Goal: Task Accomplishment & Management: Manage account settings

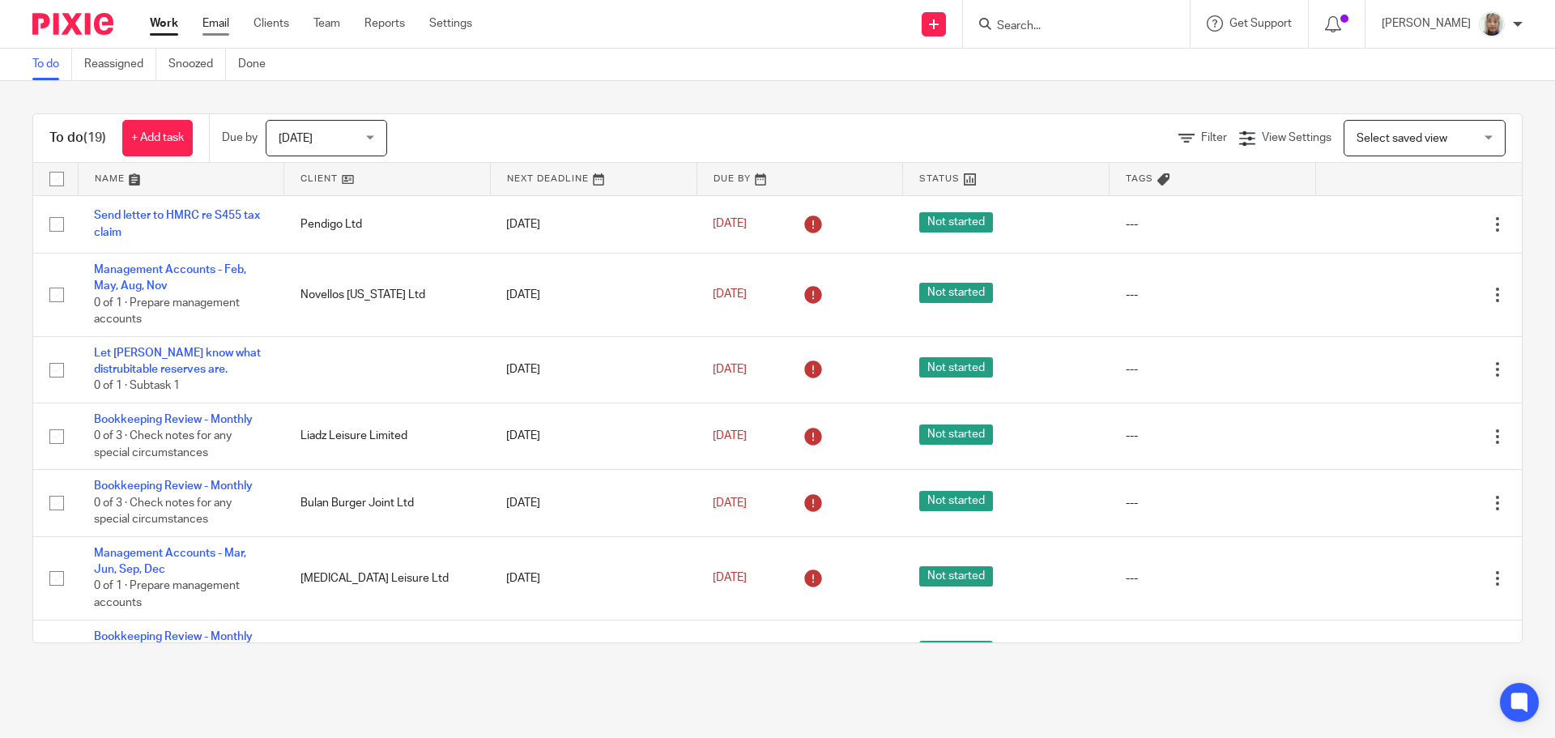
click at [221, 28] on link "Email" at bounding box center [216, 23] width 27 height 16
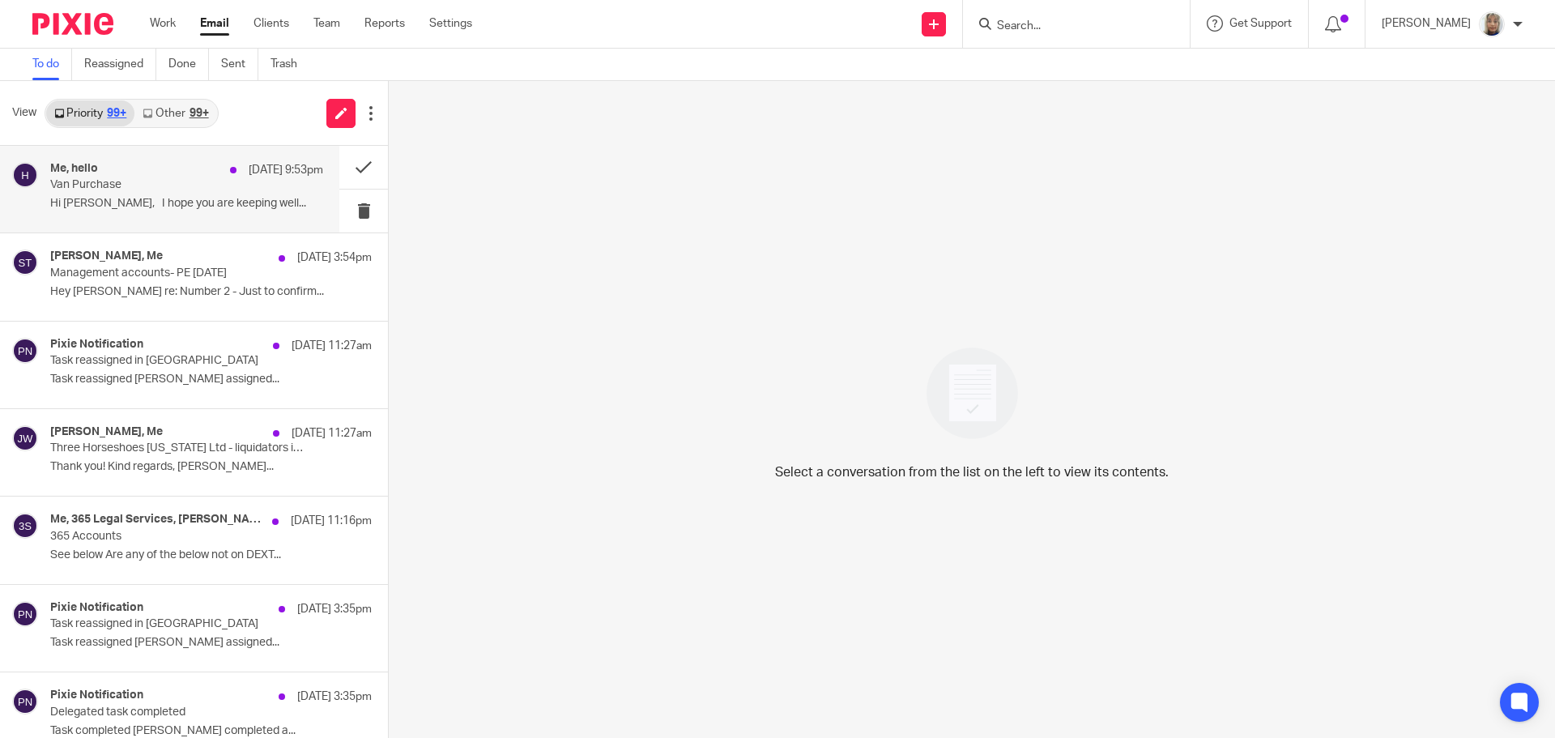
click at [218, 190] on p "Van Purchase" at bounding box center [159, 185] width 219 height 14
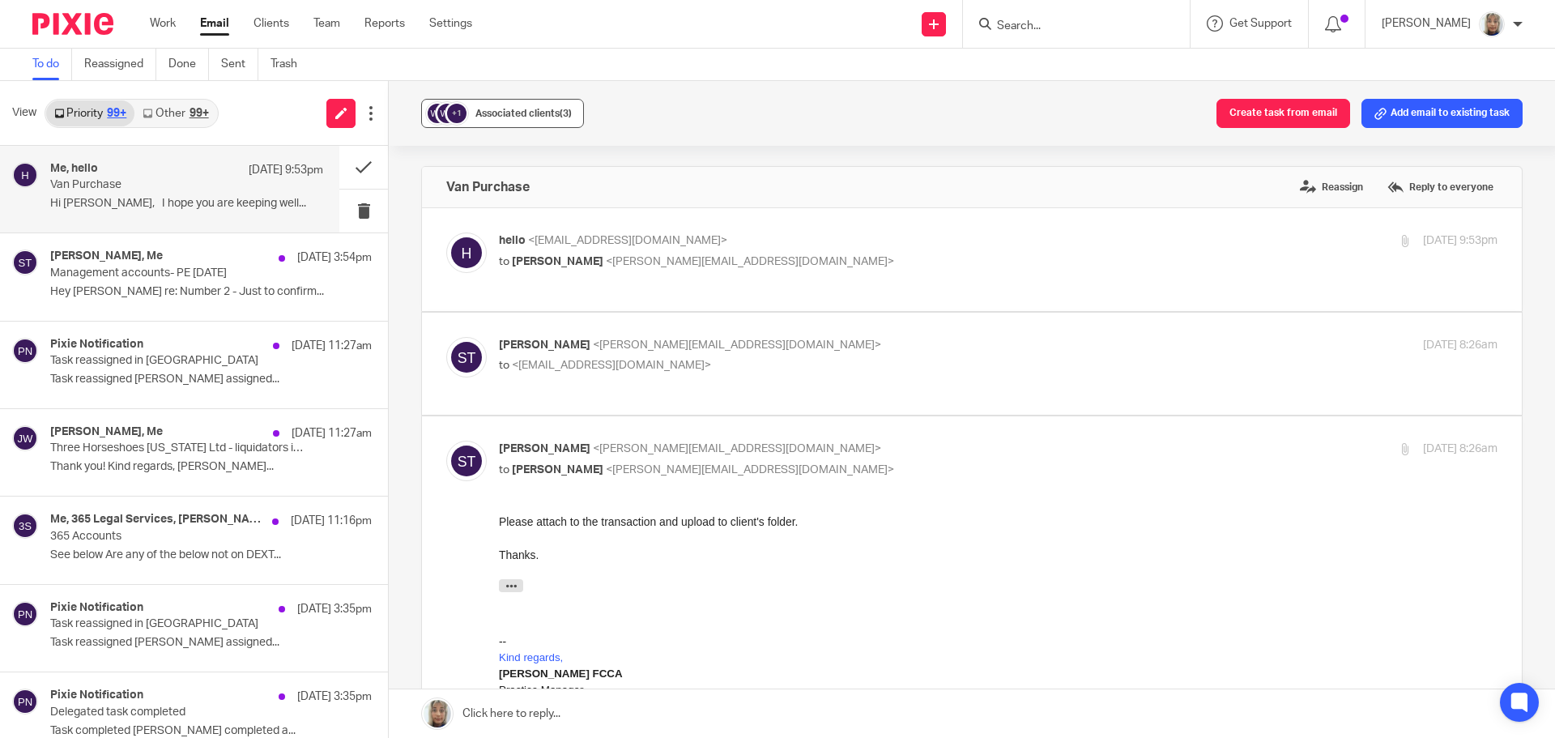
click at [484, 127] on button "+1 Associated clients (3)" at bounding box center [502, 113] width 163 height 29
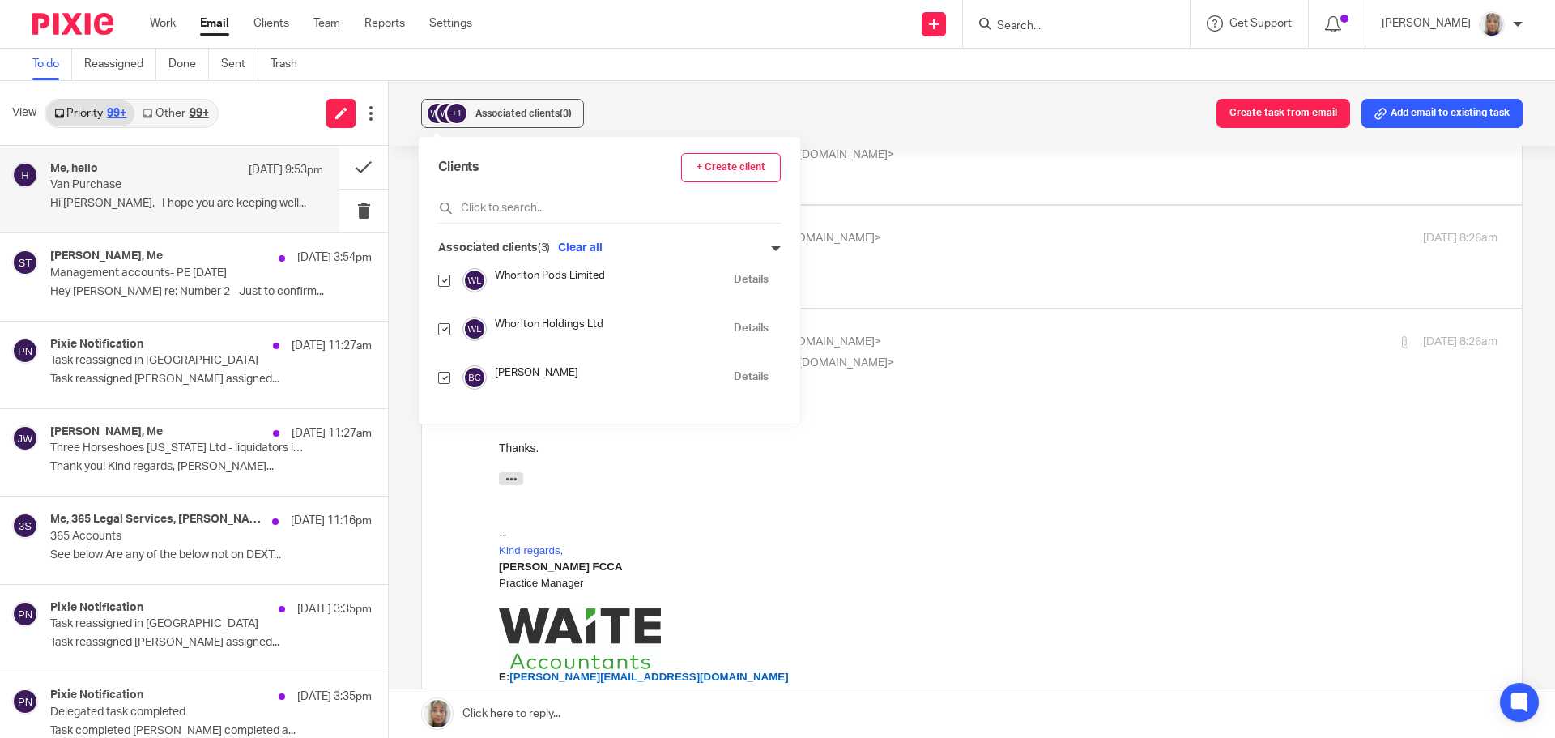
scroll to position [243, 0]
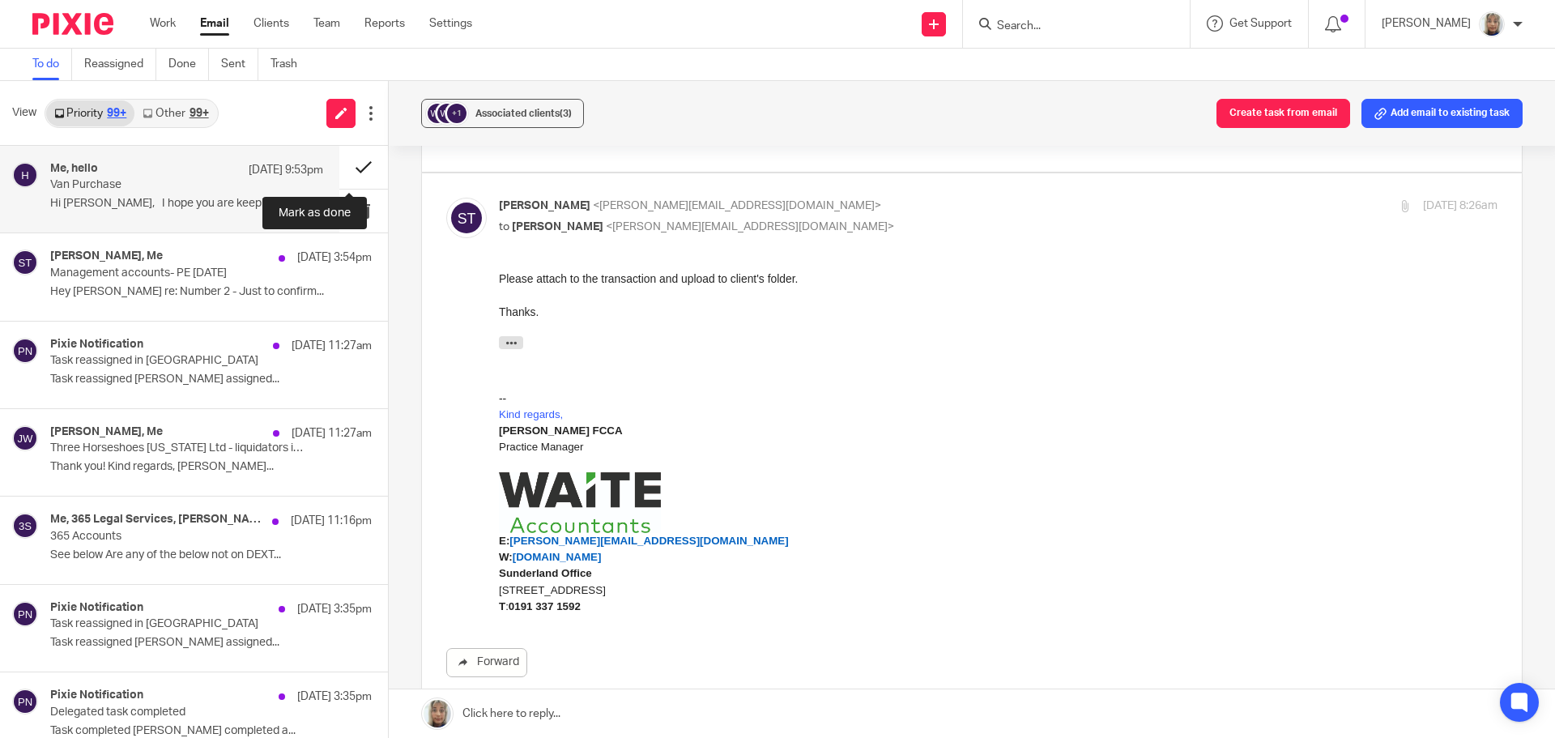
click at [339, 166] on button at bounding box center [363, 167] width 49 height 43
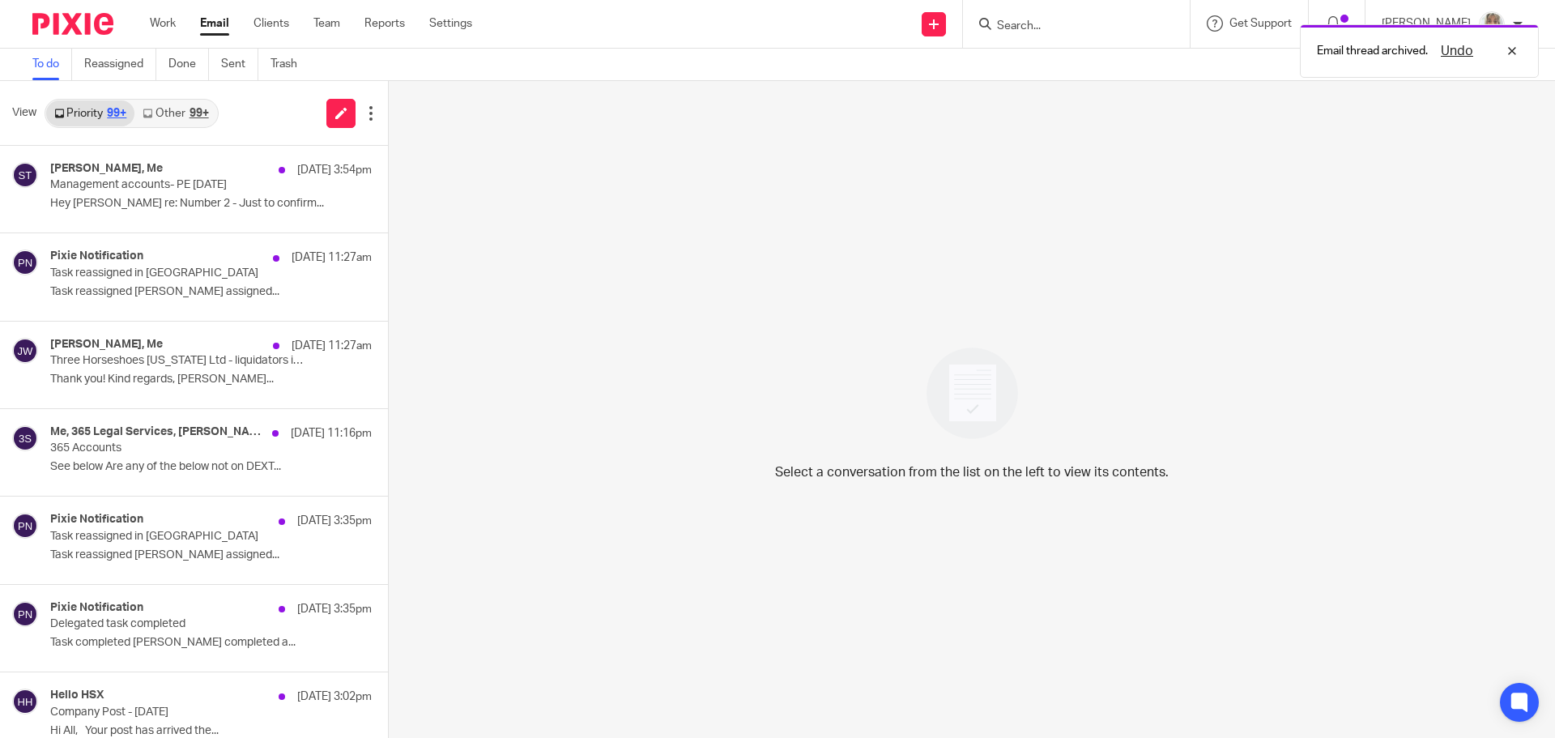
click at [207, 104] on link "Other 99+" at bounding box center [175, 113] width 82 height 26
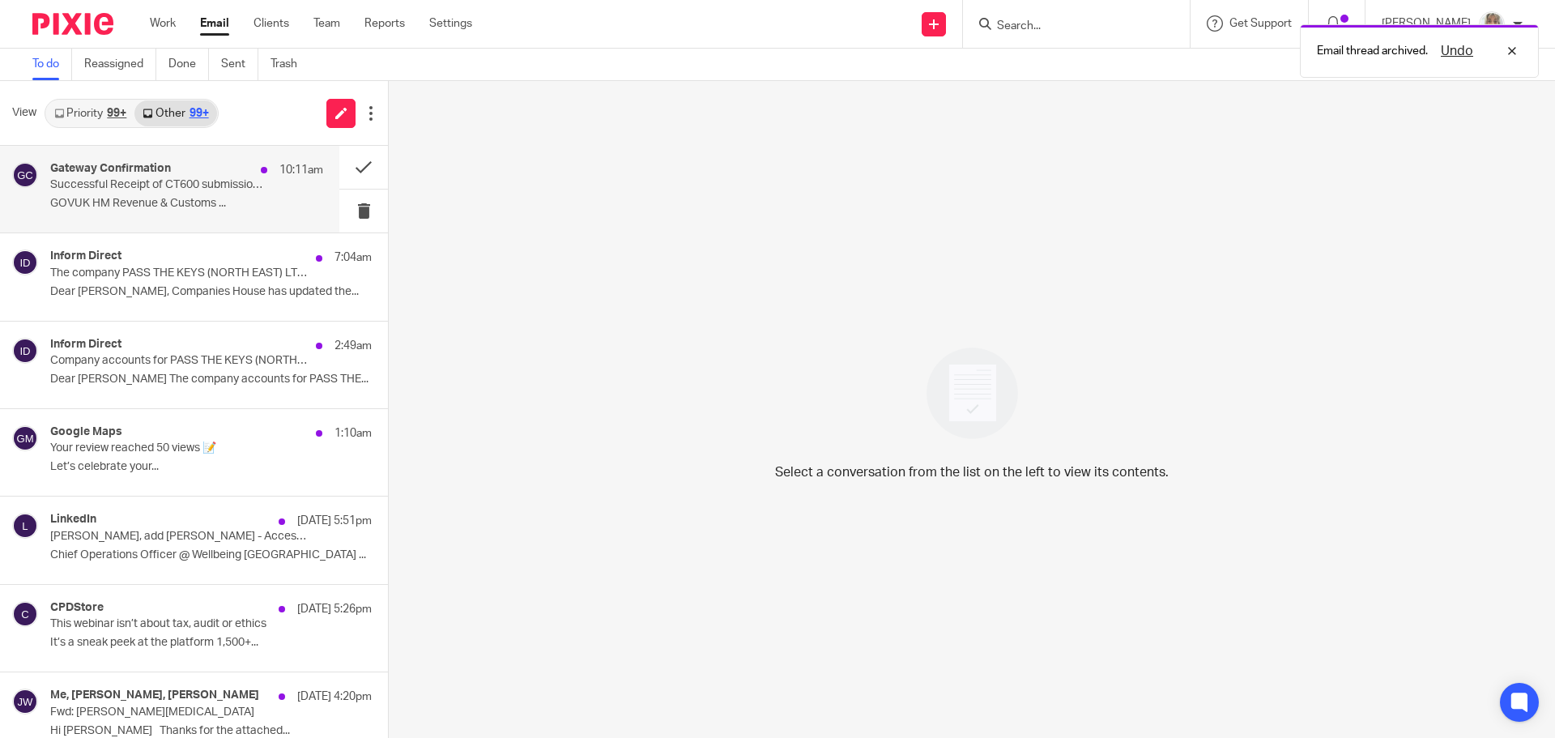
click at [225, 181] on p "Successful Receipt of CT600 submission online for Reference xxxxx29612" at bounding box center [159, 185] width 219 height 14
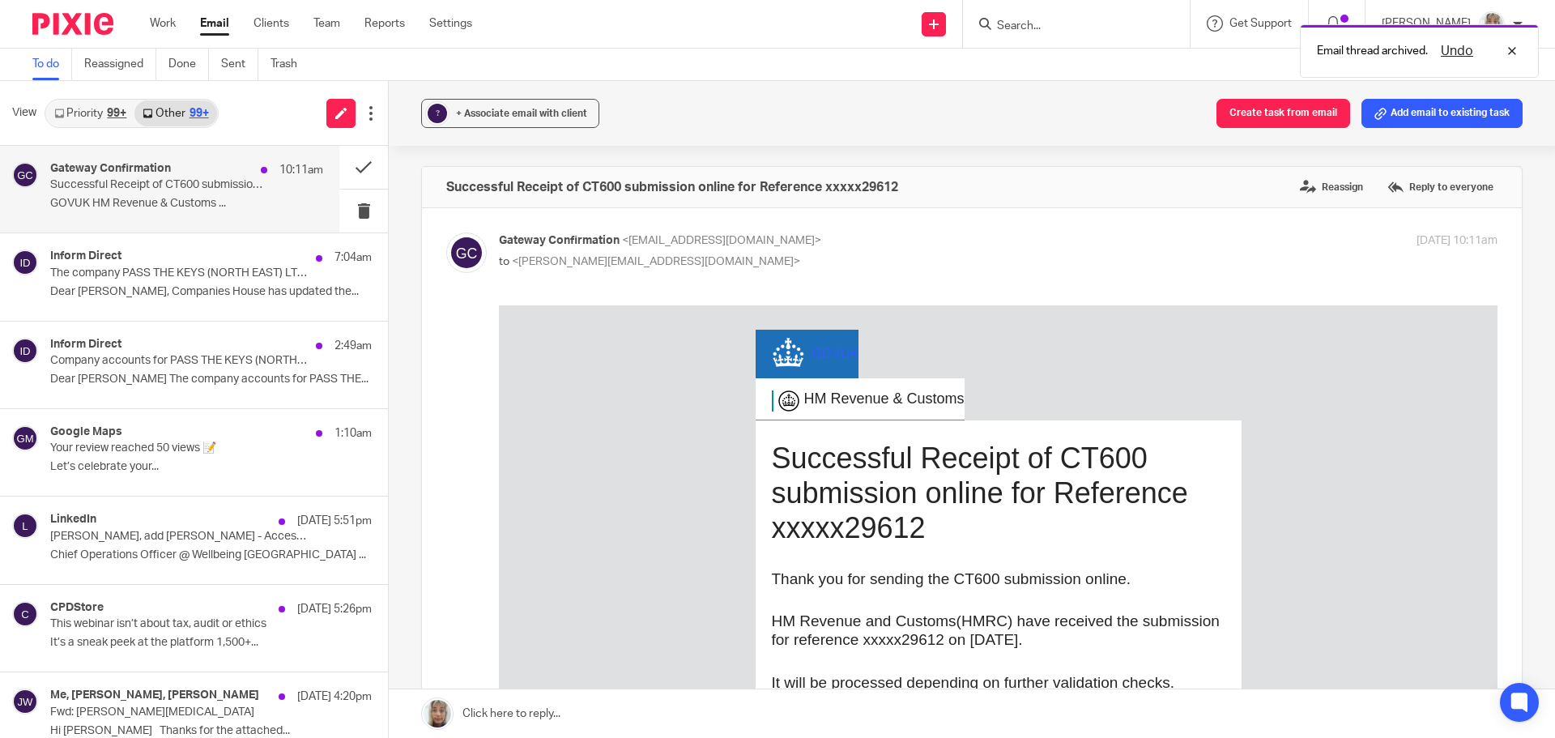
scroll to position [0, 0]
click at [456, 110] on span "+ Associate email with client" at bounding box center [521, 114] width 131 height 10
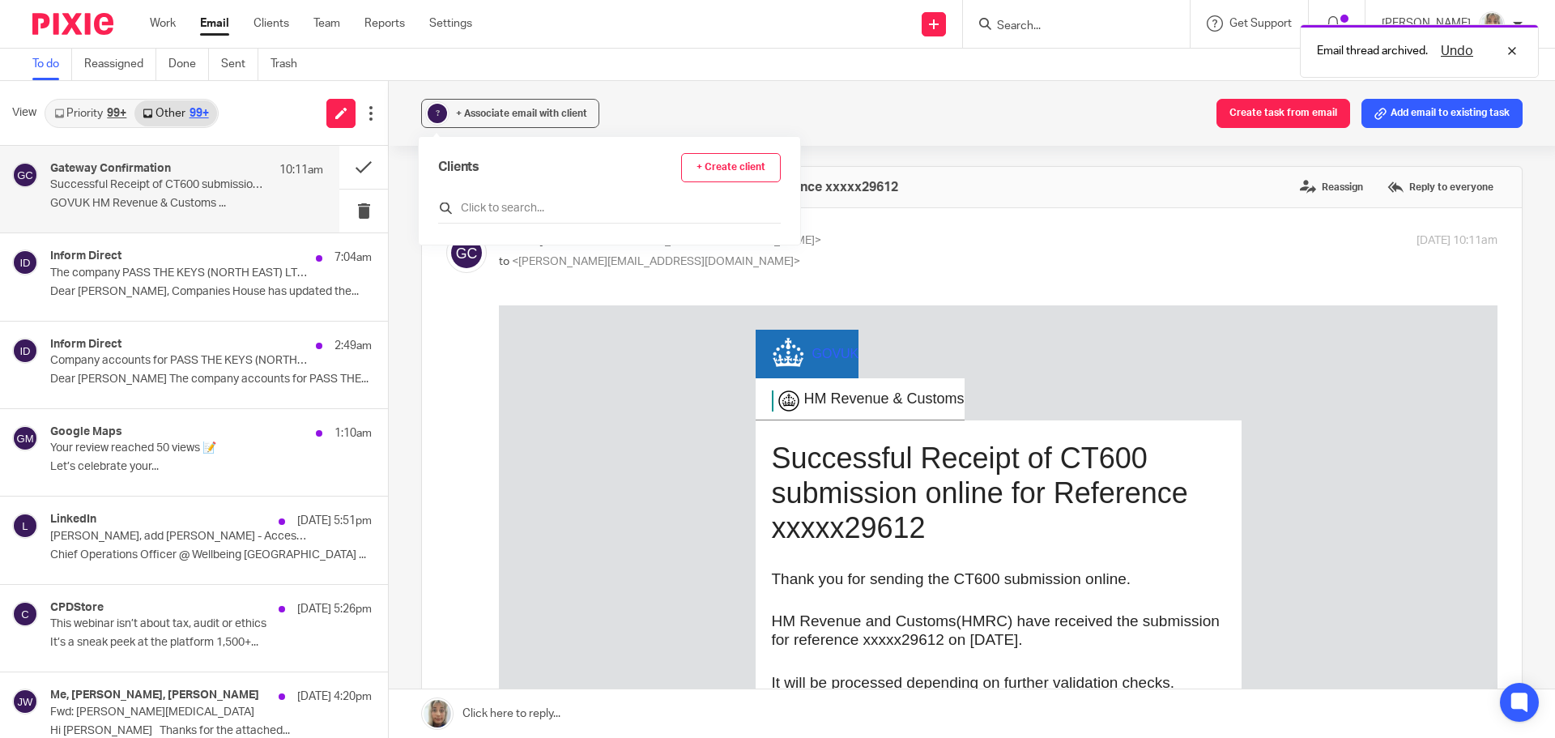
click at [515, 201] on input "text" at bounding box center [609, 208] width 343 height 16
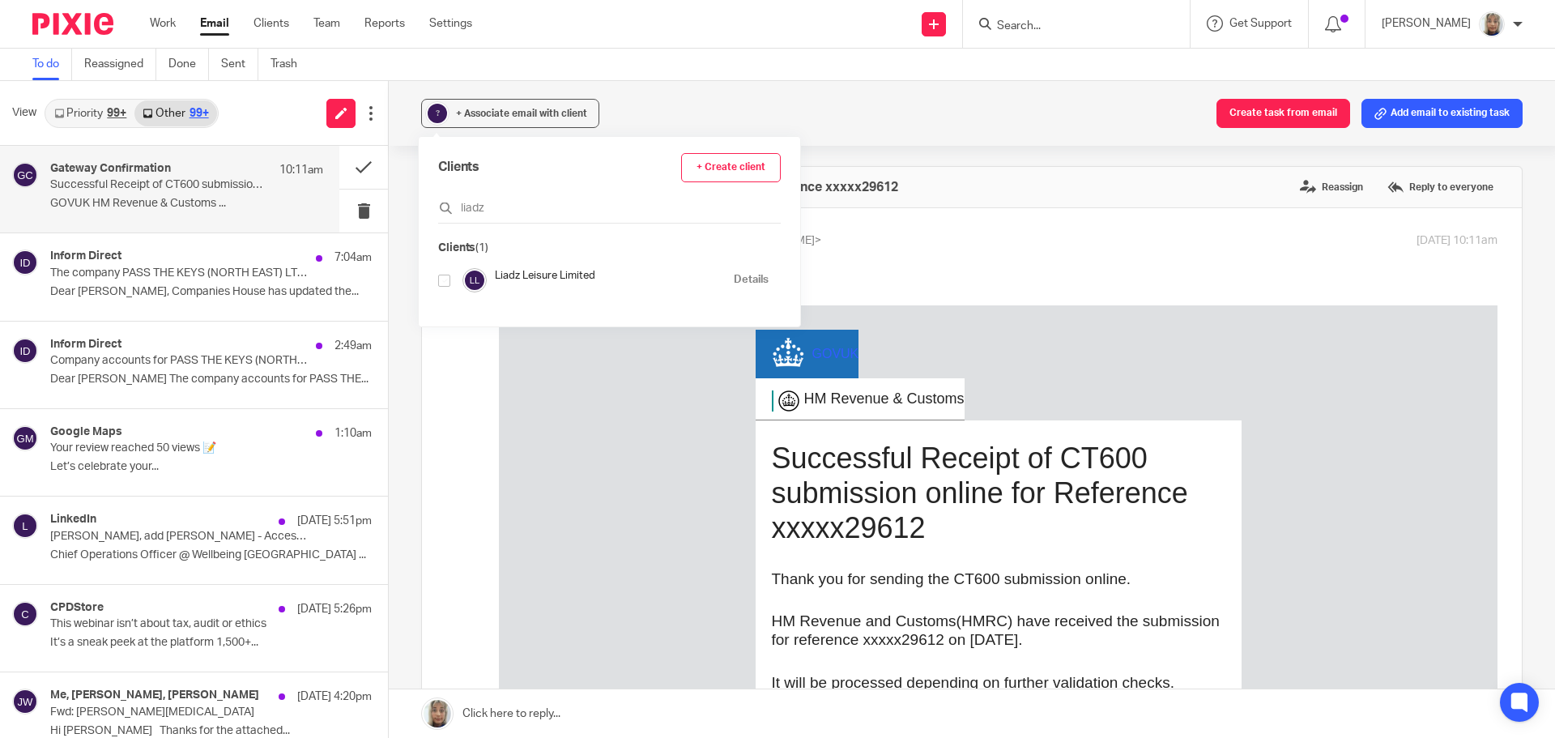
type input "liadz"
click at [445, 275] on input "checkbox" at bounding box center [444, 281] width 12 height 12
checkbox input "true"
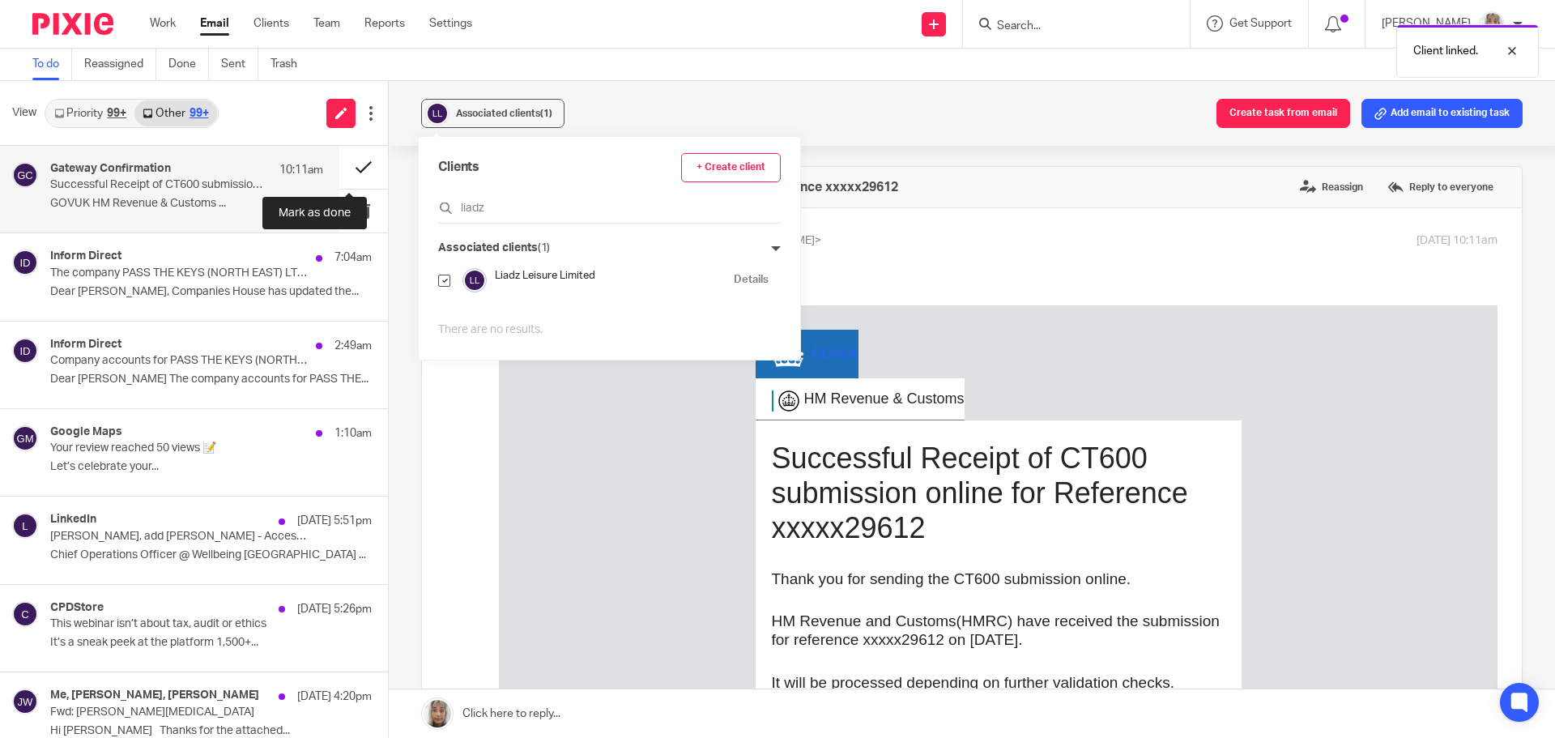
click at [355, 164] on button at bounding box center [363, 167] width 49 height 43
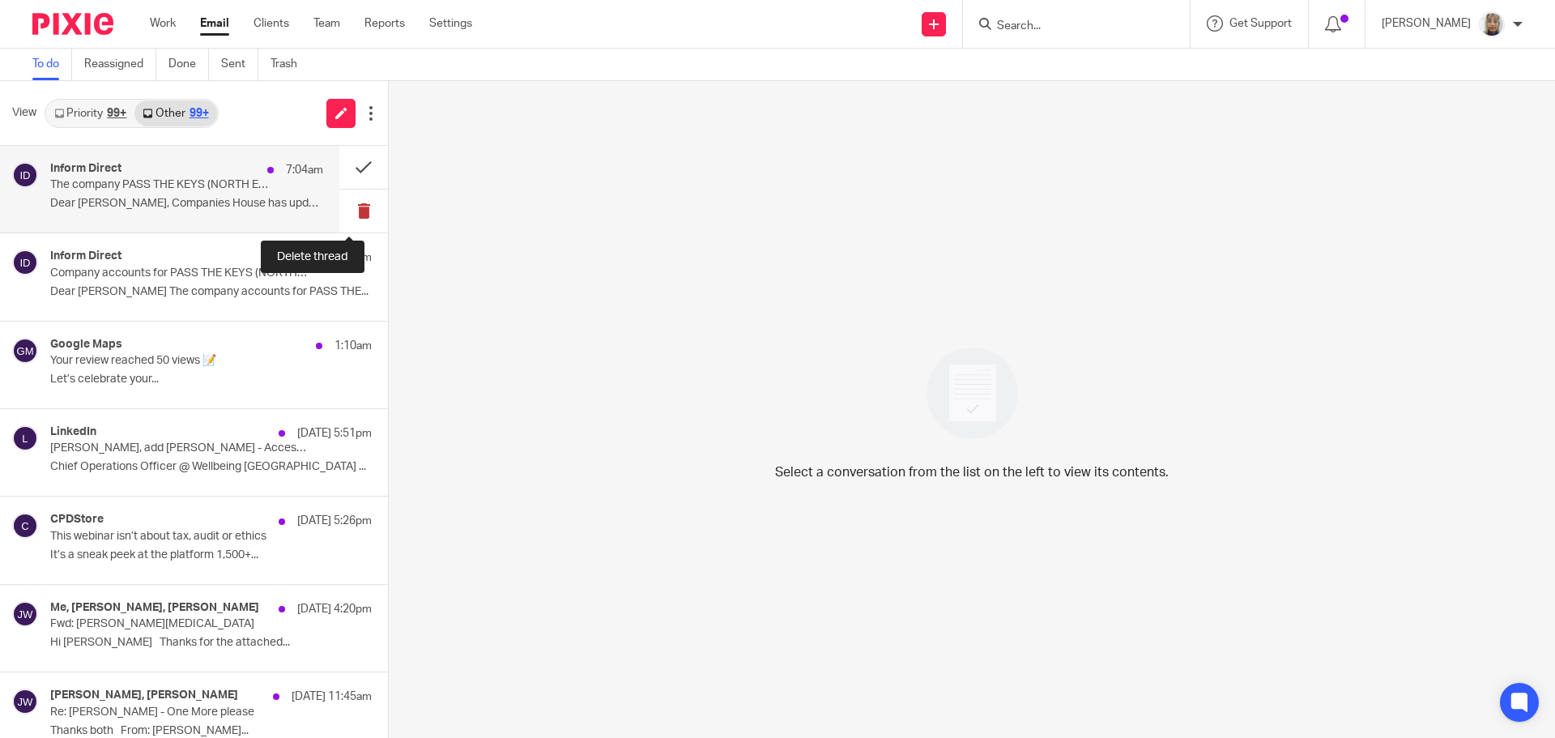
click at [348, 215] on button at bounding box center [363, 211] width 49 height 43
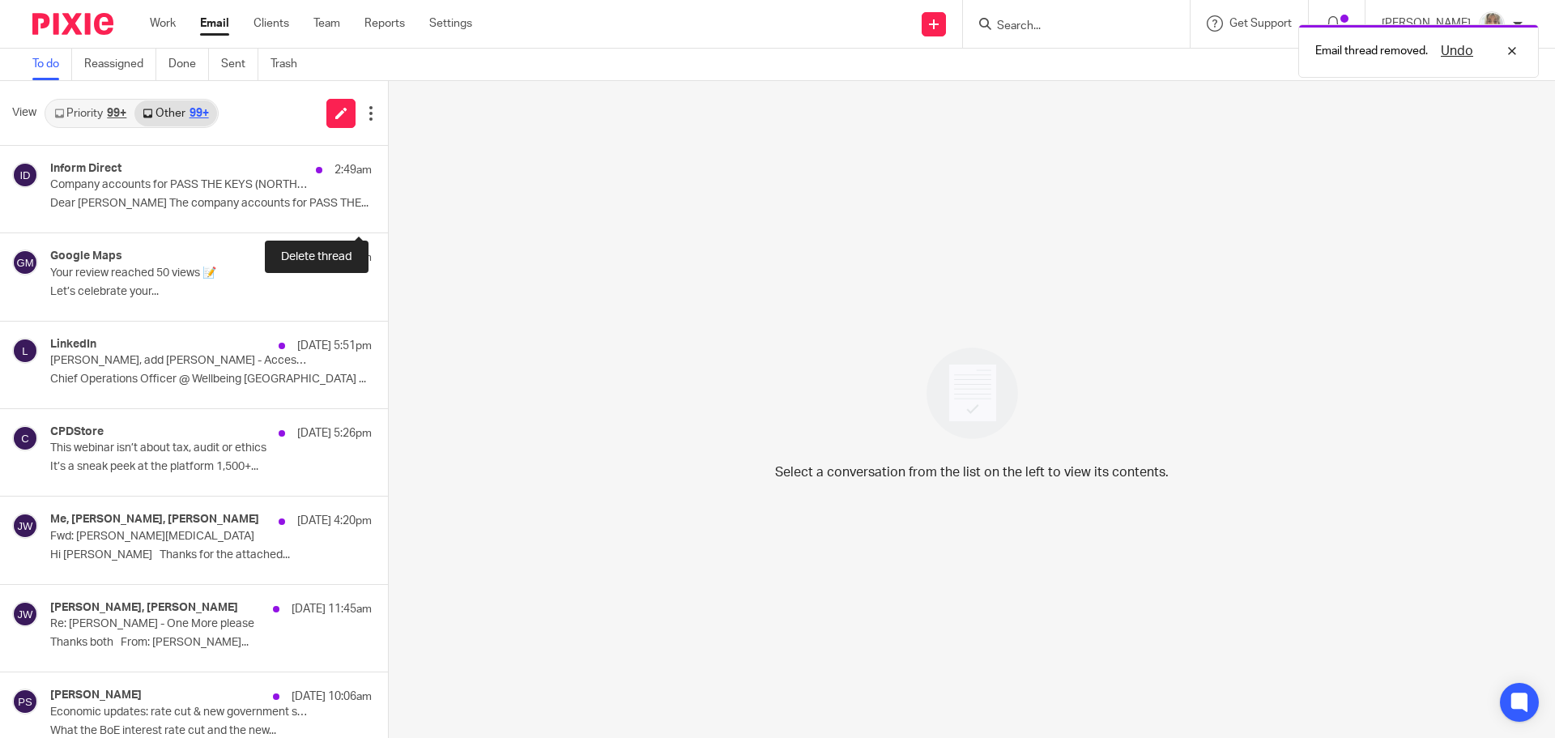
click at [388, 215] on button at bounding box center [394, 211] width 13 height 43
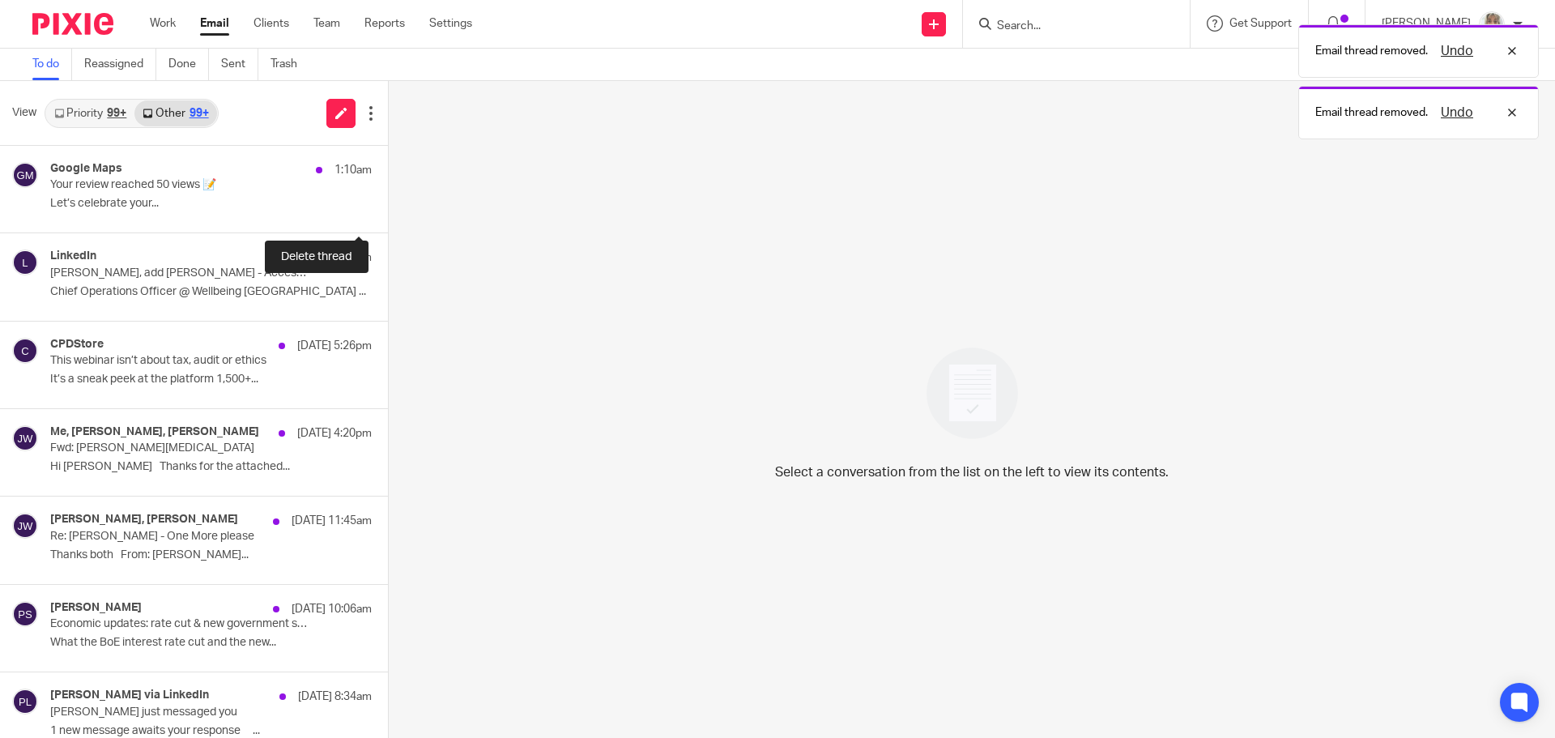
click at [388, 215] on button at bounding box center [394, 211] width 13 height 43
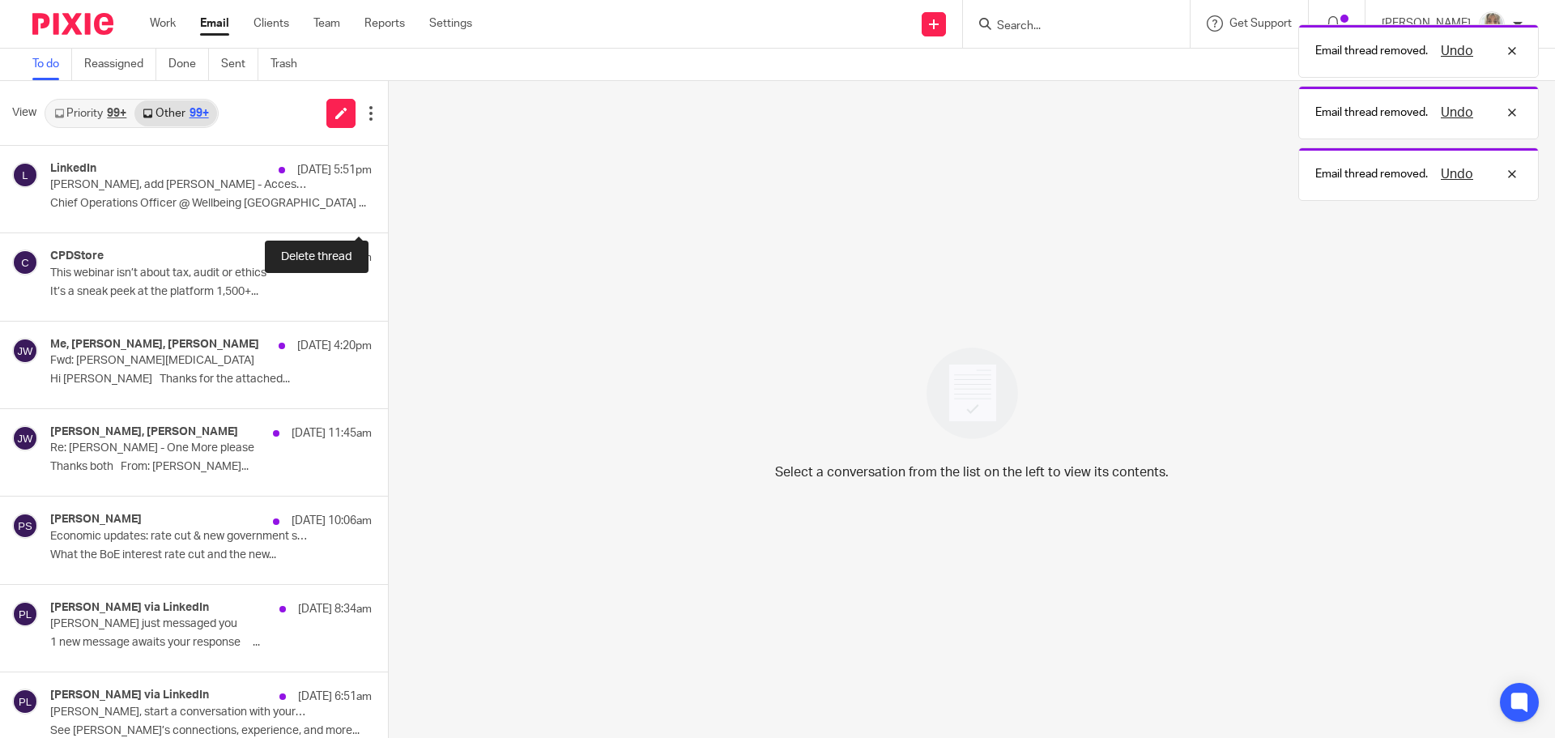
click at [388, 215] on button at bounding box center [394, 211] width 13 height 43
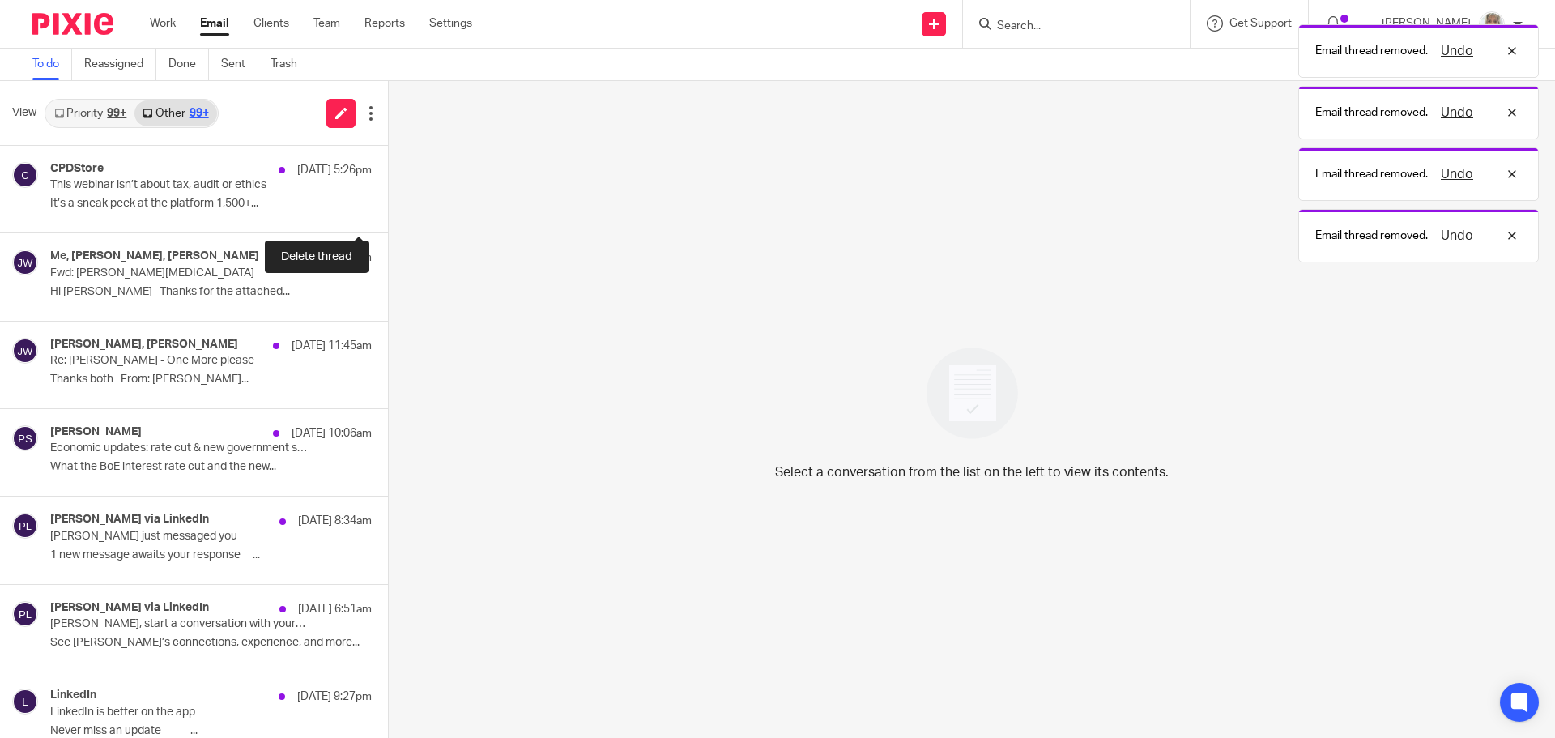
click at [388, 215] on button at bounding box center [394, 211] width 13 height 43
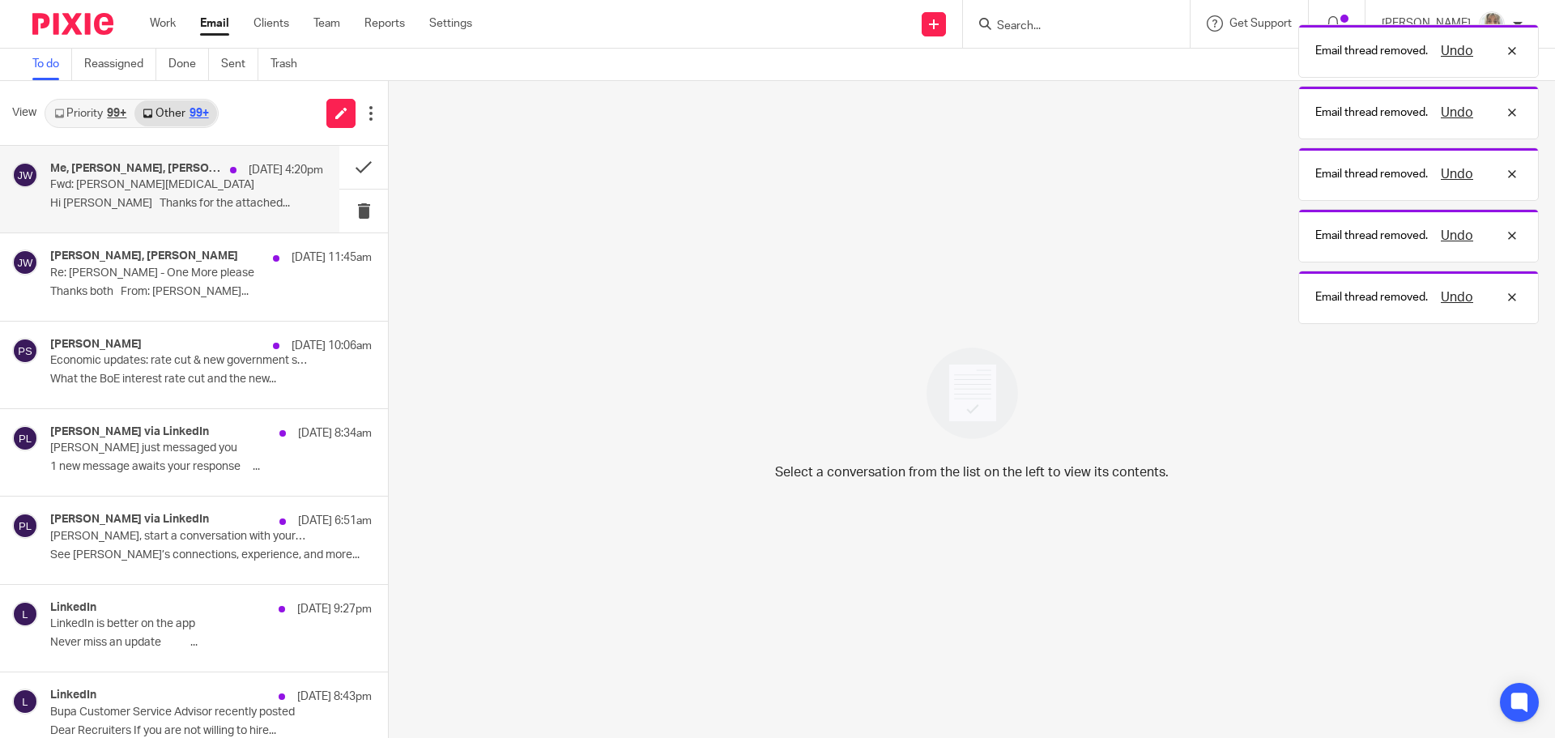
click at [222, 206] on p "Hi Sara Thanks for the attached..." at bounding box center [186, 204] width 273 height 14
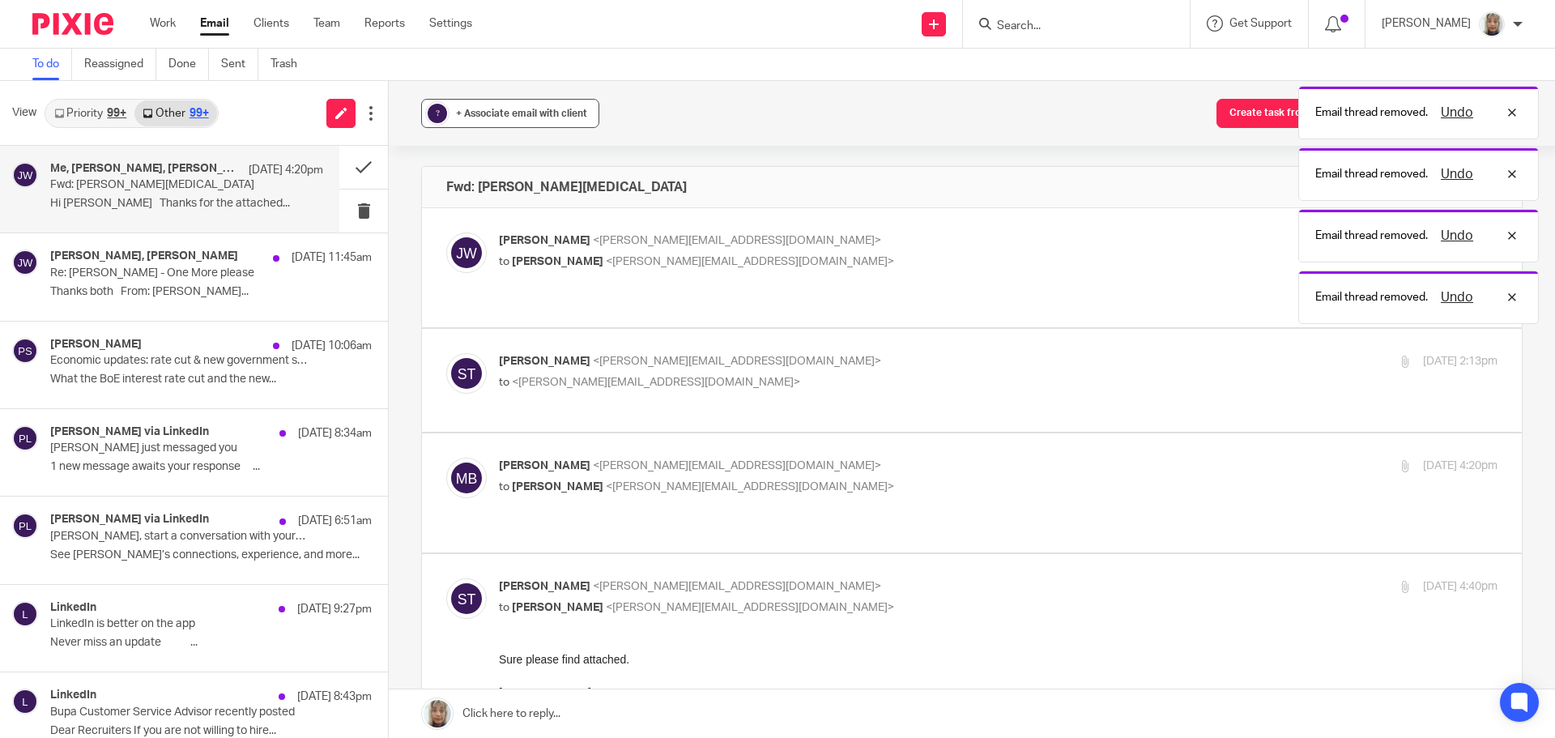
click at [505, 117] on span "+ Associate email with client" at bounding box center [521, 114] width 131 height 10
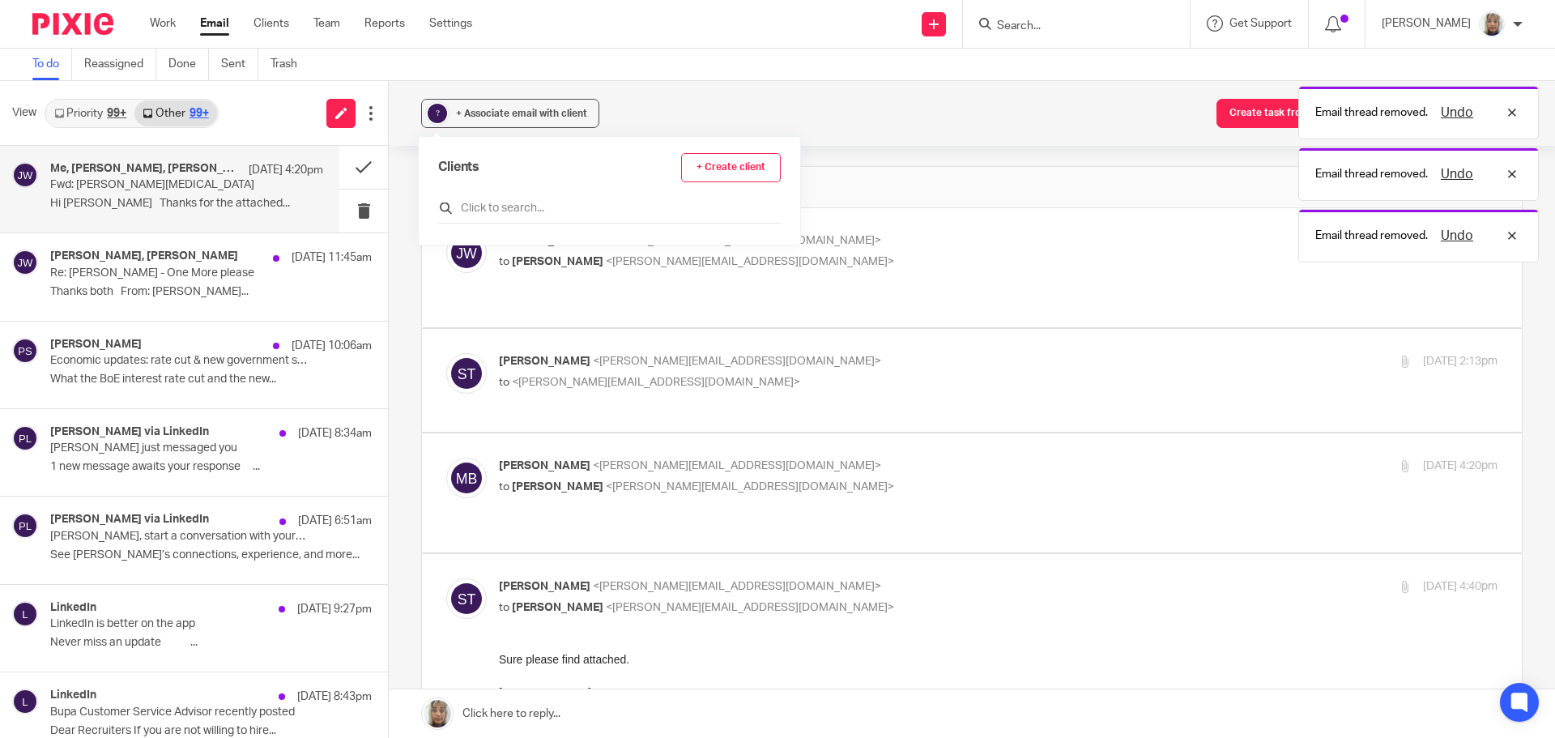
click at [493, 204] on input "text" at bounding box center [609, 208] width 343 height 16
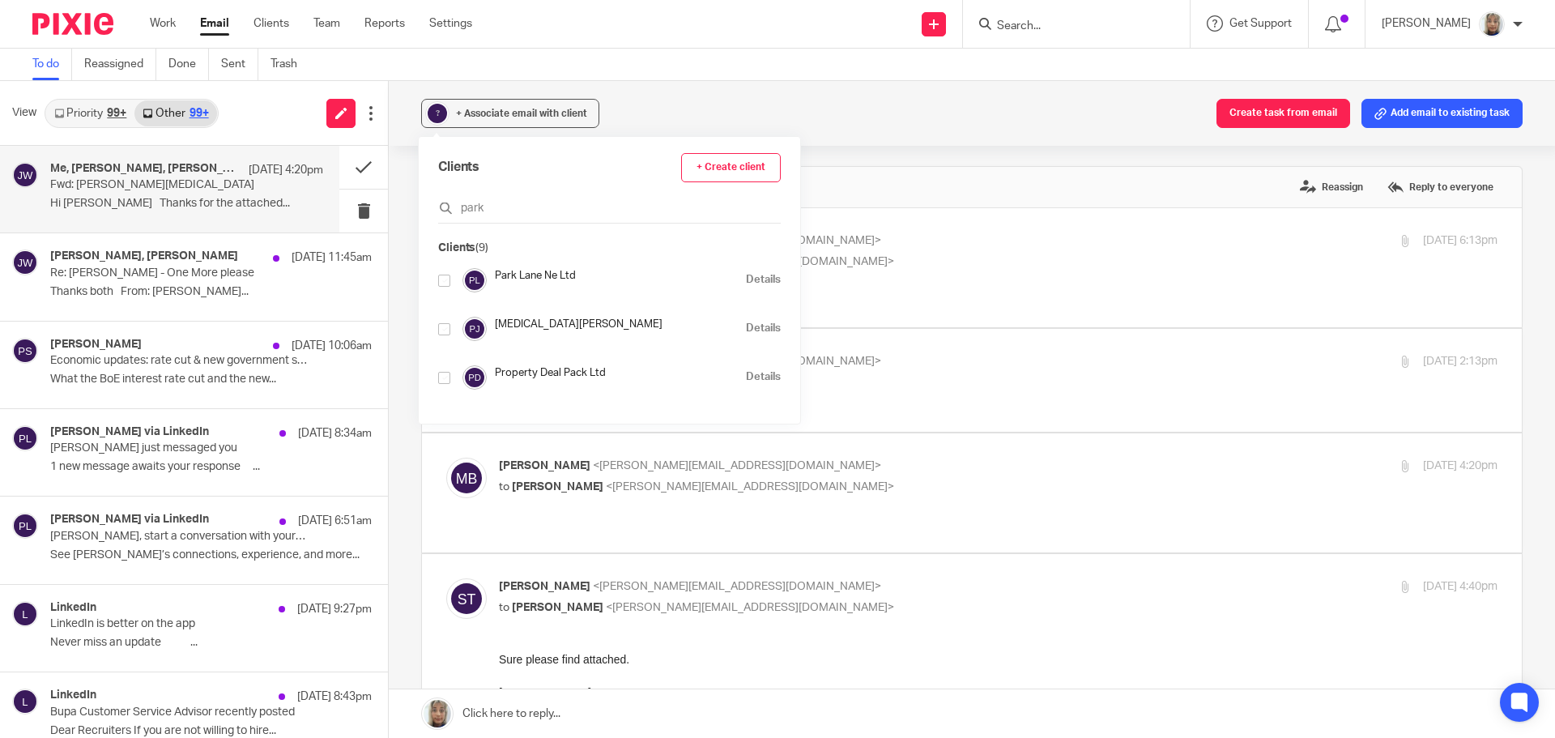
type input "park"
click at [450, 328] on input "checkbox" at bounding box center [444, 329] width 12 height 12
checkbox input "true"
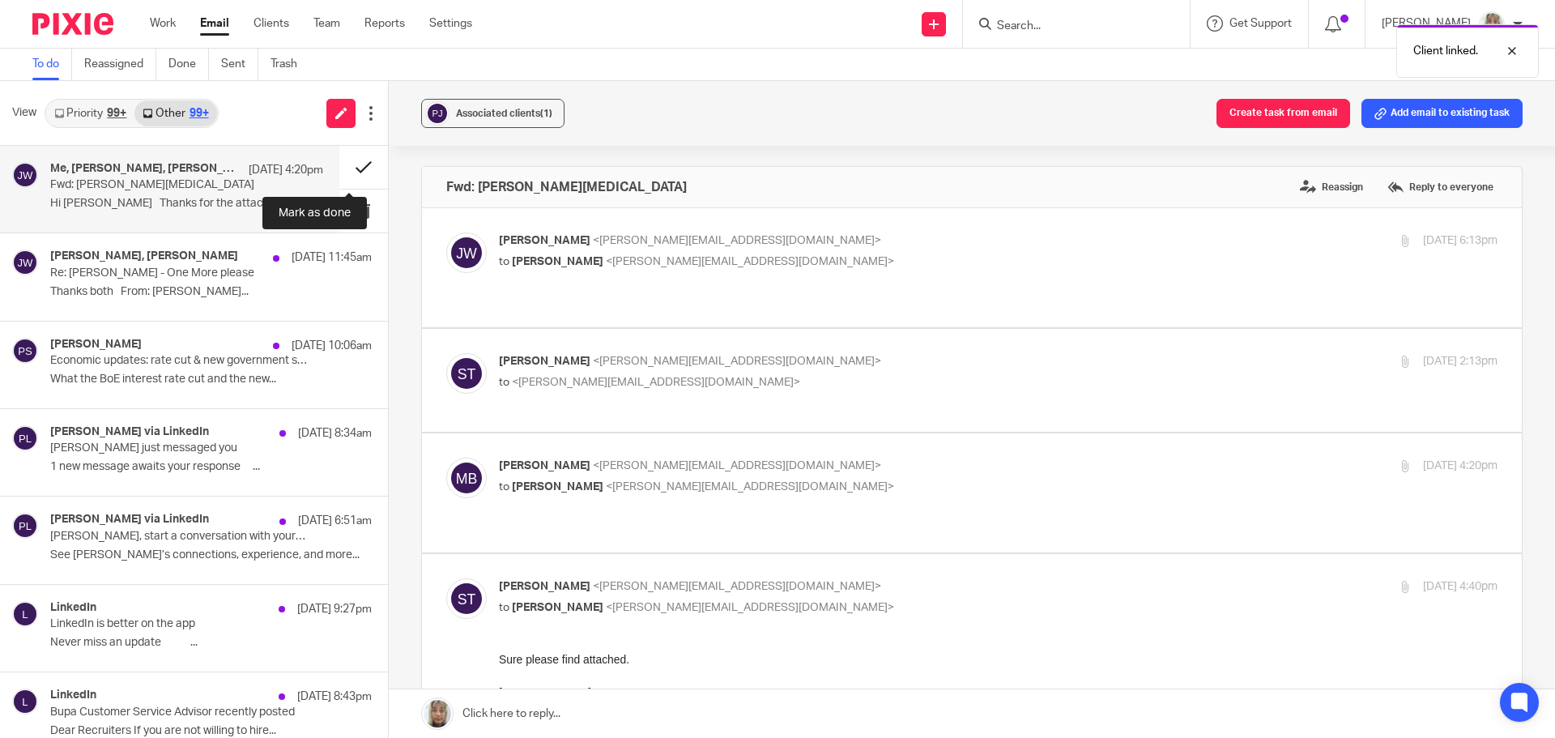
click at [353, 166] on button at bounding box center [363, 167] width 49 height 43
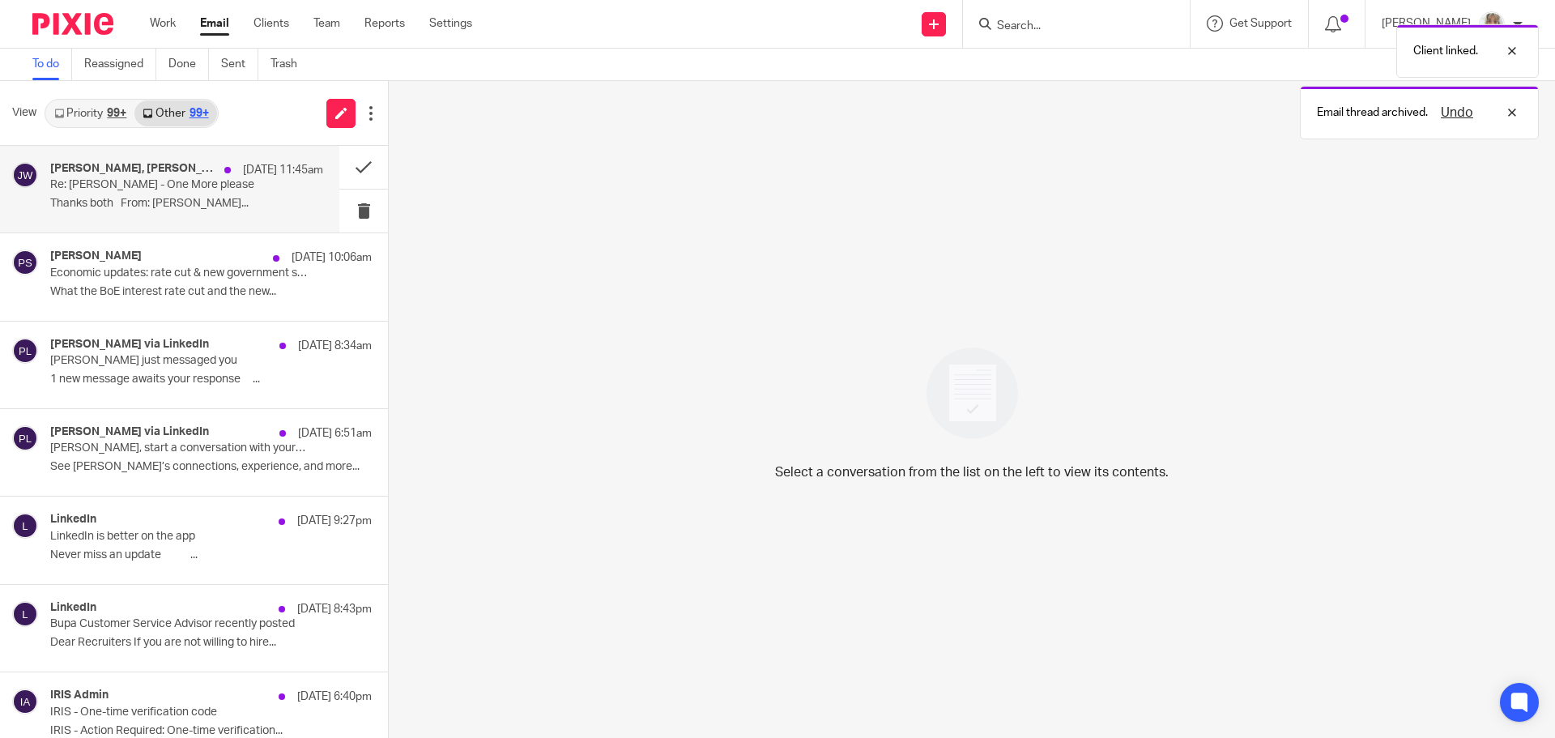
click at [222, 208] on p "Thanks both From: Jason Waite..." at bounding box center [186, 204] width 273 height 14
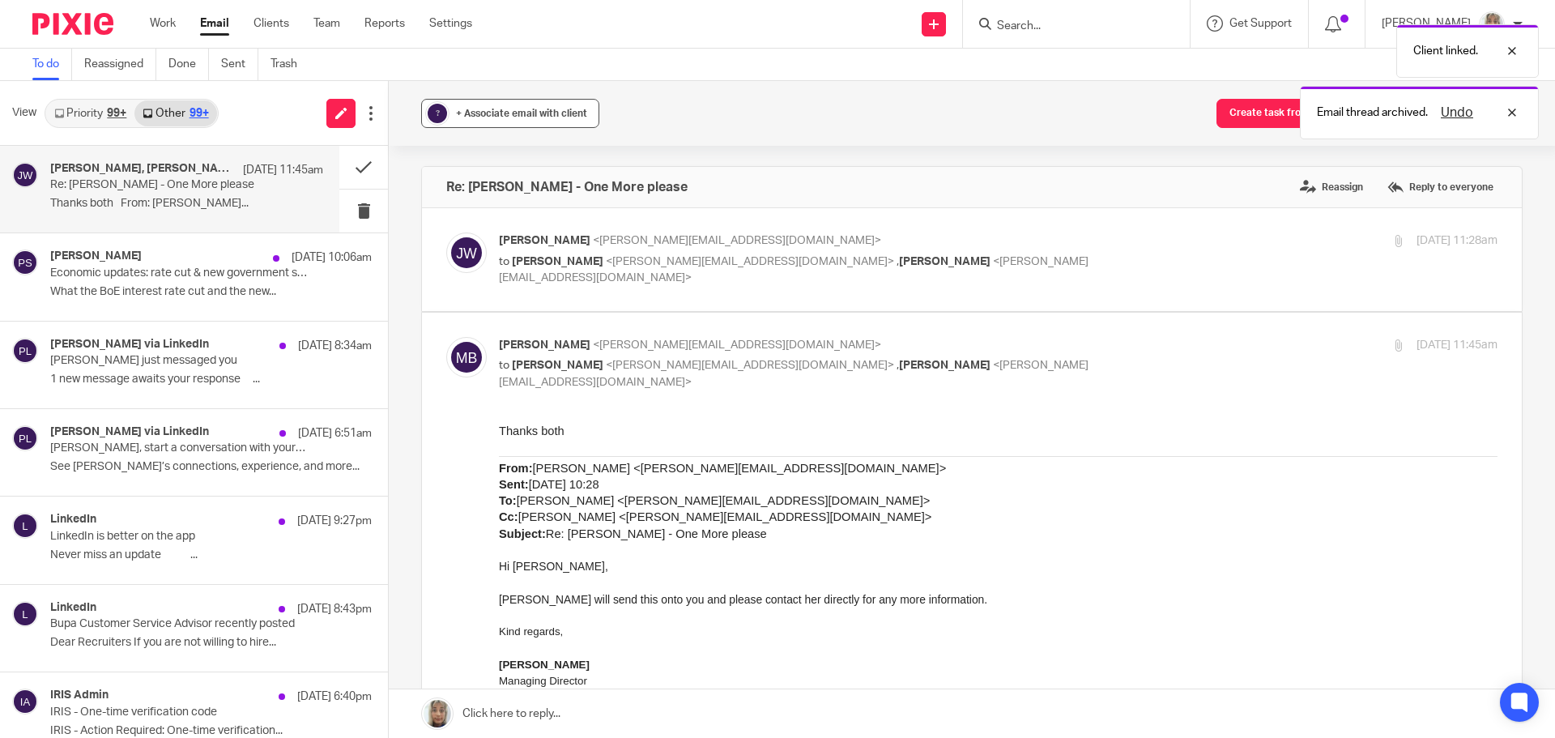
click at [518, 113] on span "+ Associate email with client" at bounding box center [521, 114] width 131 height 10
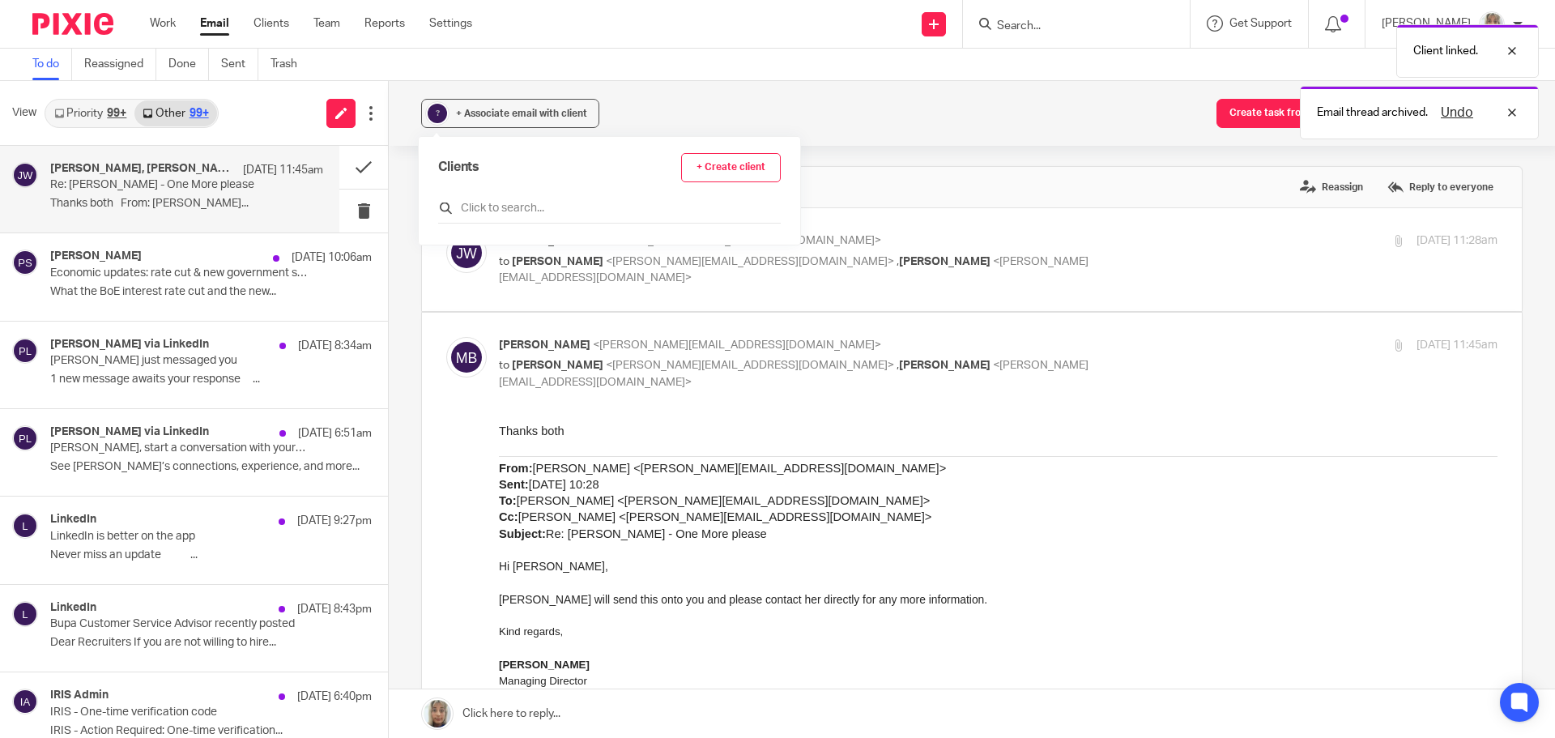
click at [522, 211] on input "text" at bounding box center [609, 208] width 343 height 16
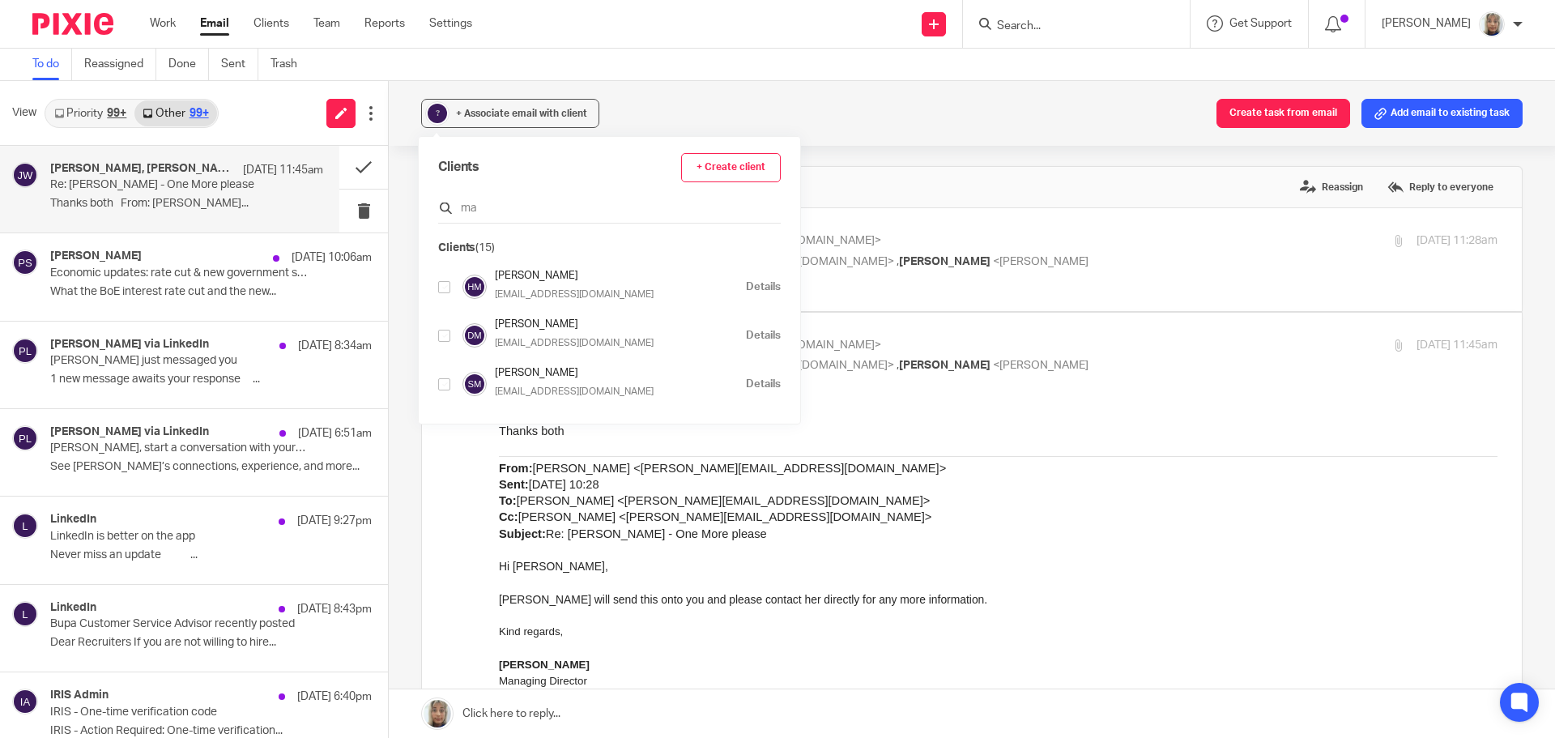
type input "m"
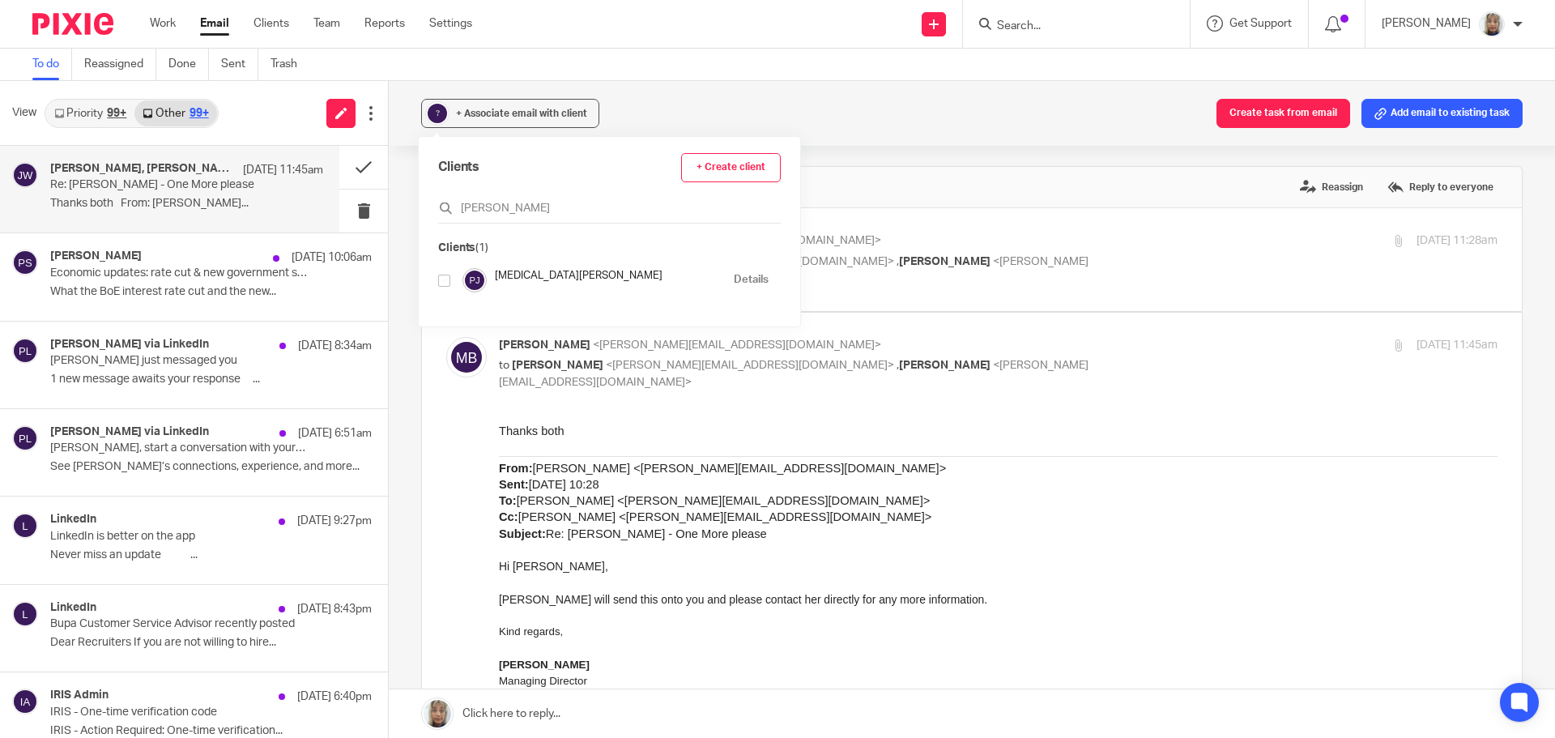
type input "james pa"
click at [445, 282] on input "checkbox" at bounding box center [444, 281] width 12 height 12
checkbox input "true"
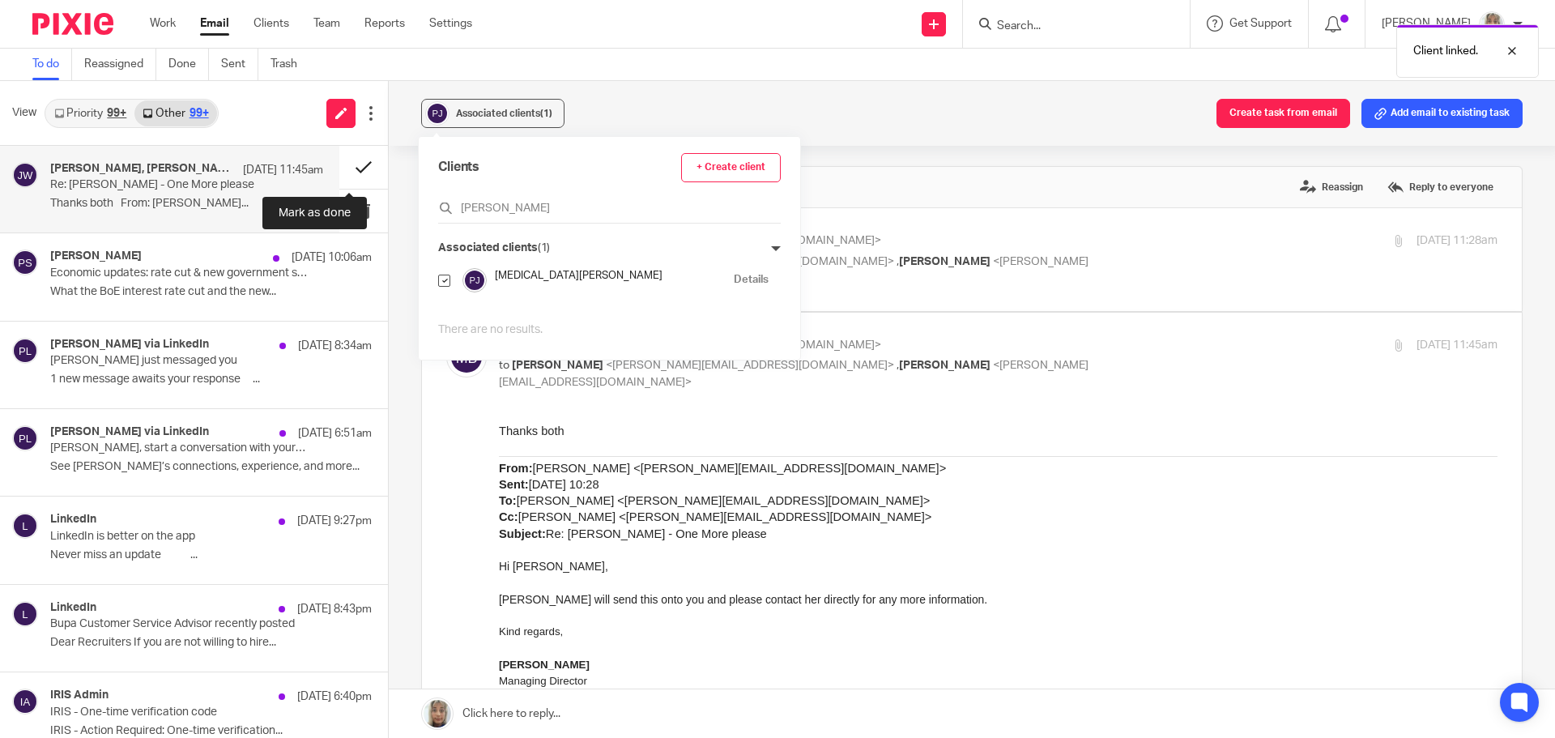
click at [347, 168] on button at bounding box center [363, 167] width 49 height 43
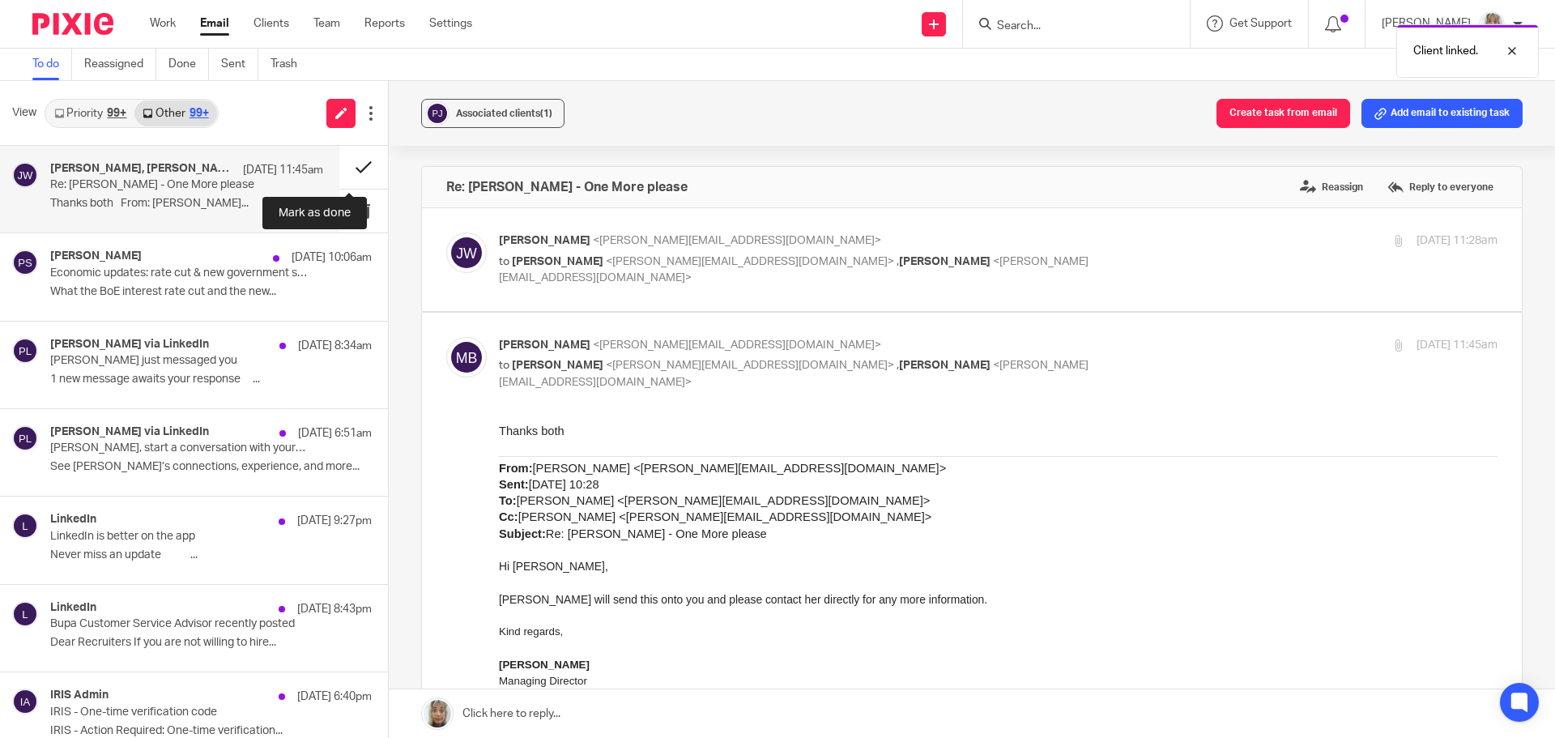
click at [353, 172] on button at bounding box center [363, 167] width 49 height 43
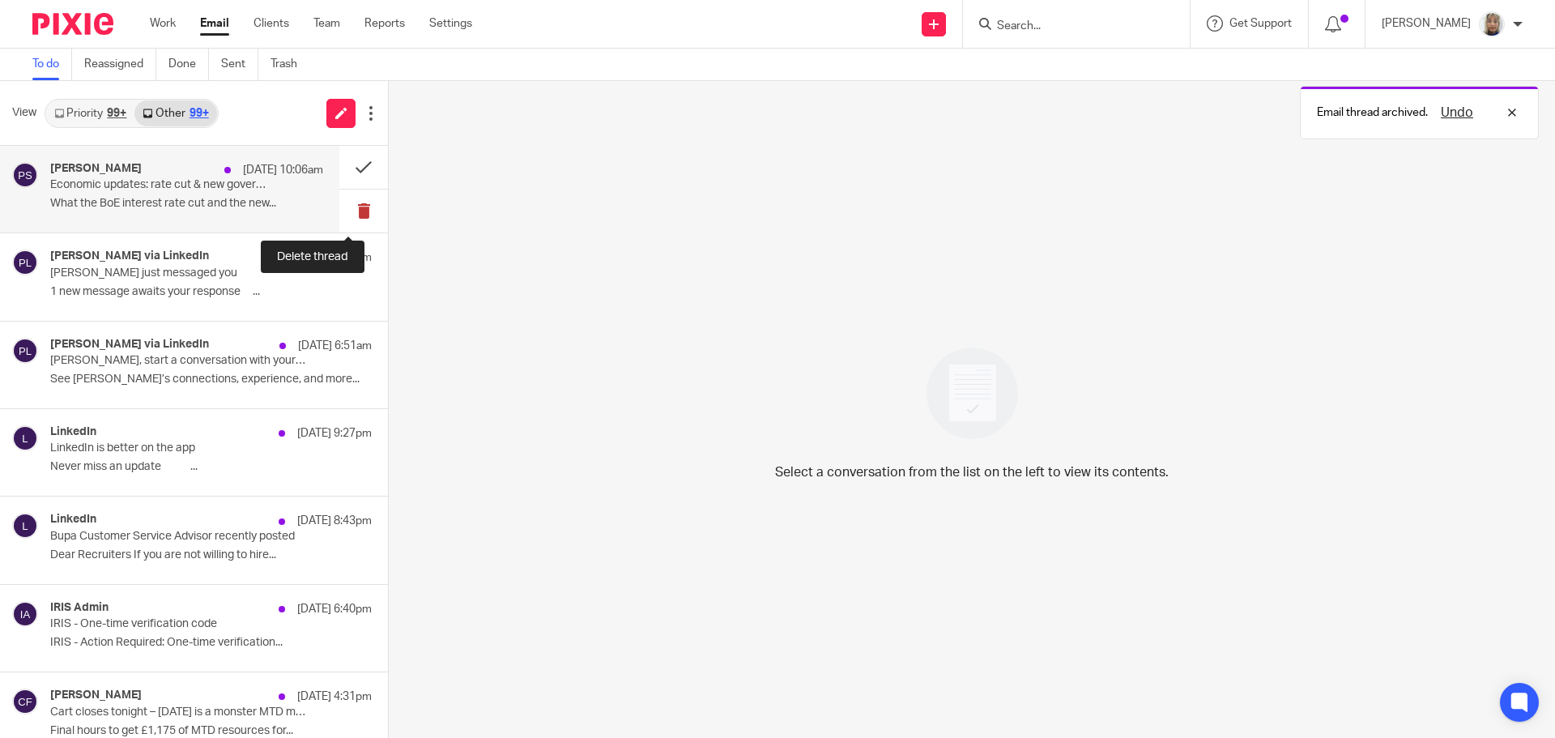
click at [352, 205] on button at bounding box center [363, 211] width 49 height 43
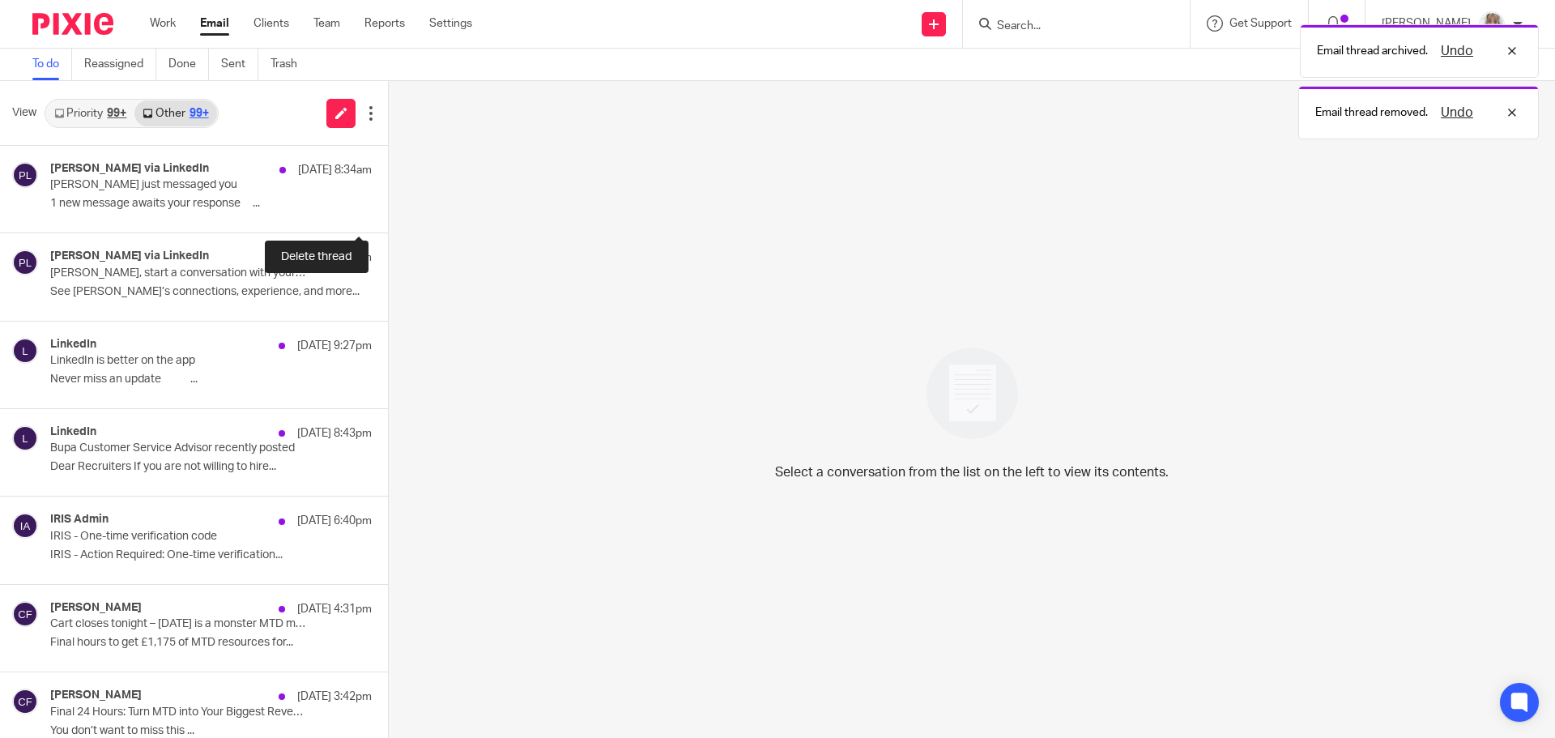
click at [388, 205] on button at bounding box center [394, 211] width 13 height 43
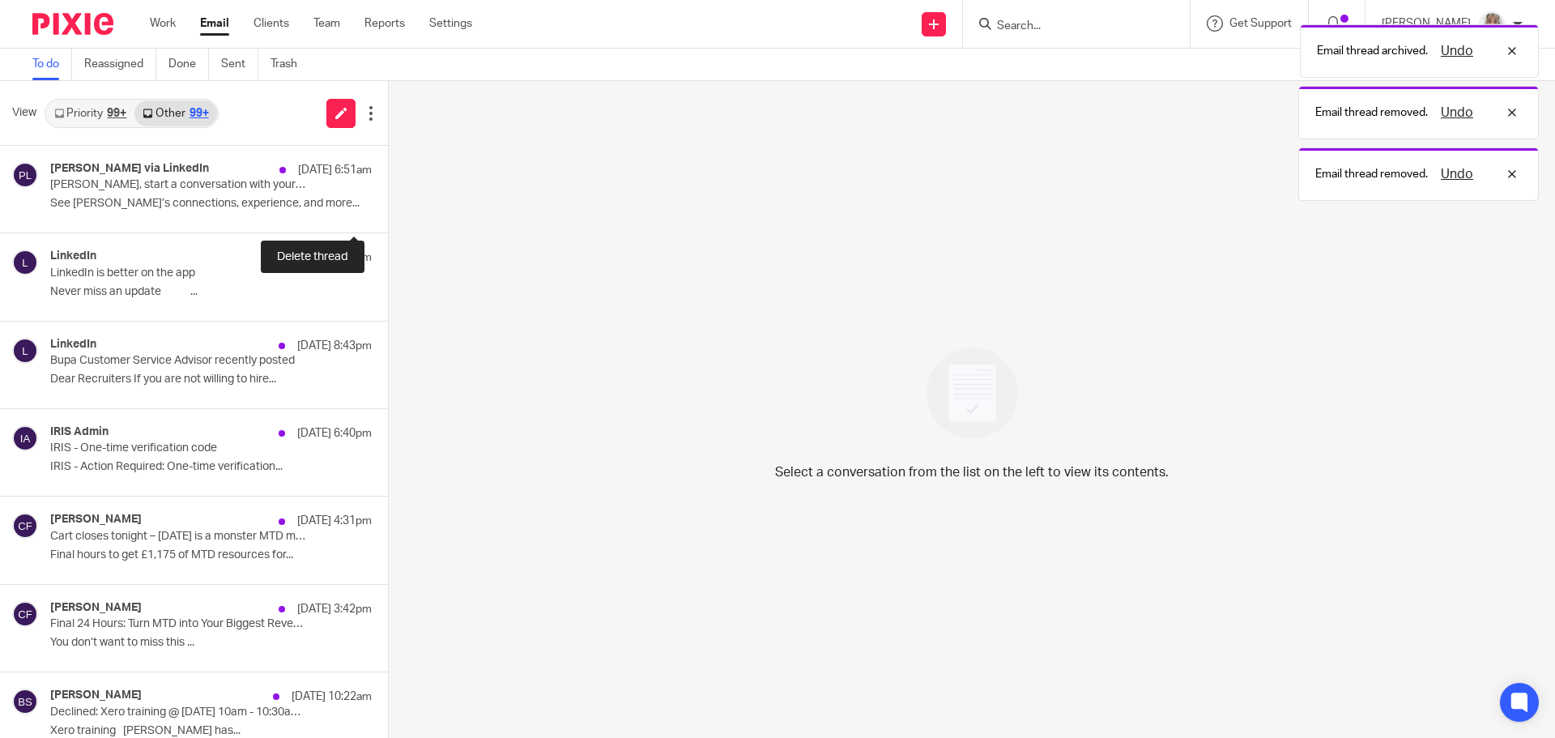
click at [388, 205] on button at bounding box center [394, 211] width 13 height 43
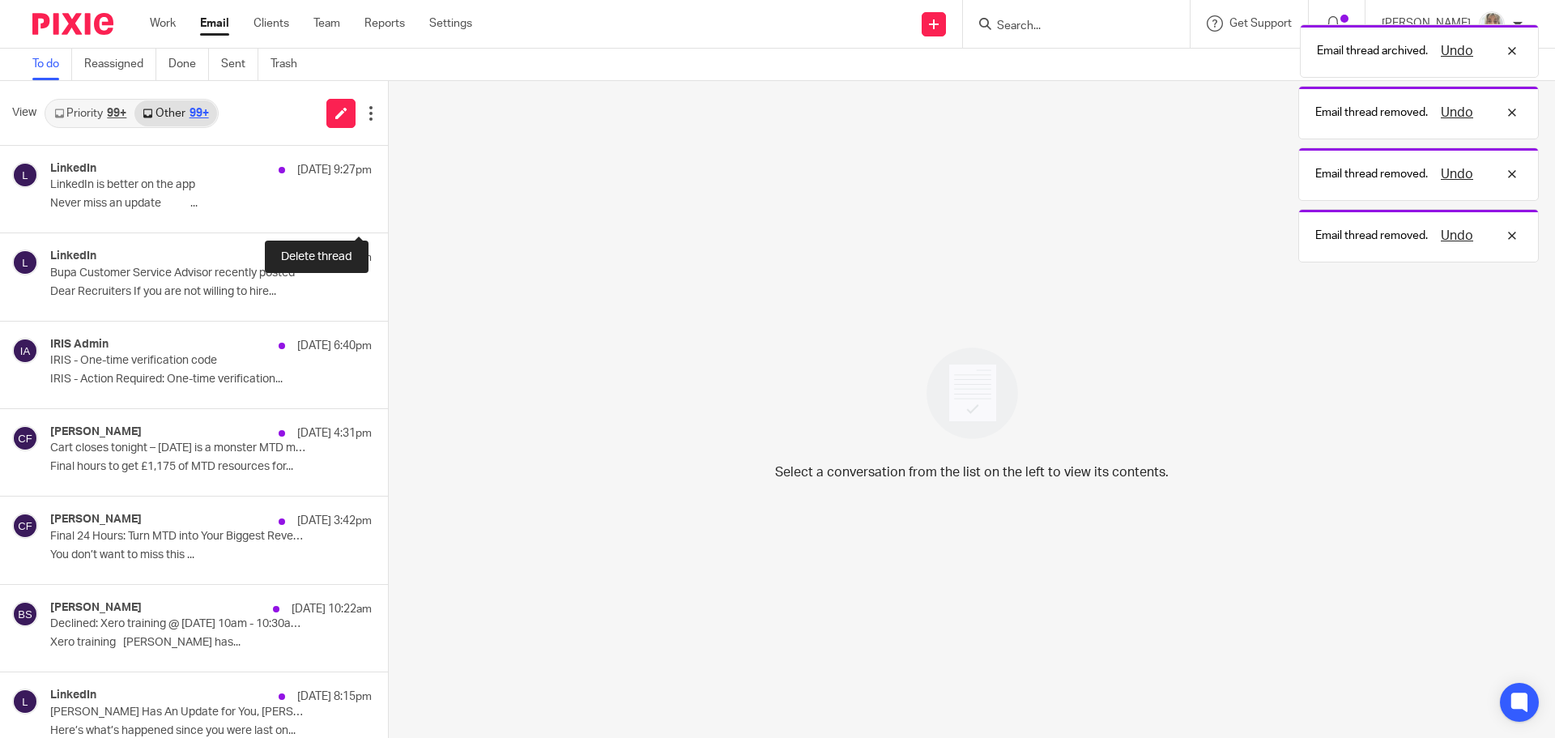
click at [388, 205] on button at bounding box center [394, 211] width 13 height 43
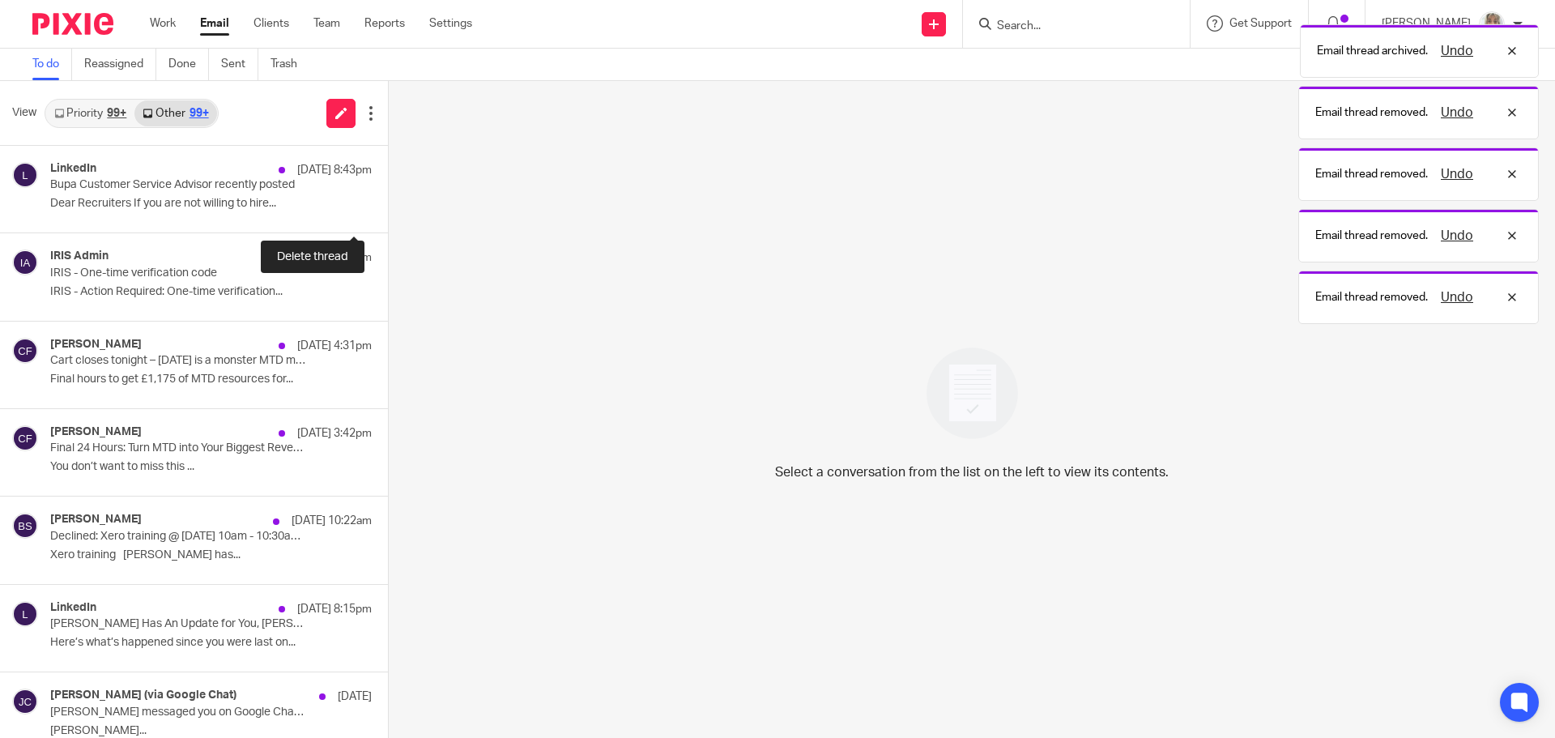
click at [388, 205] on button at bounding box center [394, 211] width 13 height 43
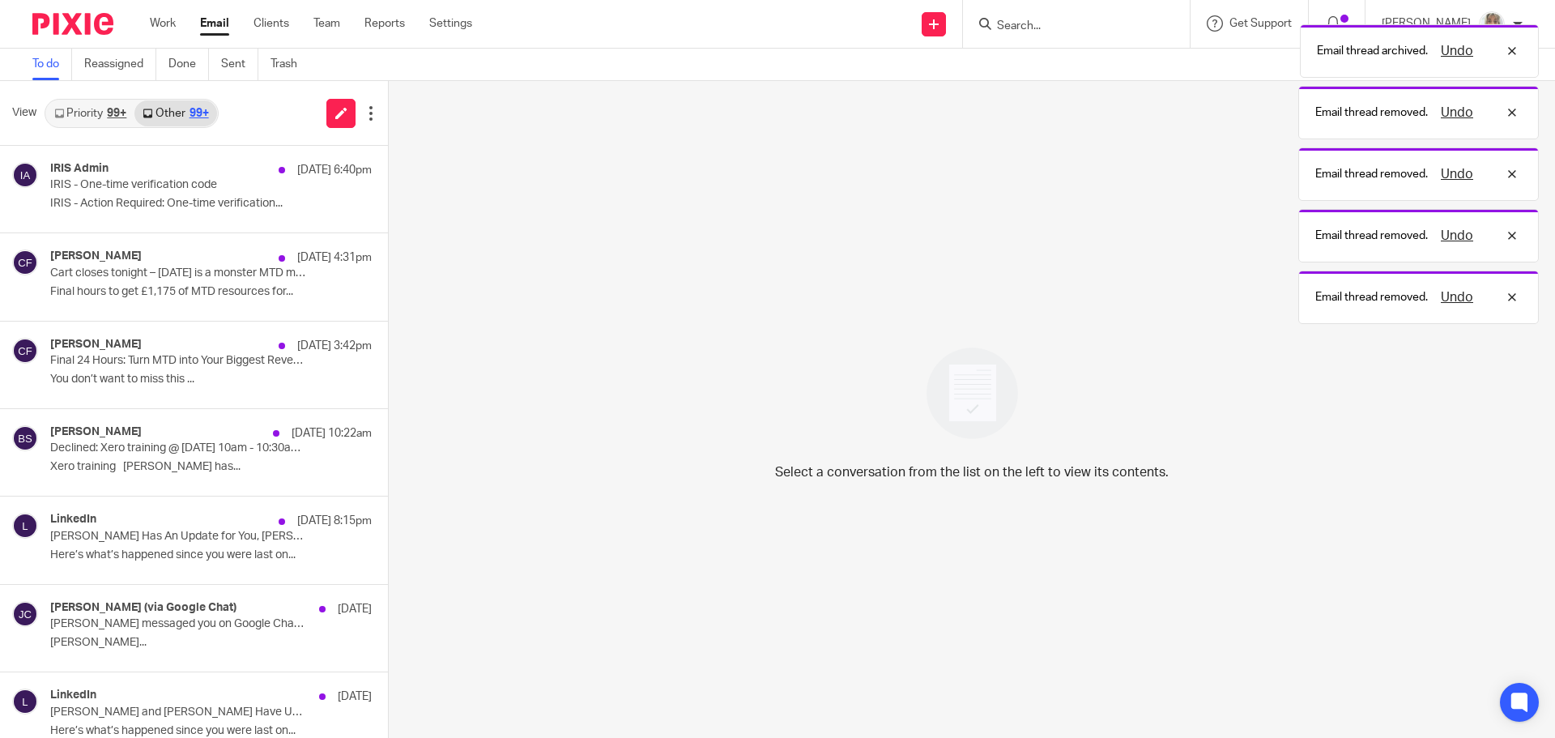
click at [388, 205] on button at bounding box center [394, 211] width 13 height 43
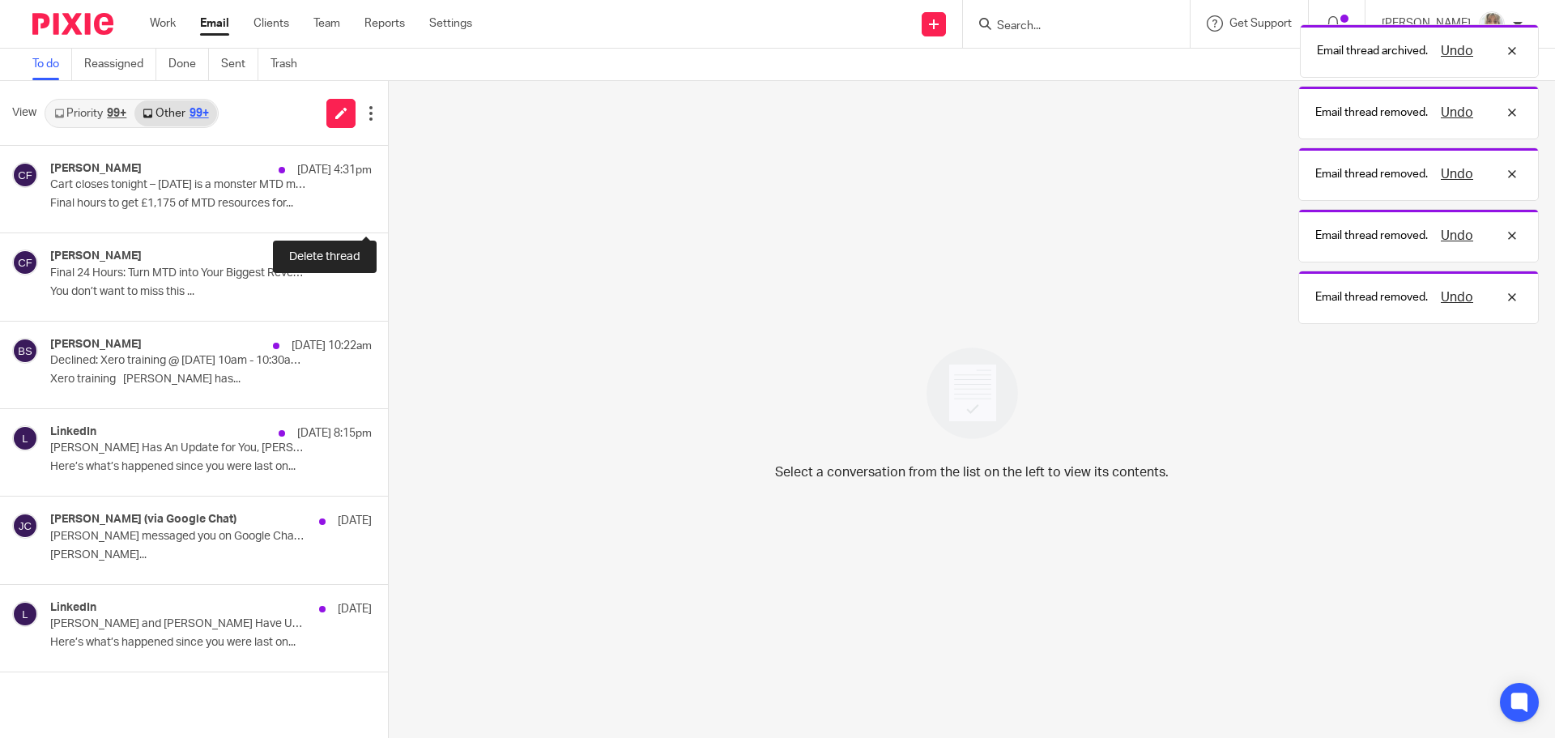
click at [388, 205] on button at bounding box center [394, 211] width 13 height 43
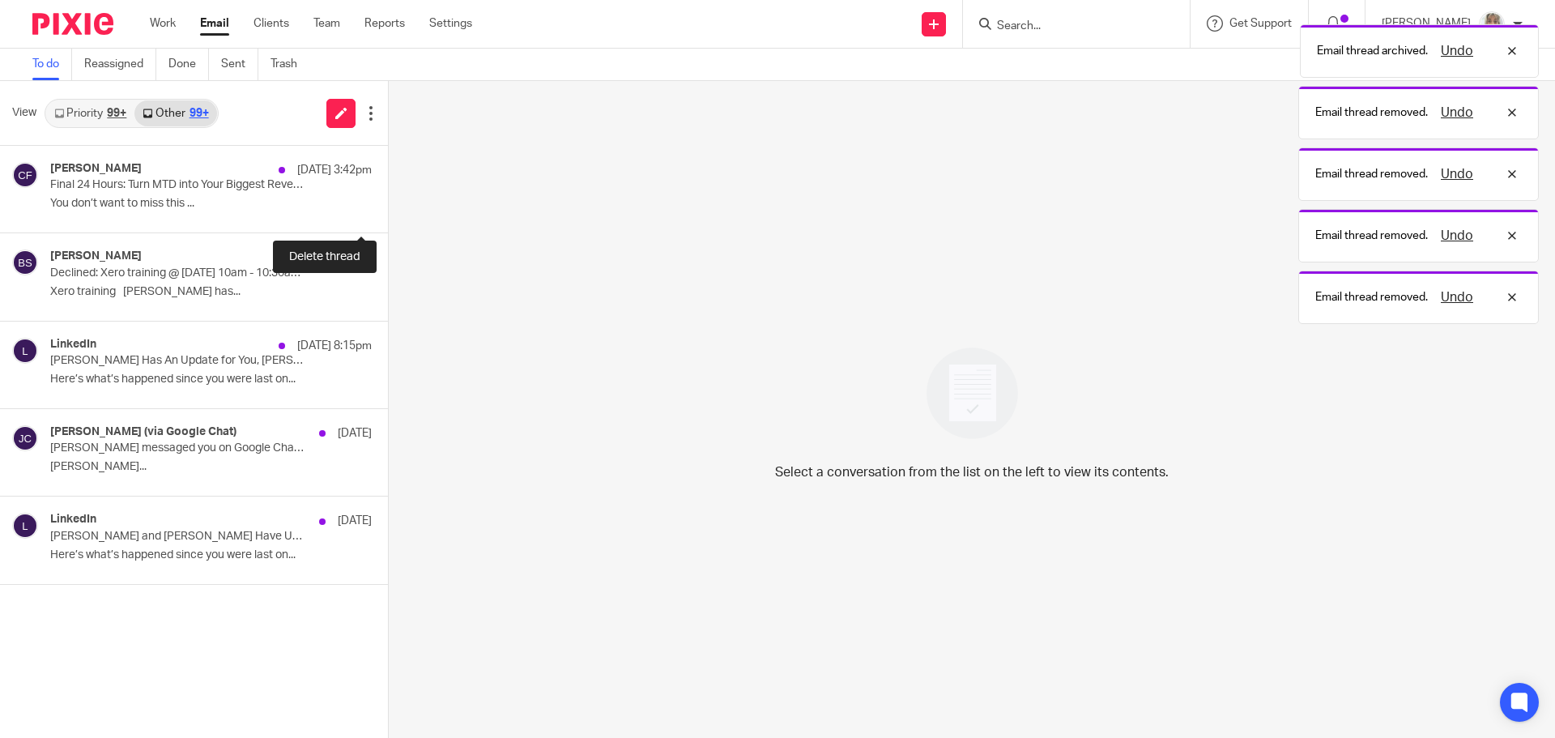
click at [388, 205] on button at bounding box center [394, 211] width 13 height 43
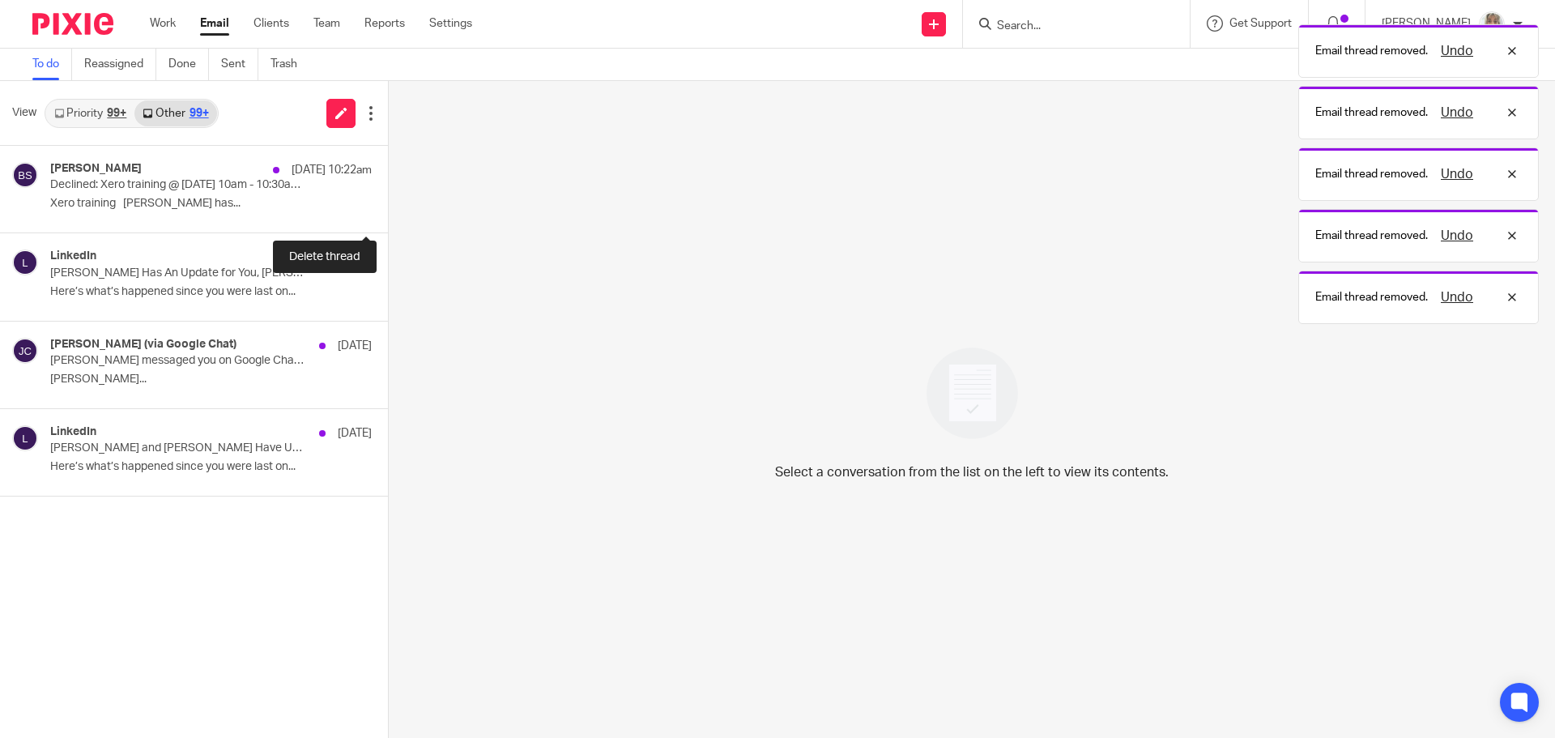
click at [388, 205] on button at bounding box center [394, 211] width 13 height 43
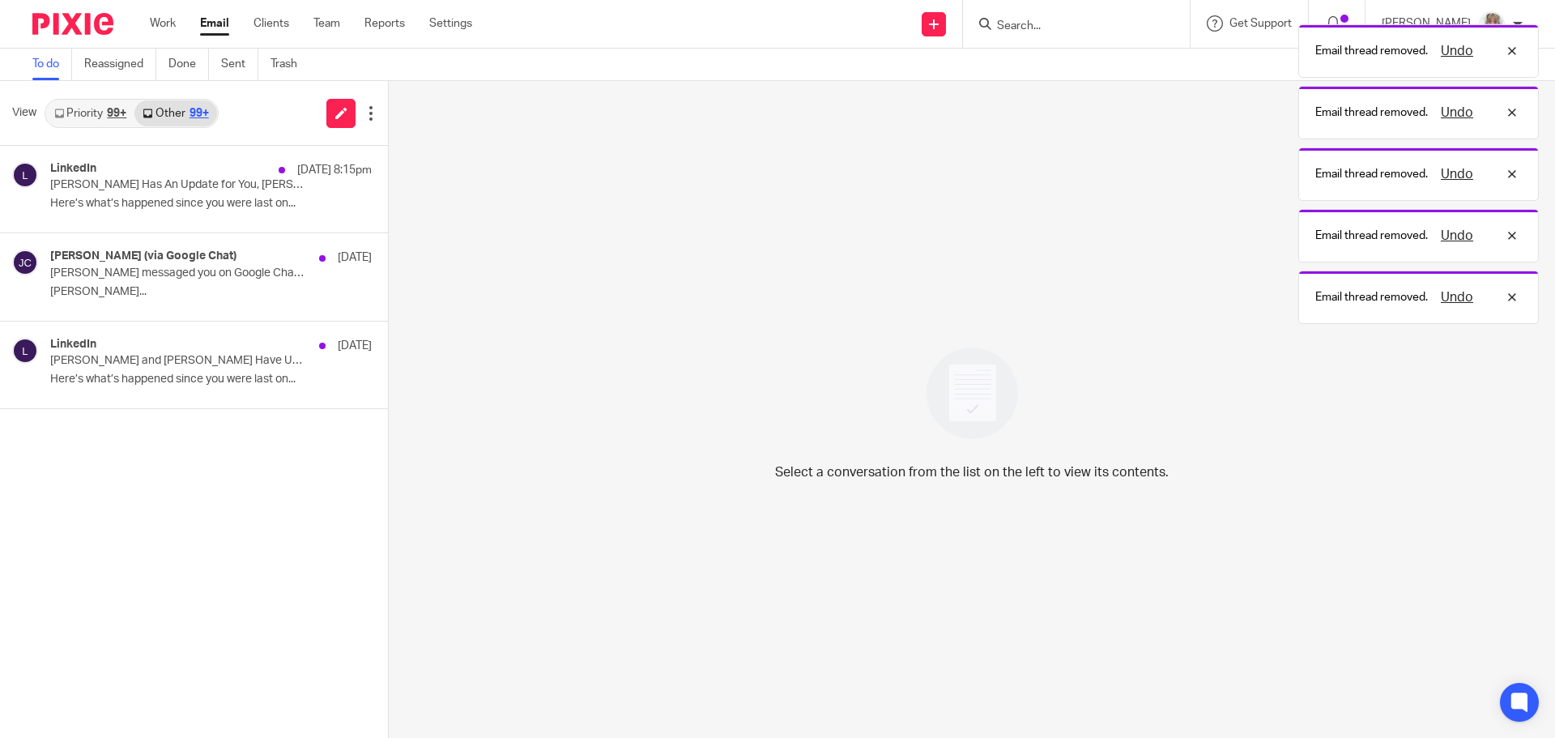
click at [352, 205] on div "LinkedIn 10 Aug 8:15pm Przemysław Jeżek Has An Update for You, Sara Tomczak Her…" at bounding box center [194, 189] width 388 height 87
click at [359, 208] on button at bounding box center [363, 211] width 49 height 43
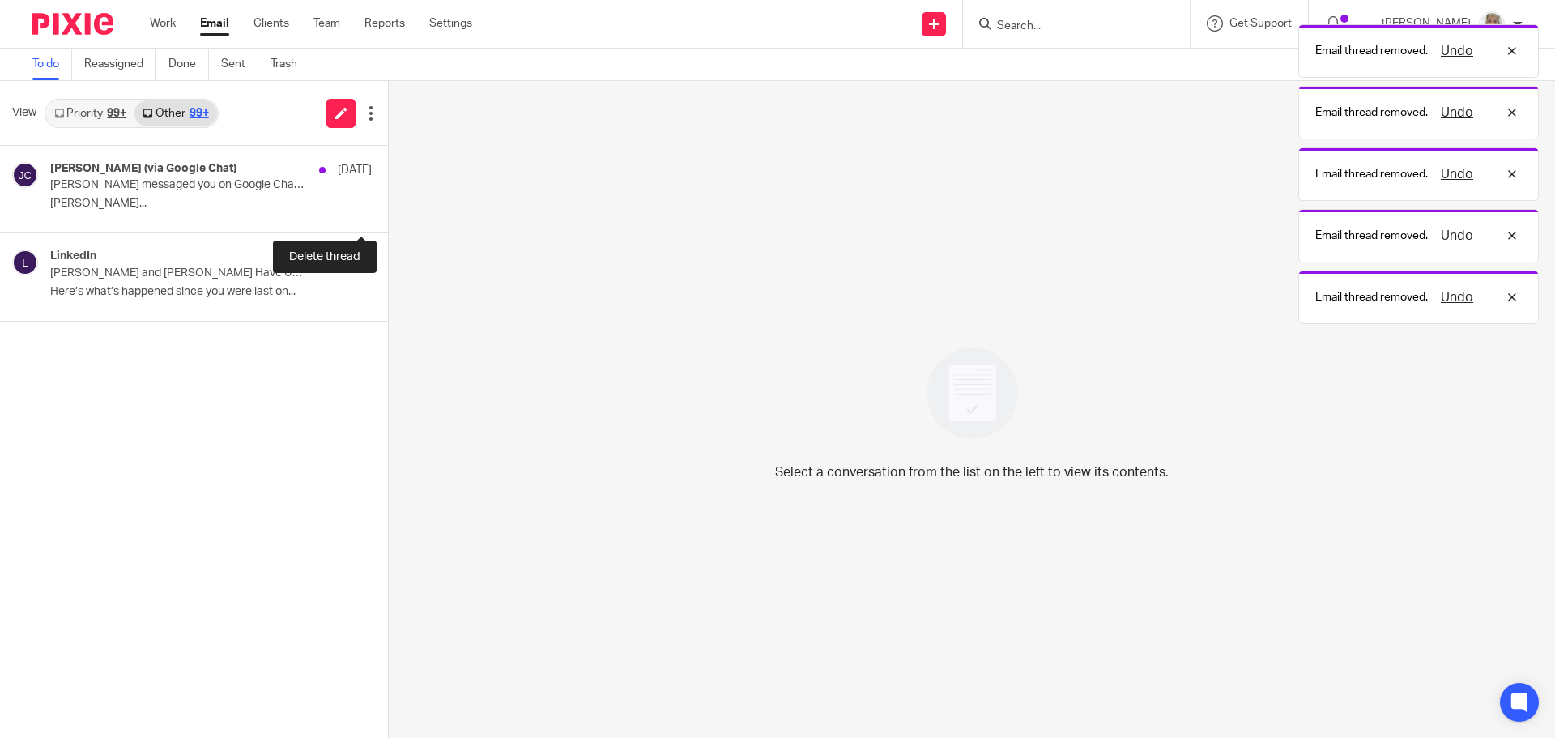
click at [388, 208] on button at bounding box center [394, 211] width 13 height 43
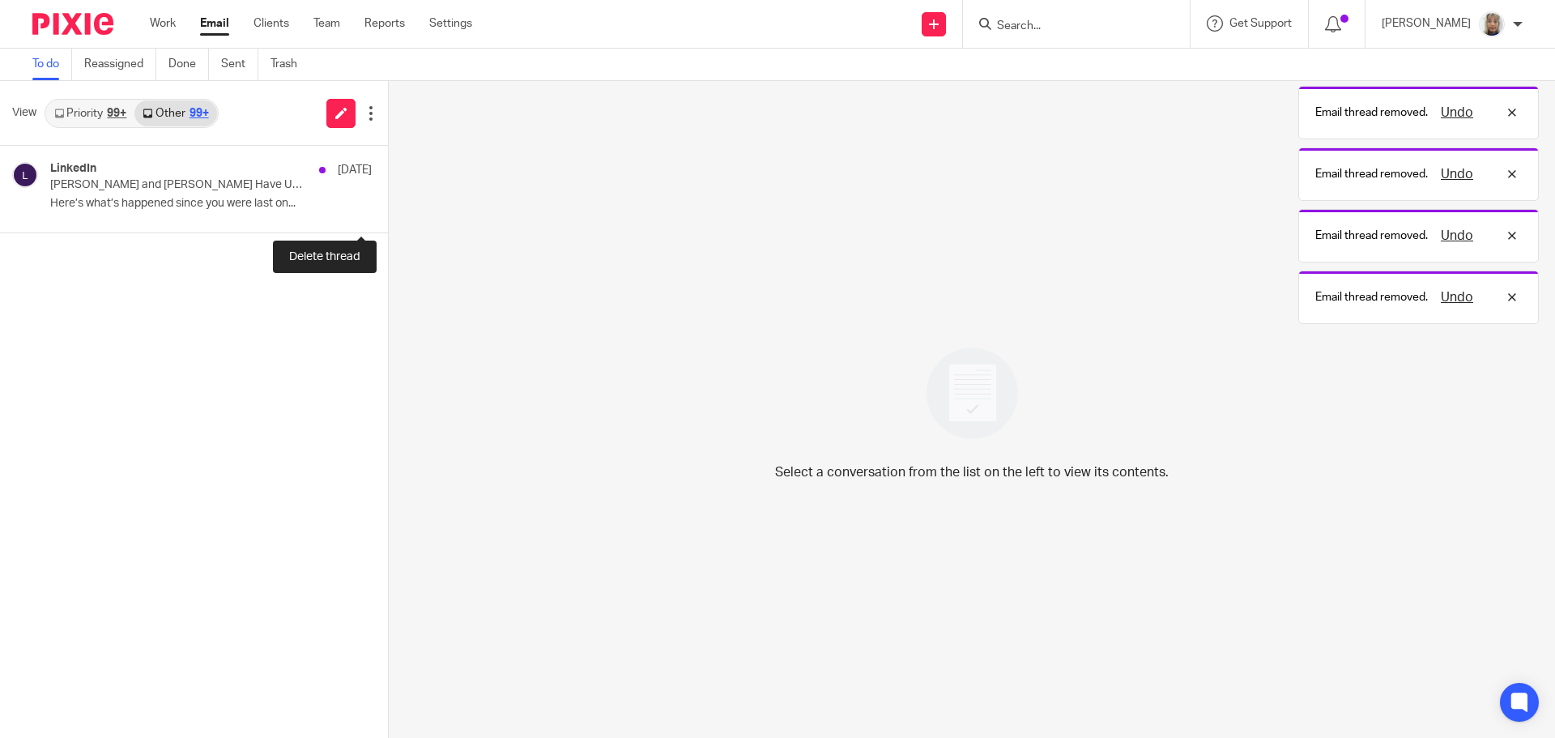
click at [388, 208] on button at bounding box center [394, 211] width 13 height 43
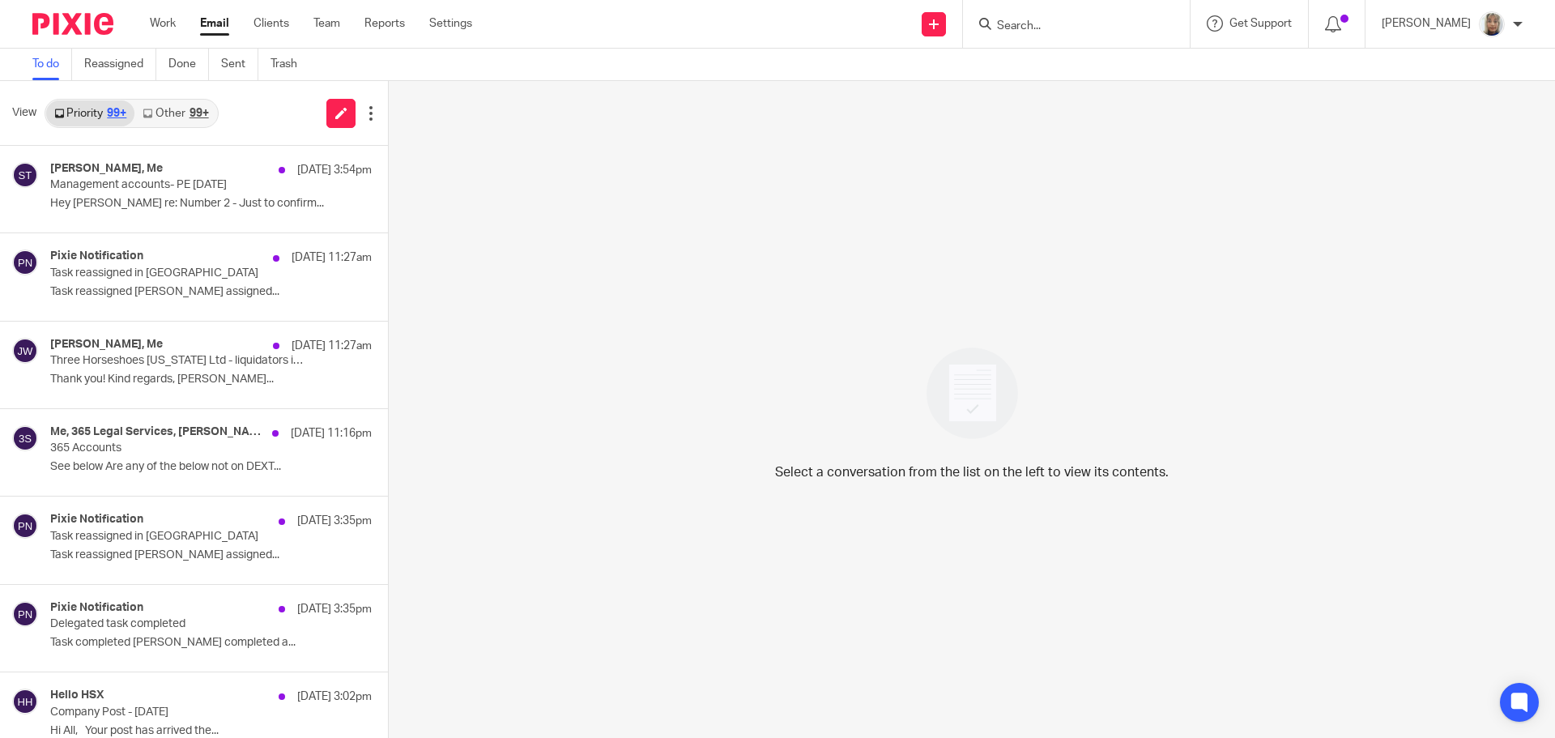
click at [171, 114] on link "Other 99+" at bounding box center [175, 113] width 82 height 26
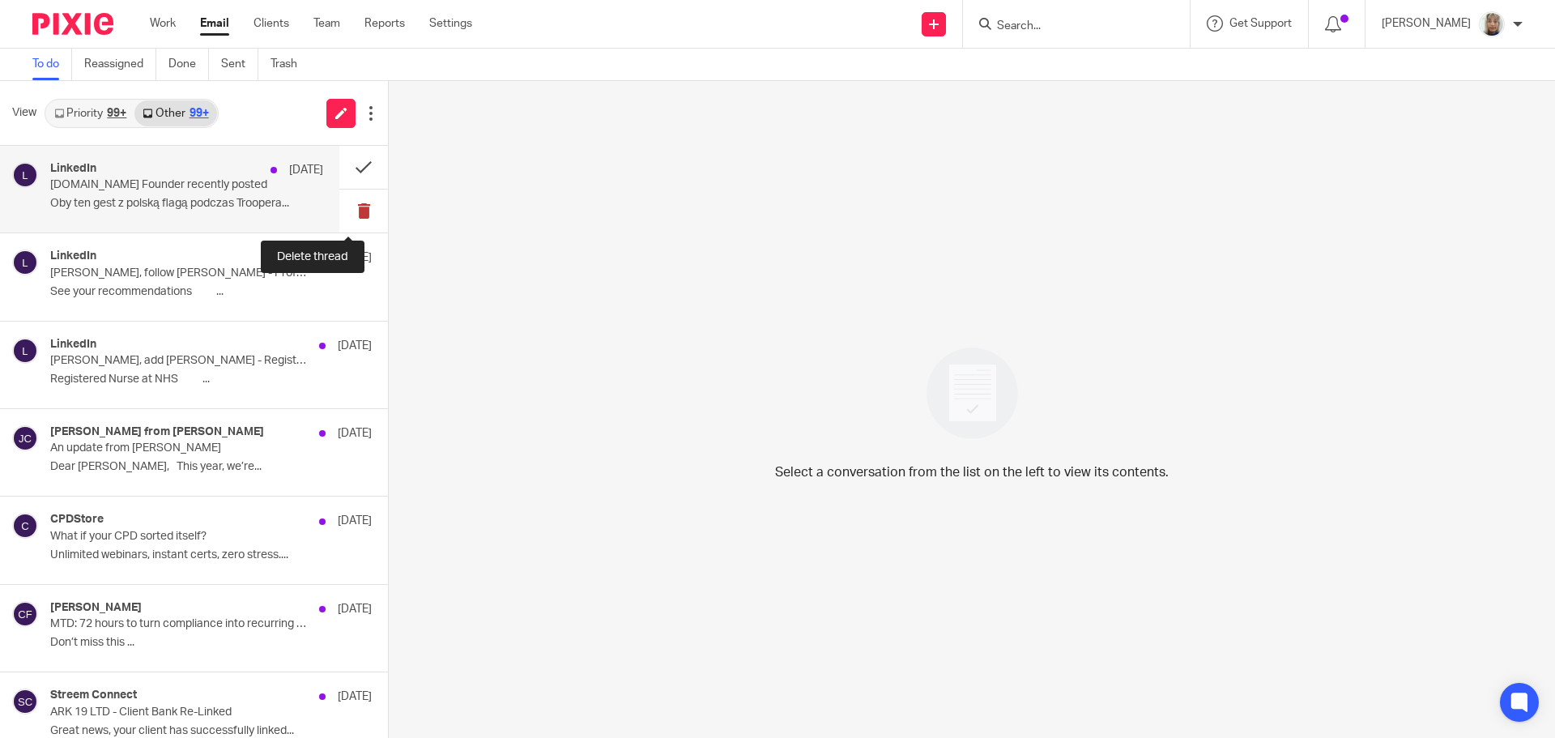
click at [346, 212] on button at bounding box center [363, 211] width 49 height 43
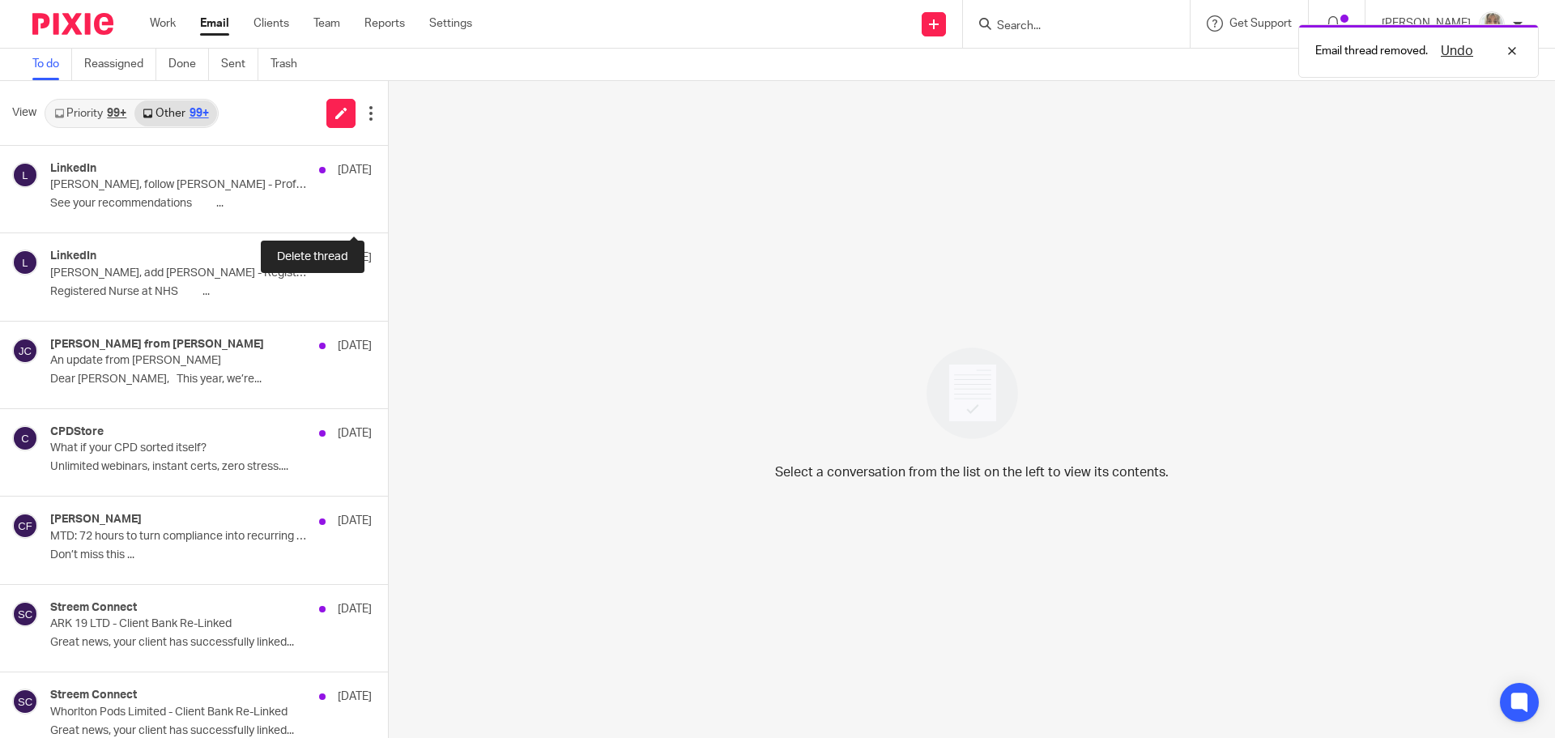
click at [388, 212] on button at bounding box center [394, 211] width 13 height 43
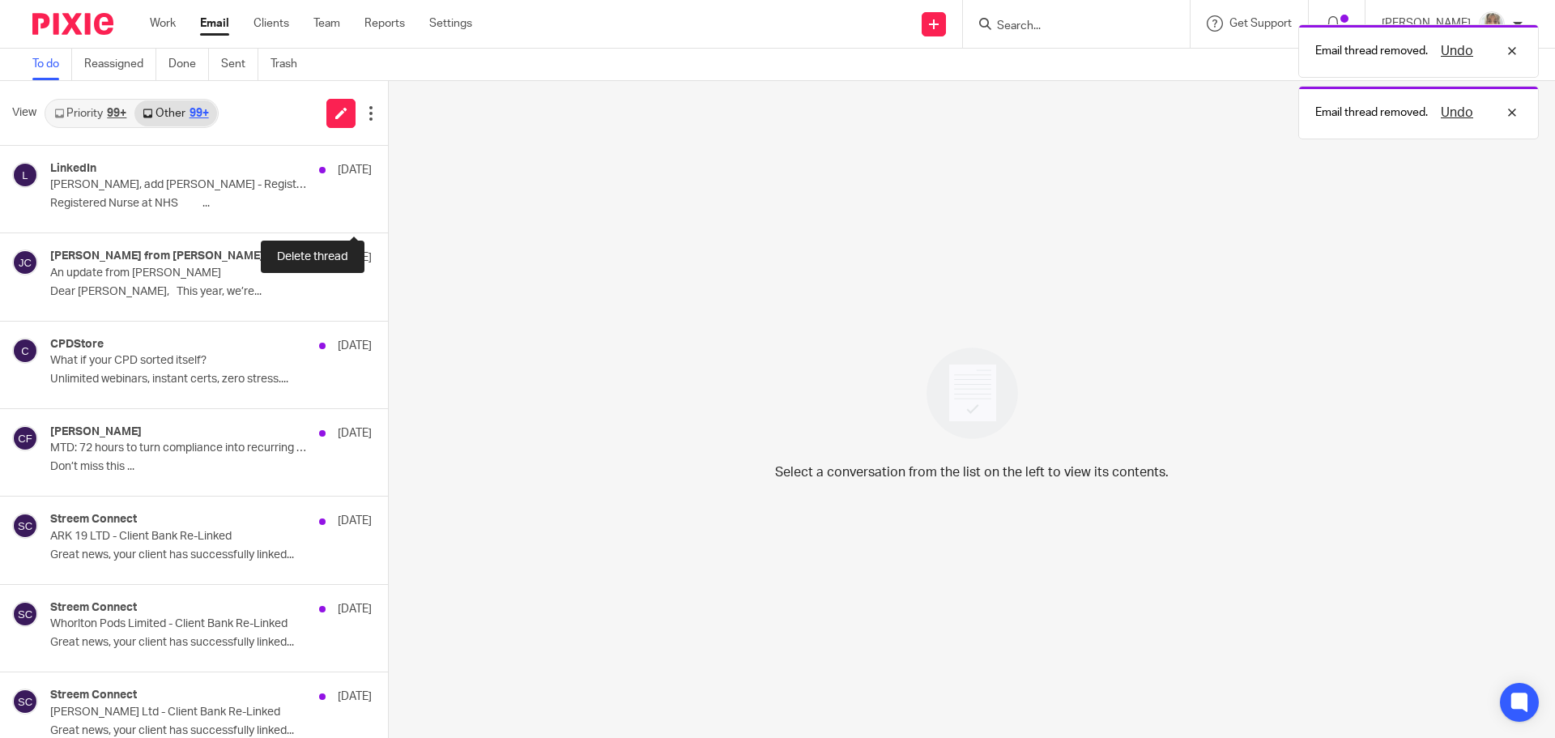
click at [388, 212] on button at bounding box center [394, 211] width 13 height 43
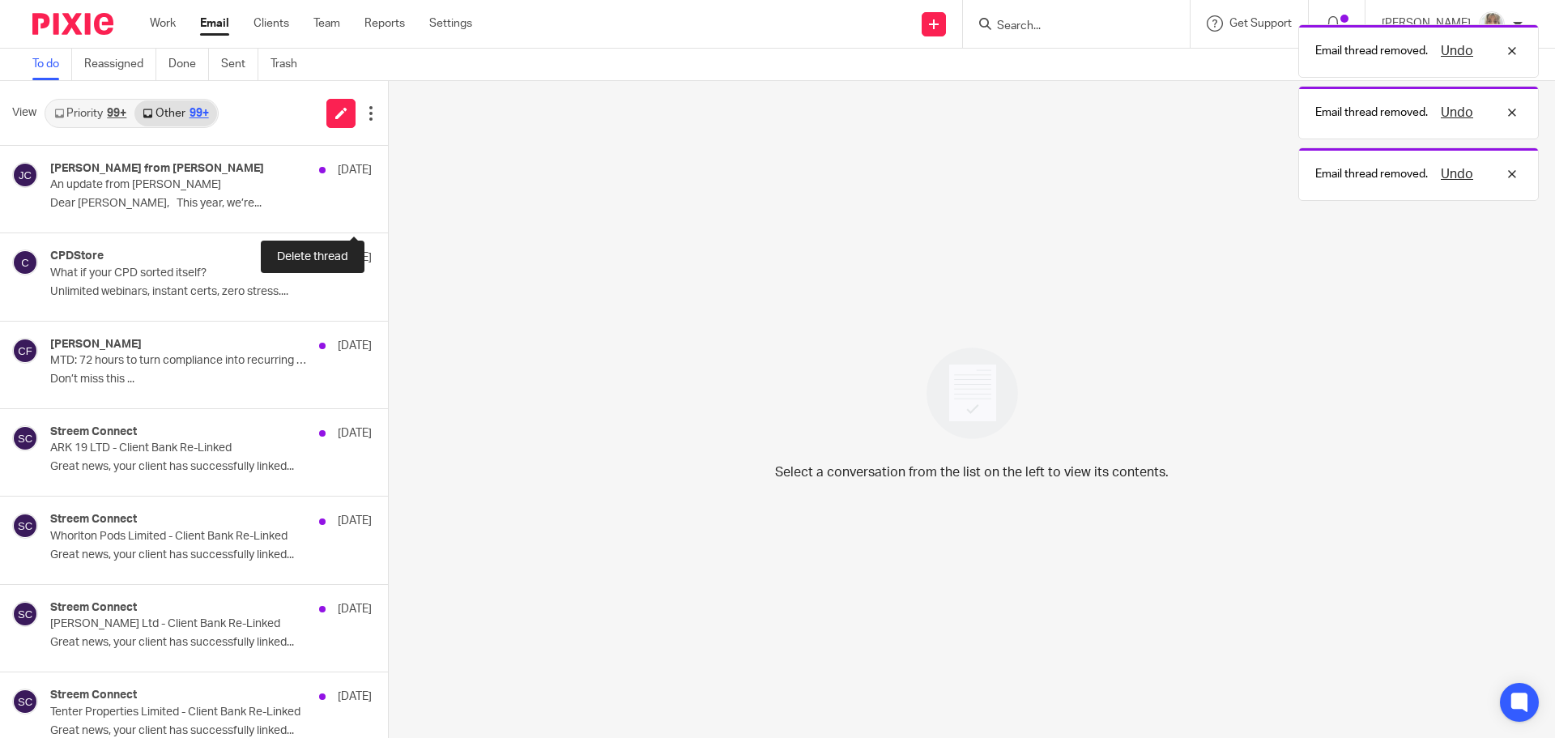
click at [388, 212] on button at bounding box center [394, 211] width 13 height 43
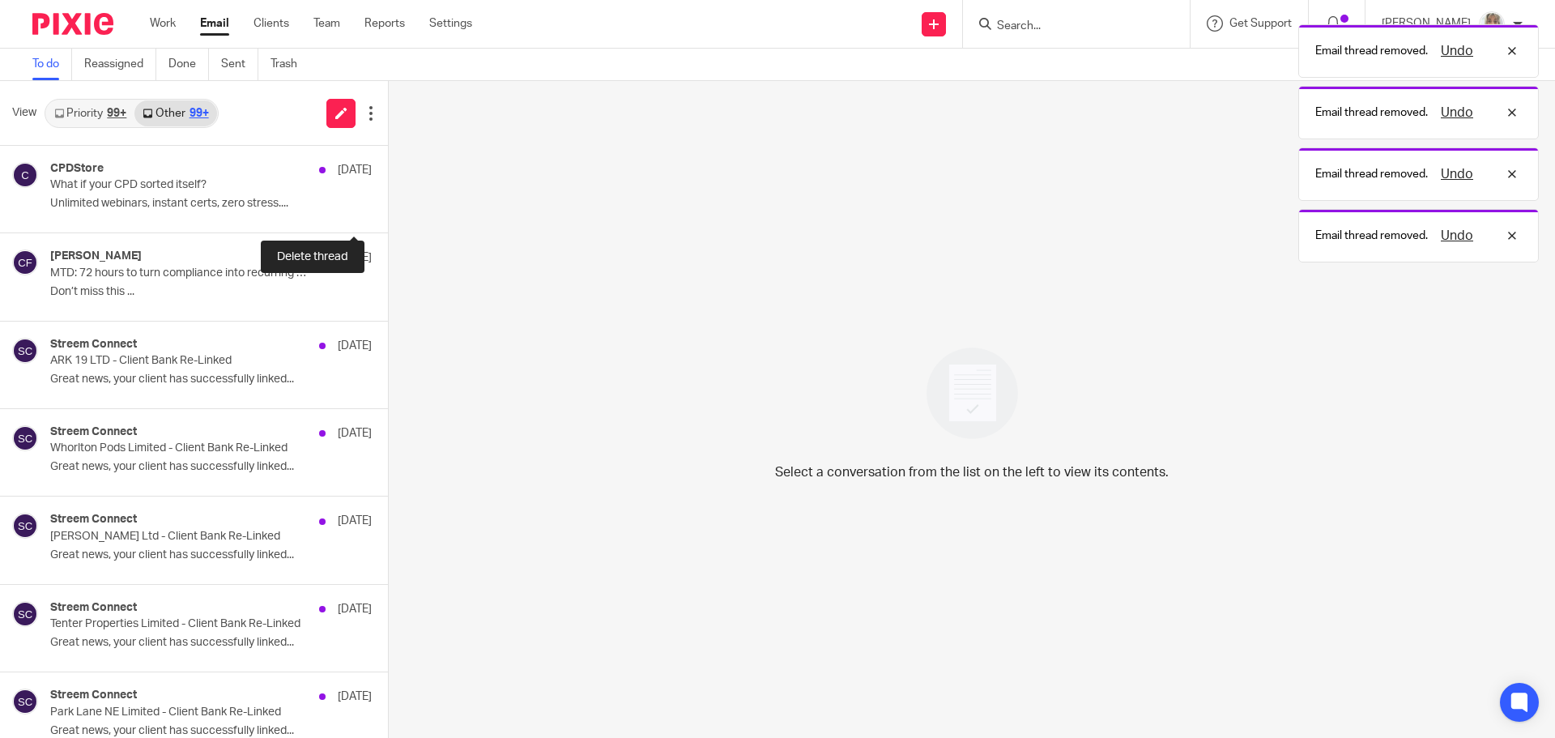
click at [388, 212] on button at bounding box center [394, 211] width 13 height 43
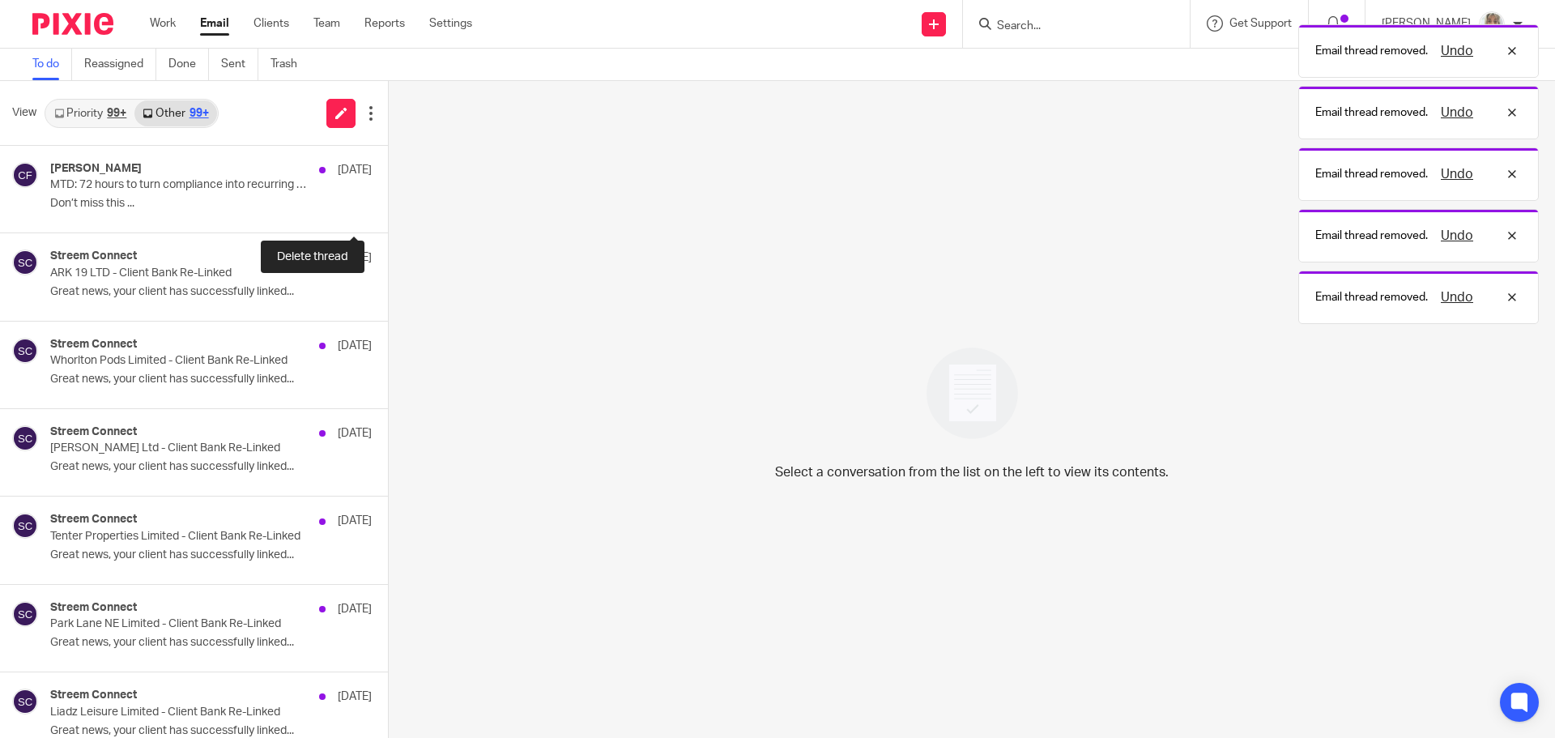
click at [388, 212] on button at bounding box center [394, 211] width 13 height 43
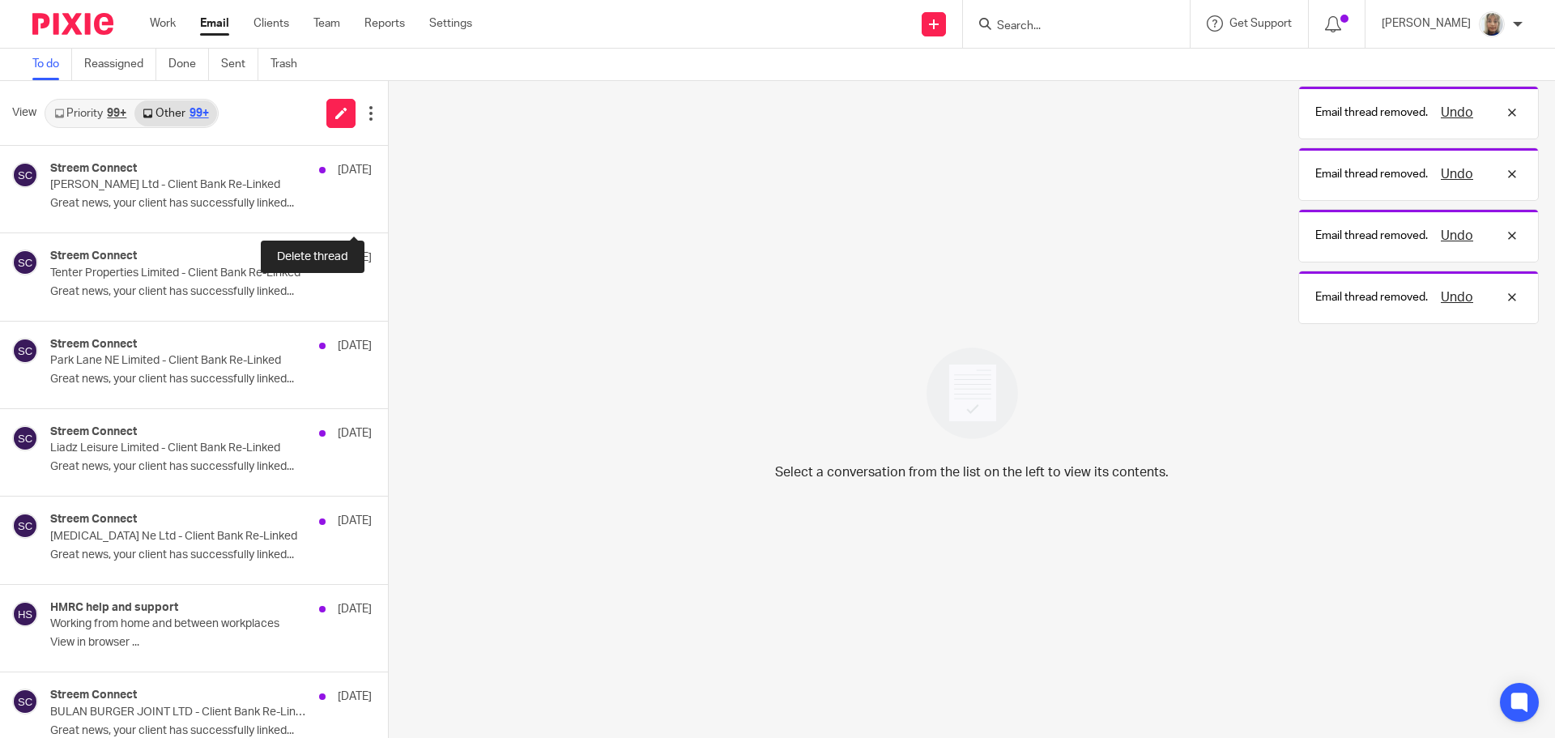
click at [388, 212] on button at bounding box center [394, 211] width 13 height 43
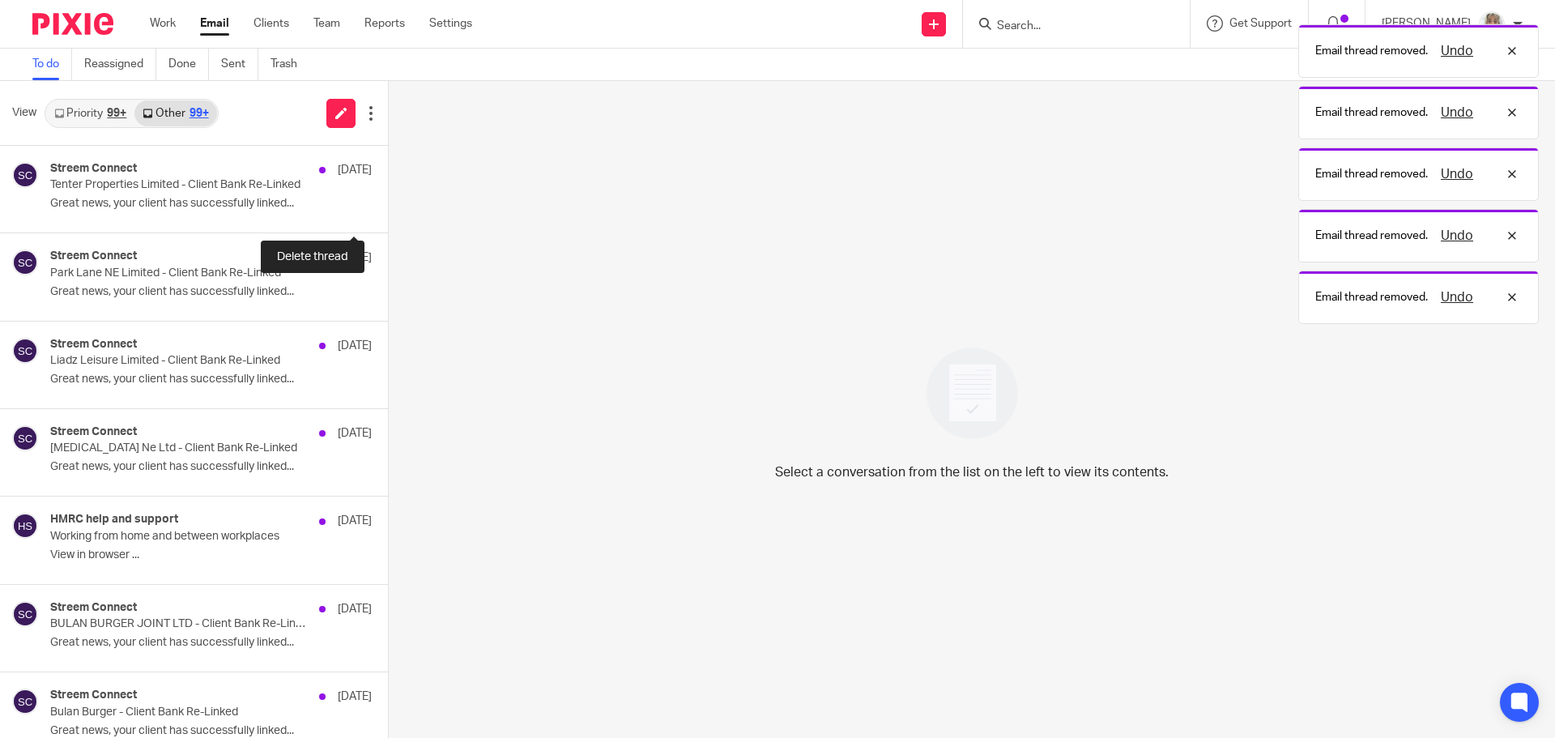
click at [388, 212] on button at bounding box center [394, 211] width 13 height 43
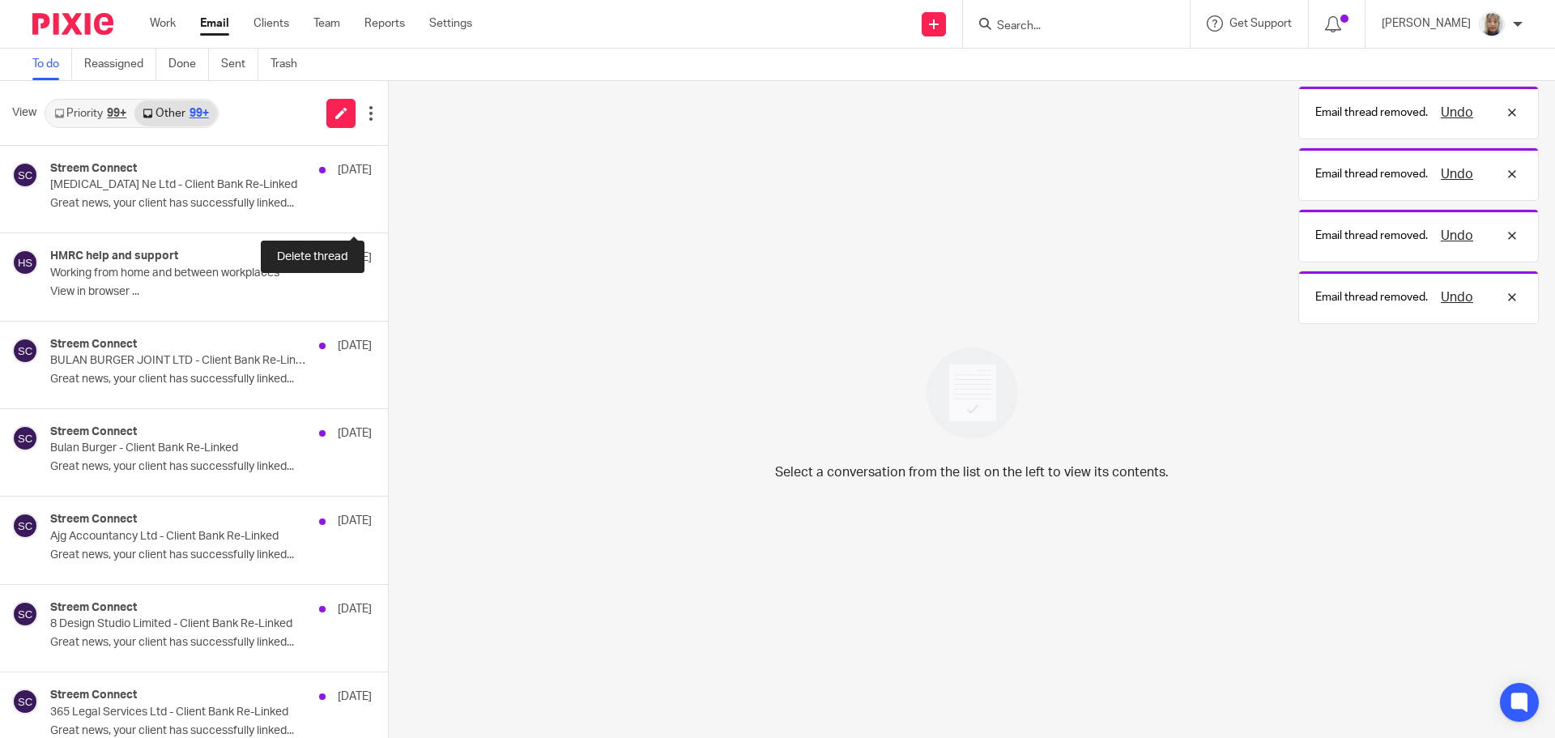
click at [388, 212] on button at bounding box center [394, 211] width 13 height 43
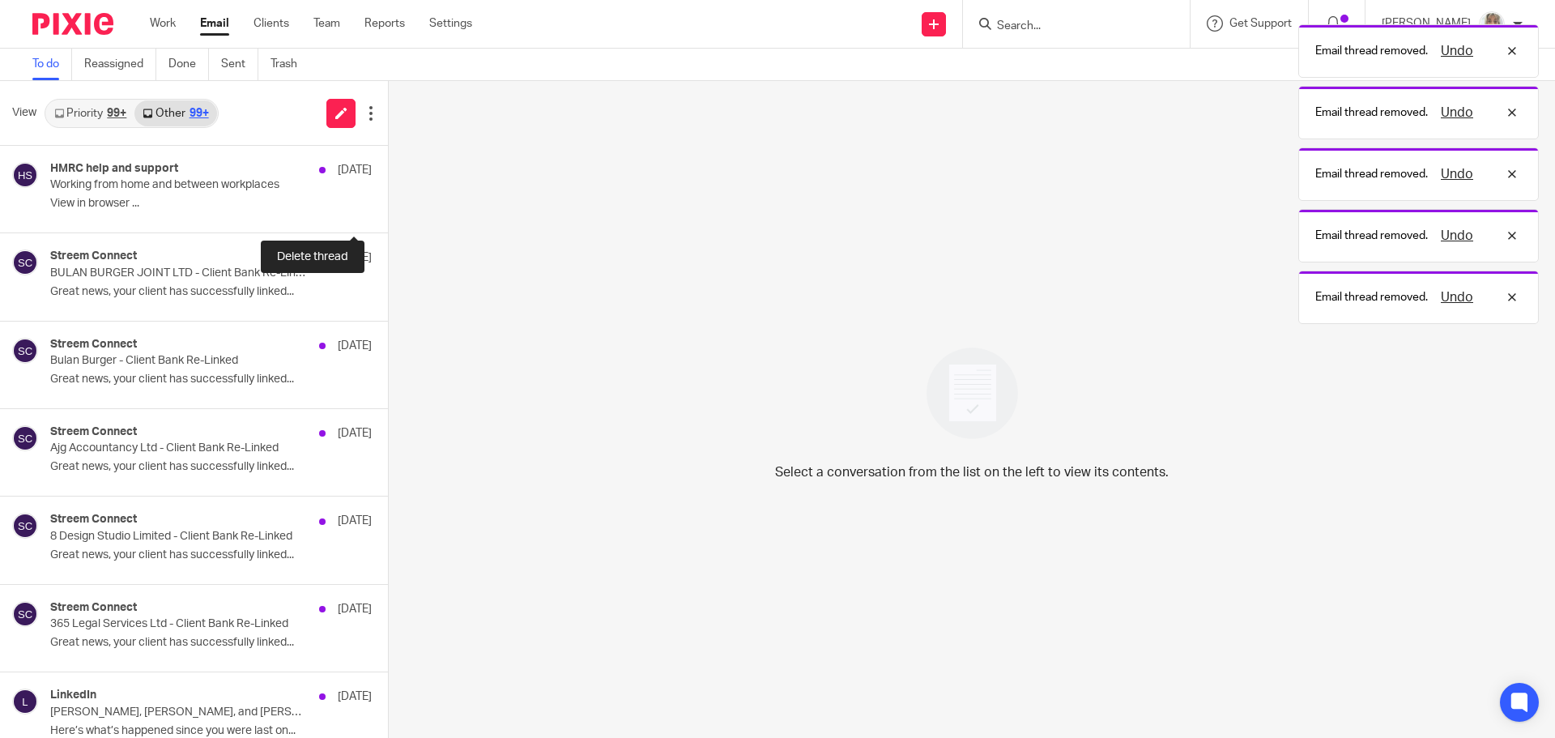
click at [388, 212] on button at bounding box center [394, 211] width 13 height 43
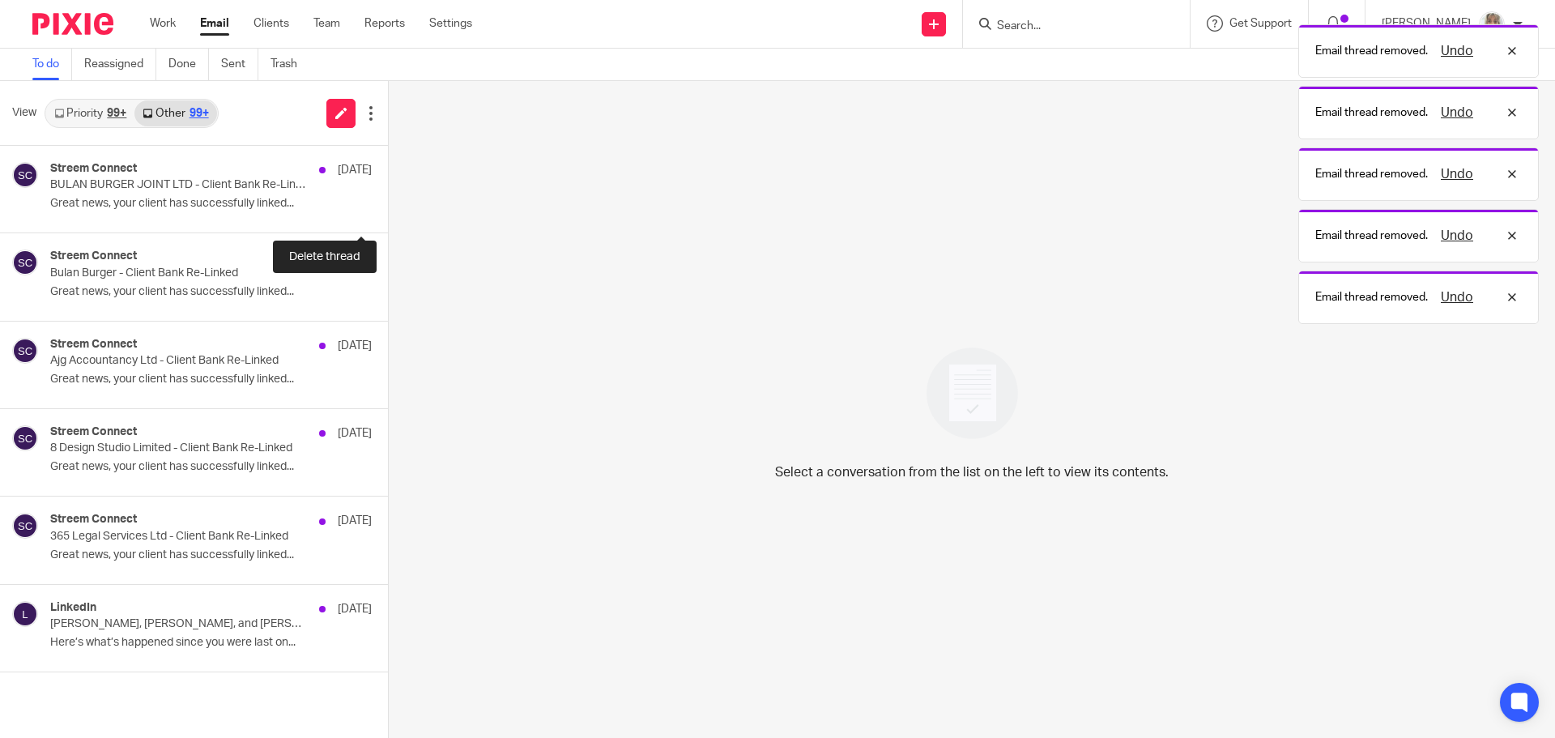
click at [346, 212] on div "Streem Connect 8 Aug BULAN BURGER JOINT LTD - Client Bank Re-Linked Great news,…" at bounding box center [194, 189] width 388 height 87
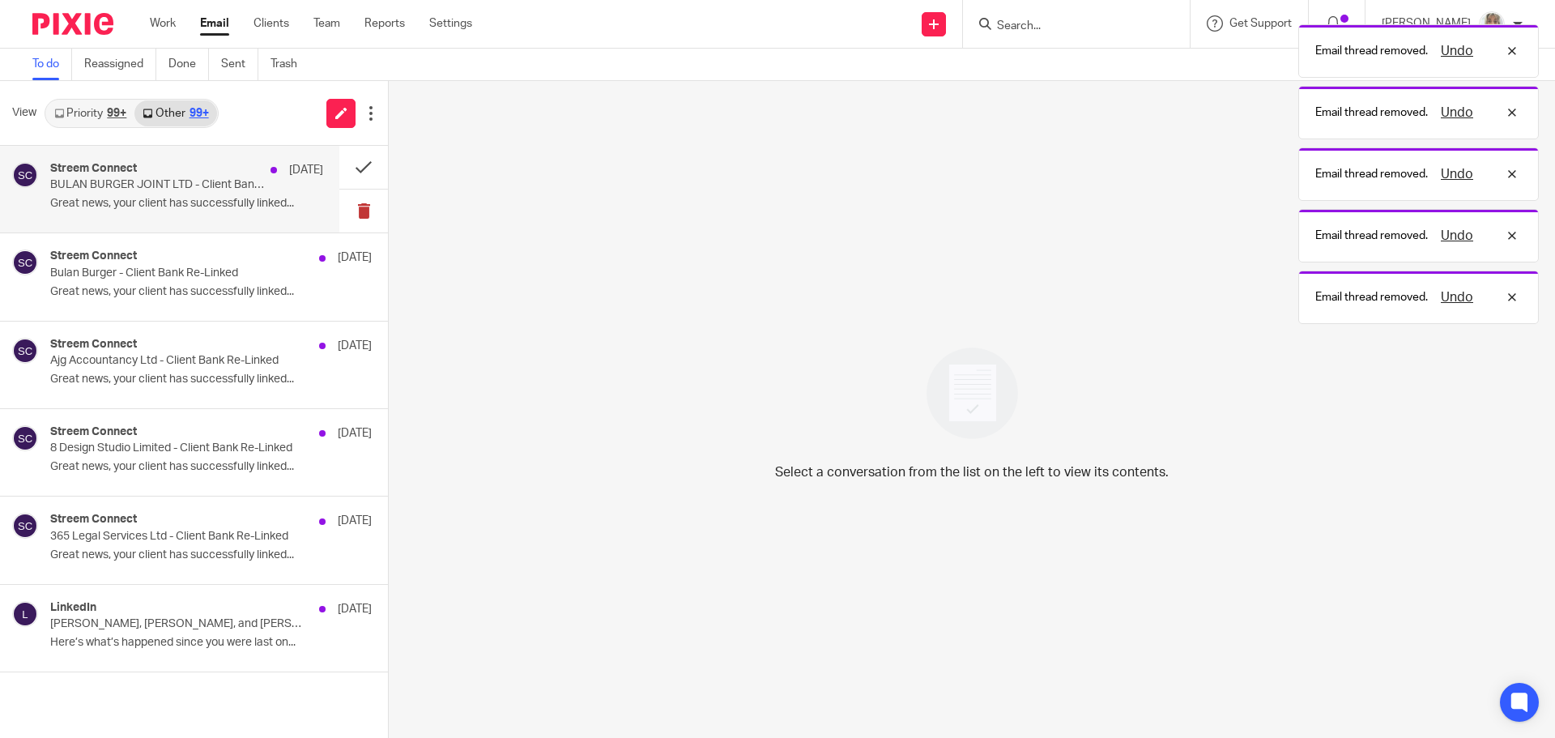
click at [347, 212] on button at bounding box center [363, 211] width 49 height 43
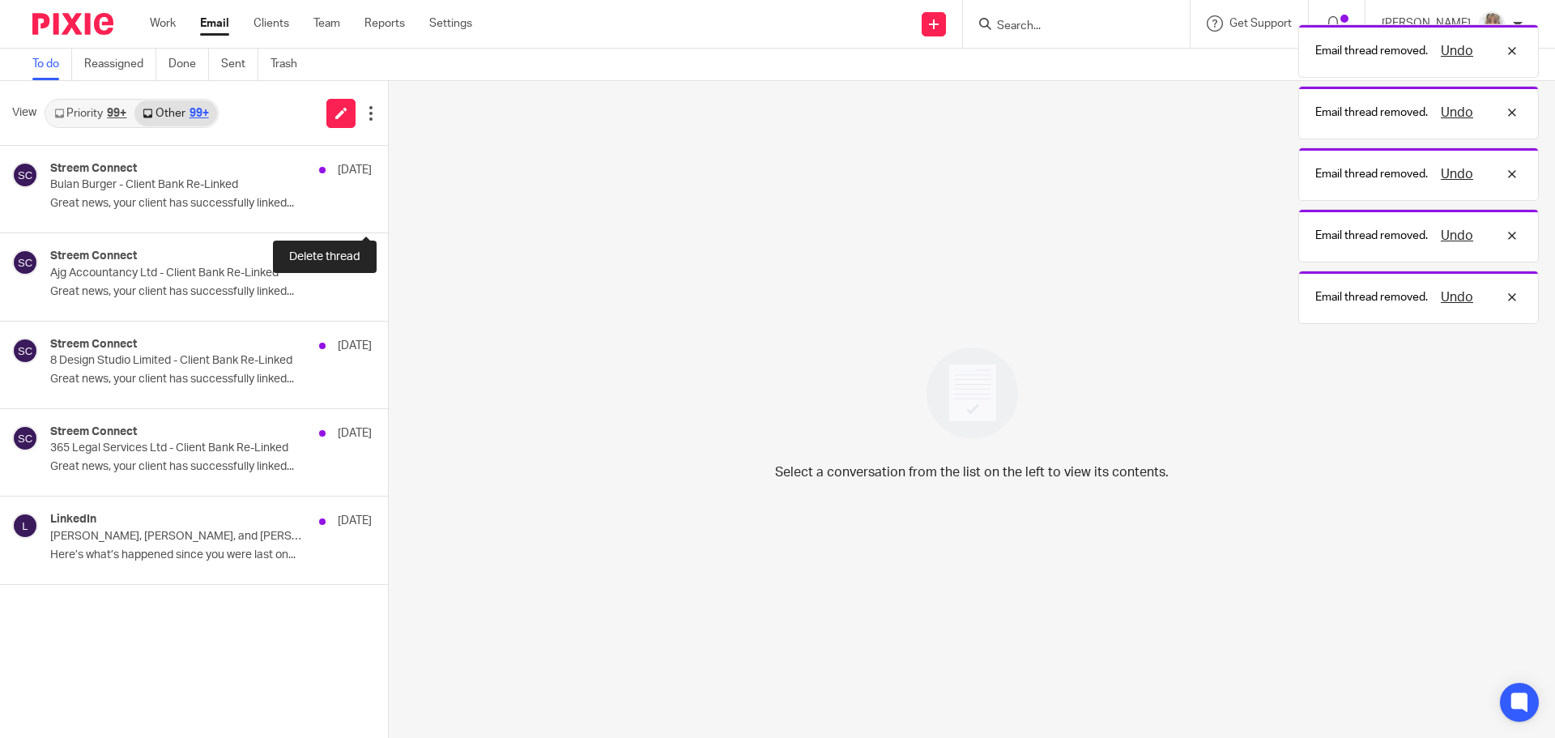
click at [388, 212] on button at bounding box center [394, 211] width 13 height 43
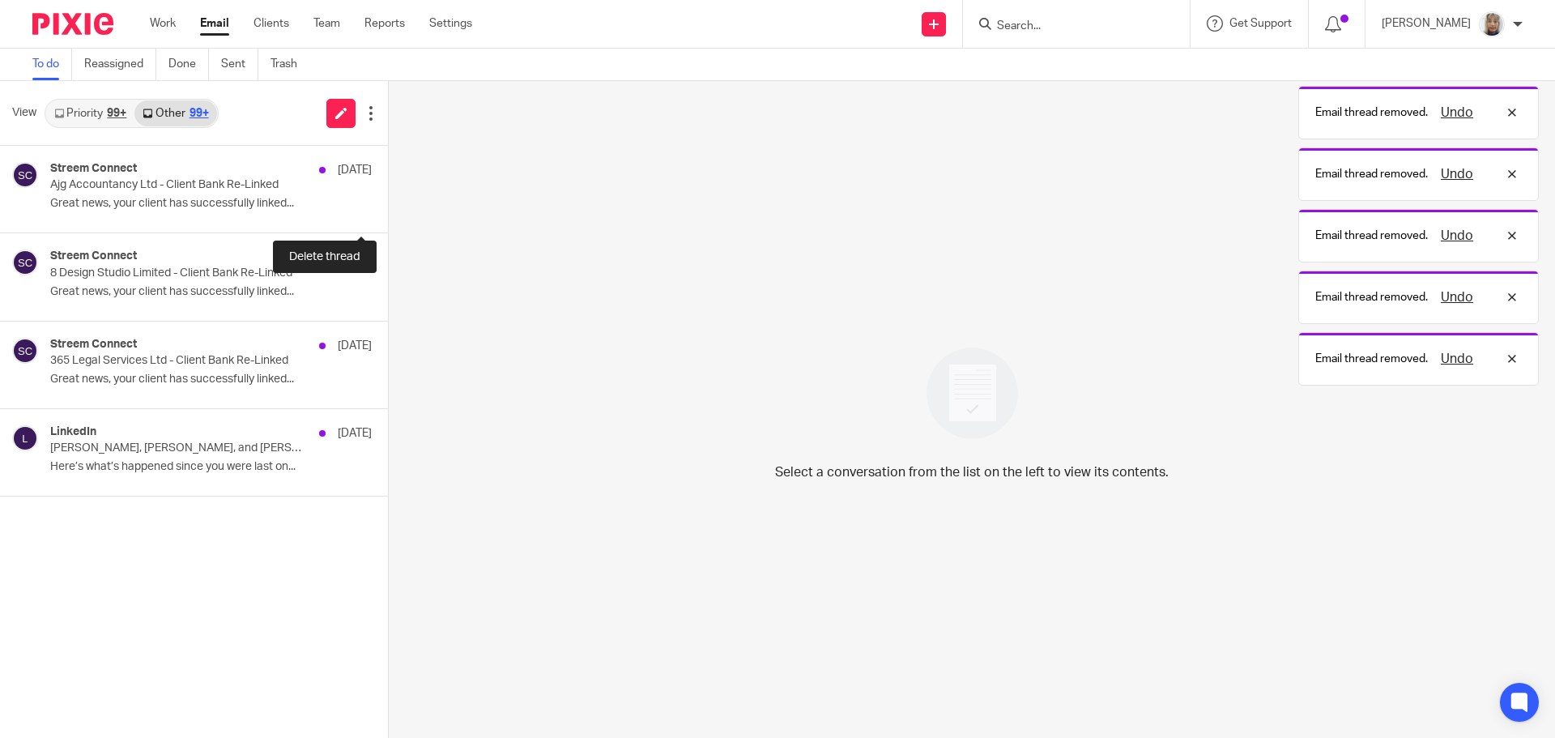
click at [388, 212] on button at bounding box center [394, 211] width 13 height 43
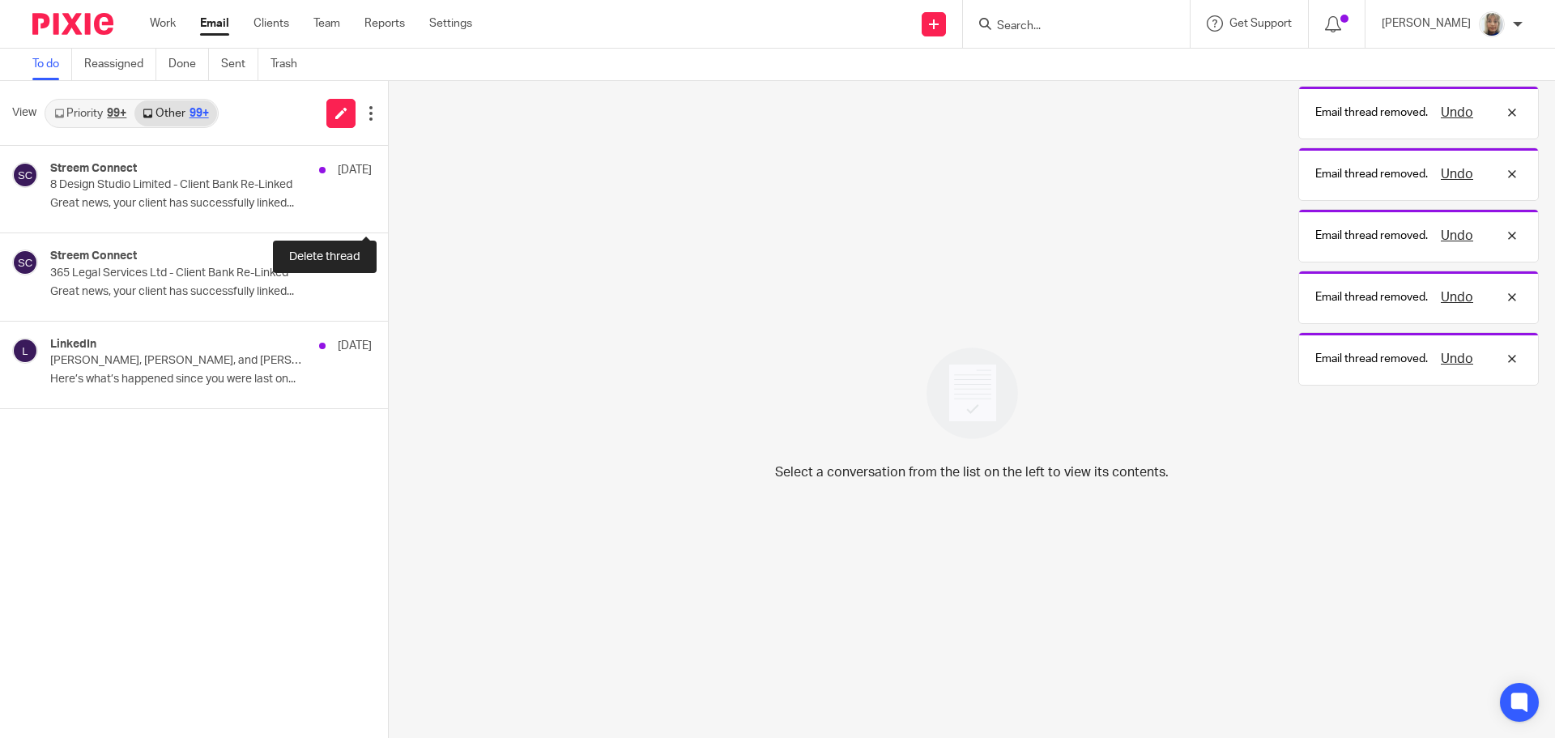
click at [388, 212] on button at bounding box center [394, 211] width 13 height 43
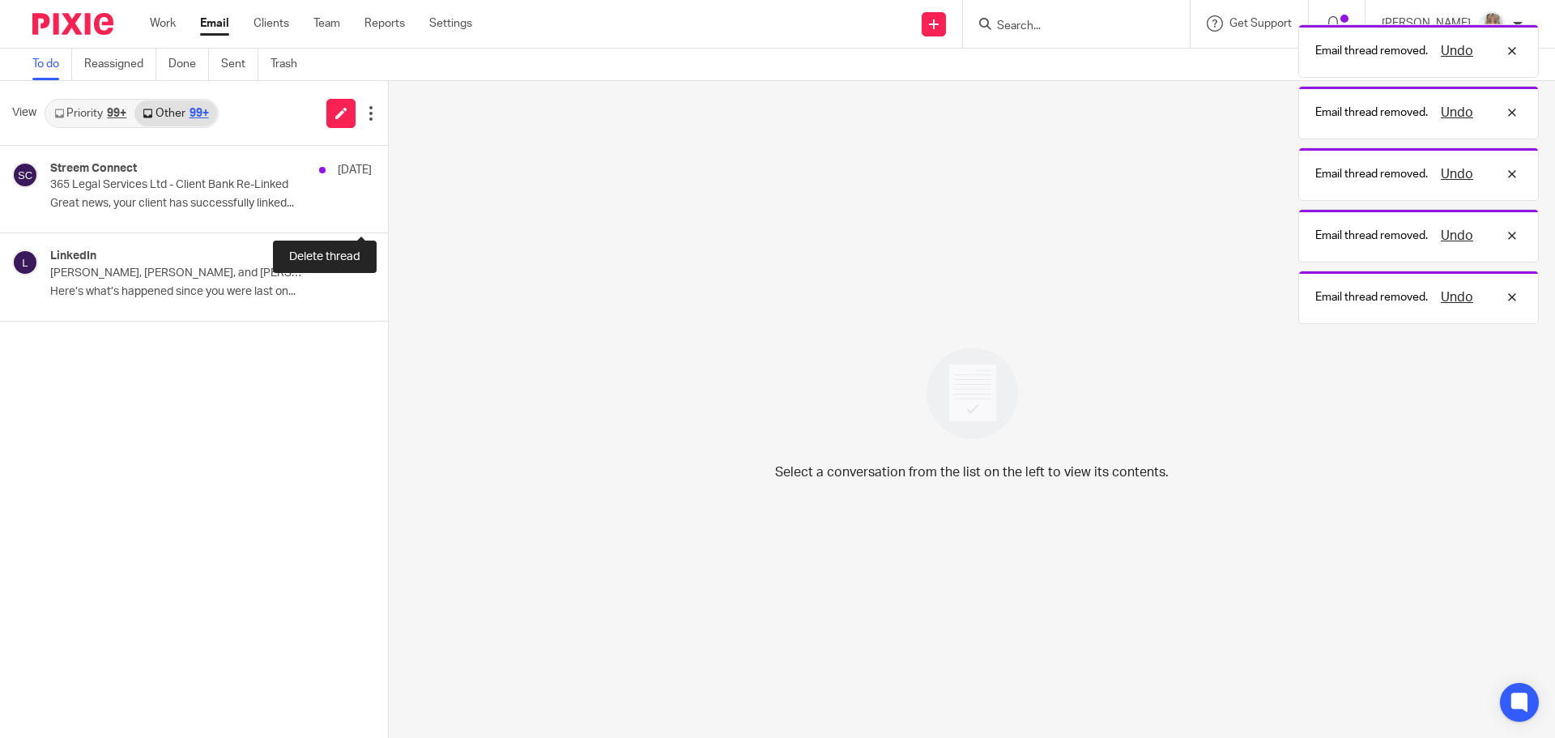
click at [388, 212] on button at bounding box center [394, 211] width 13 height 43
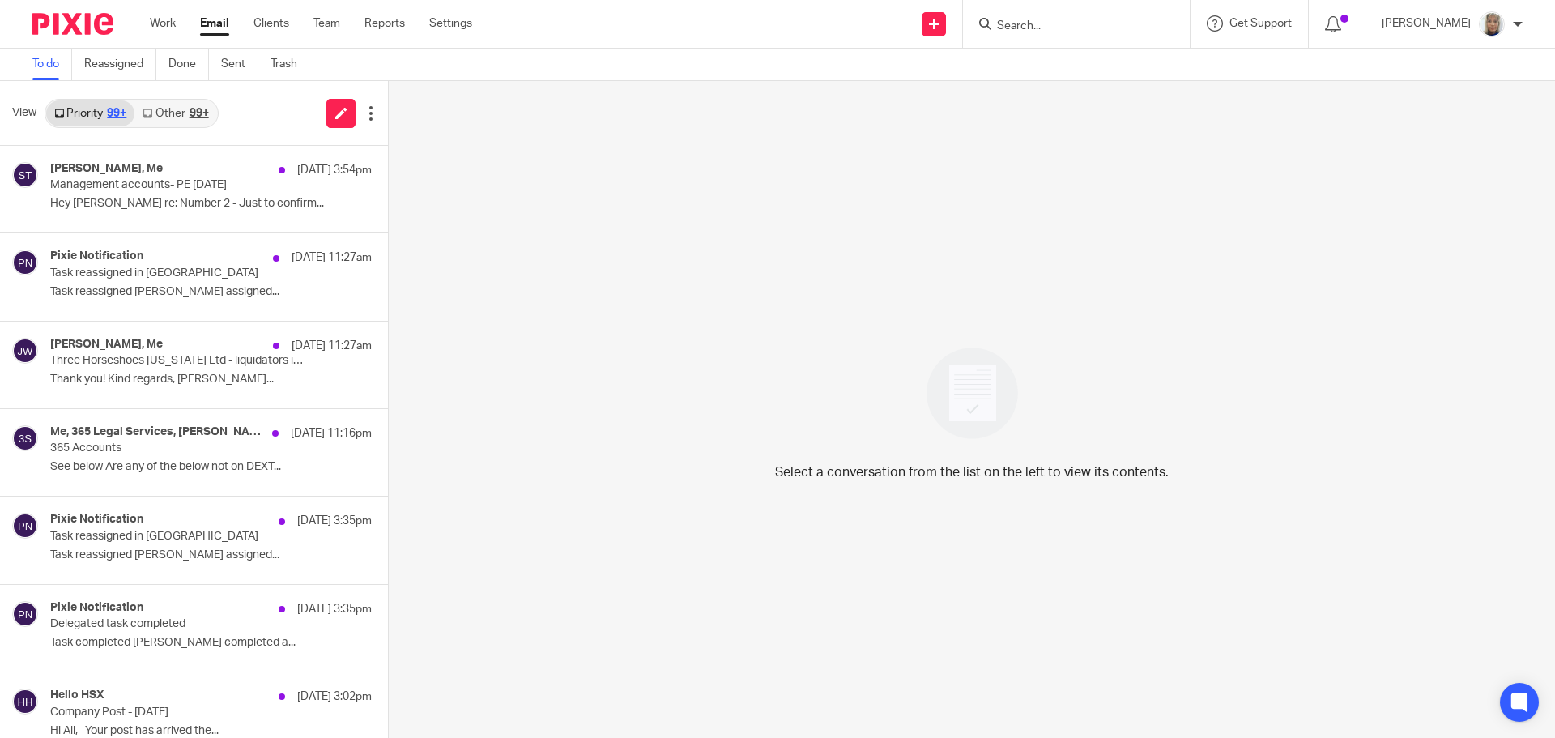
click at [170, 117] on link "Other 99+" at bounding box center [175, 113] width 82 height 26
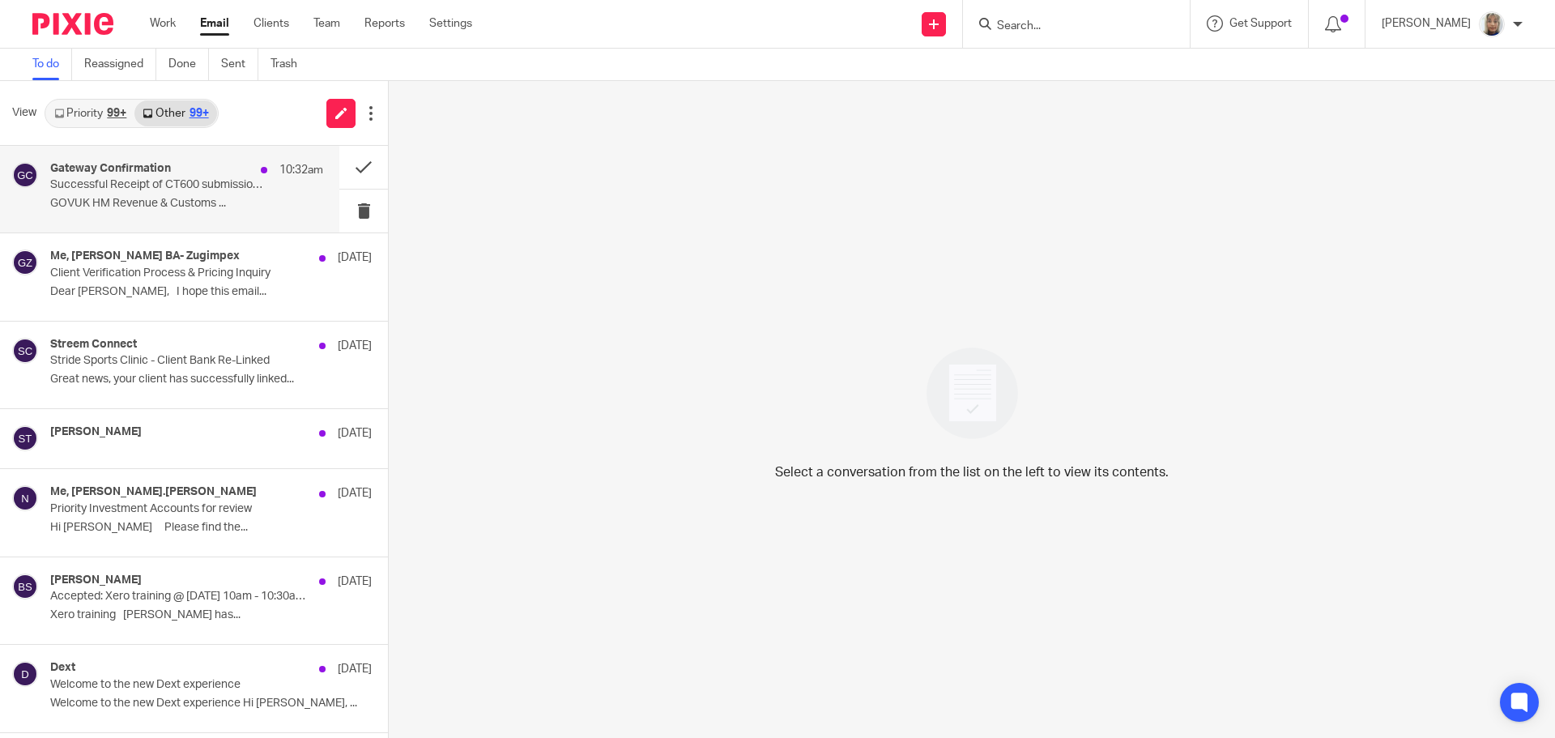
click at [166, 186] on p "Successful Receipt of CT600 submission online for Reference xxxxx23982" at bounding box center [159, 185] width 219 height 14
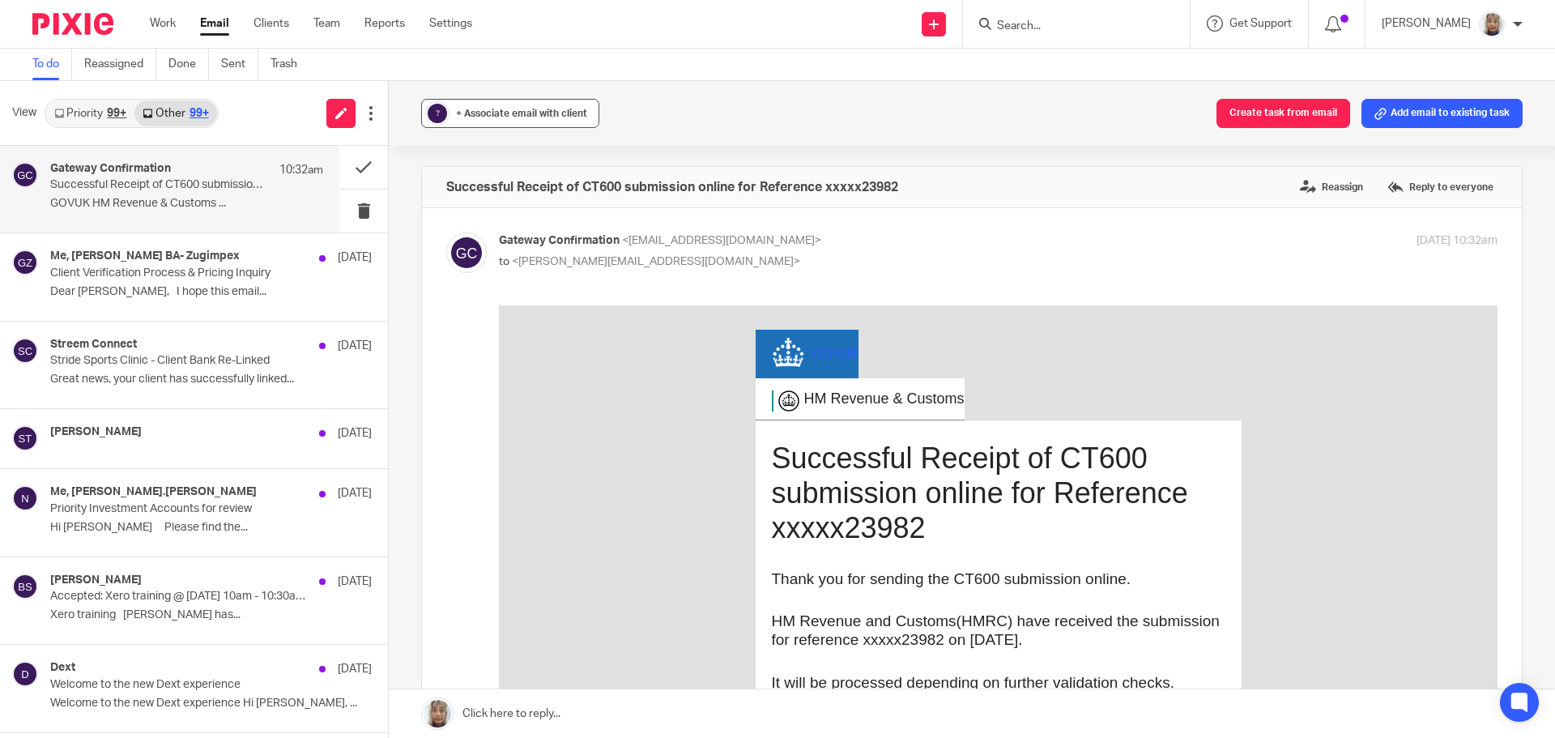
click at [542, 110] on span "+ Associate email with client" at bounding box center [521, 114] width 131 height 10
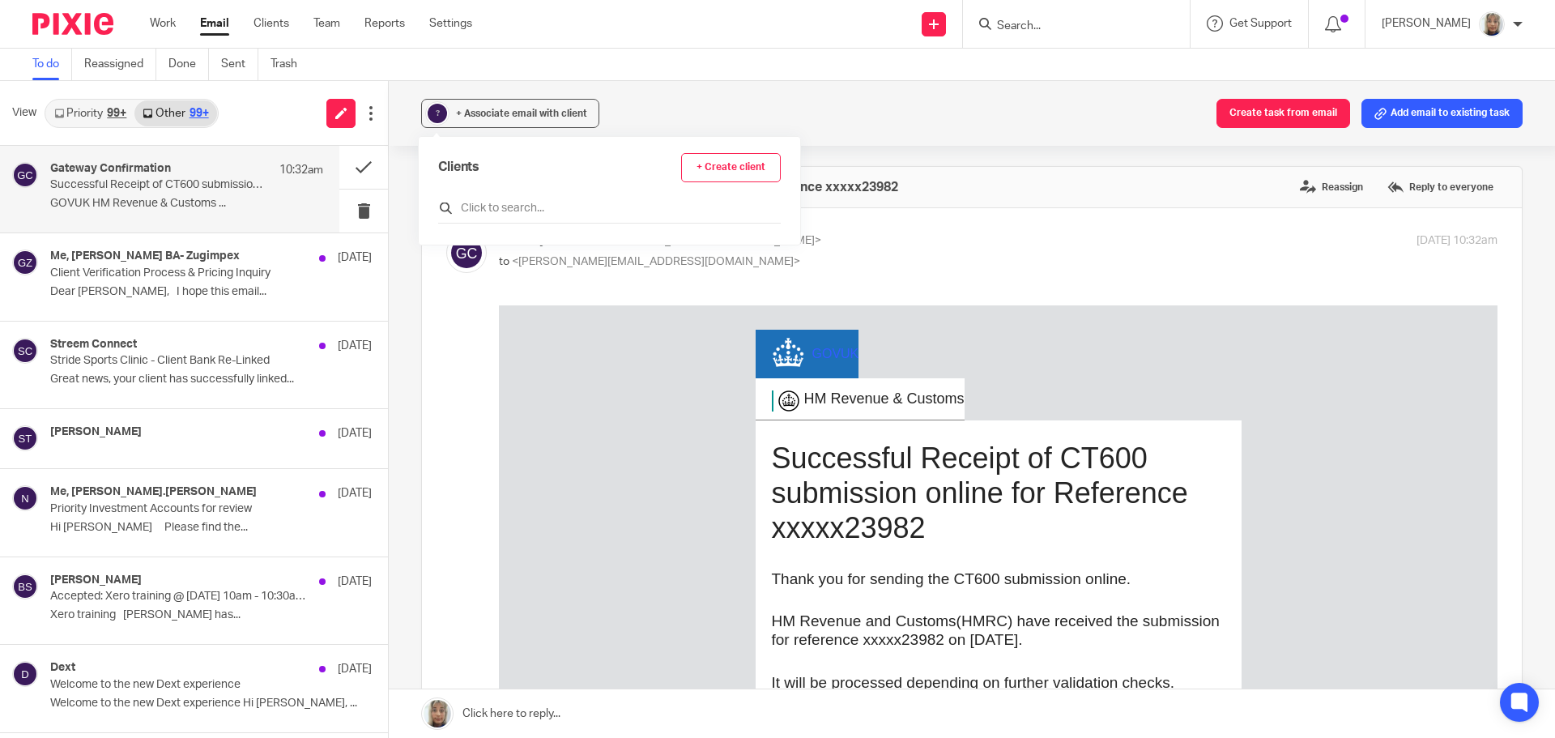
click at [518, 200] on input "text" at bounding box center [609, 208] width 343 height 16
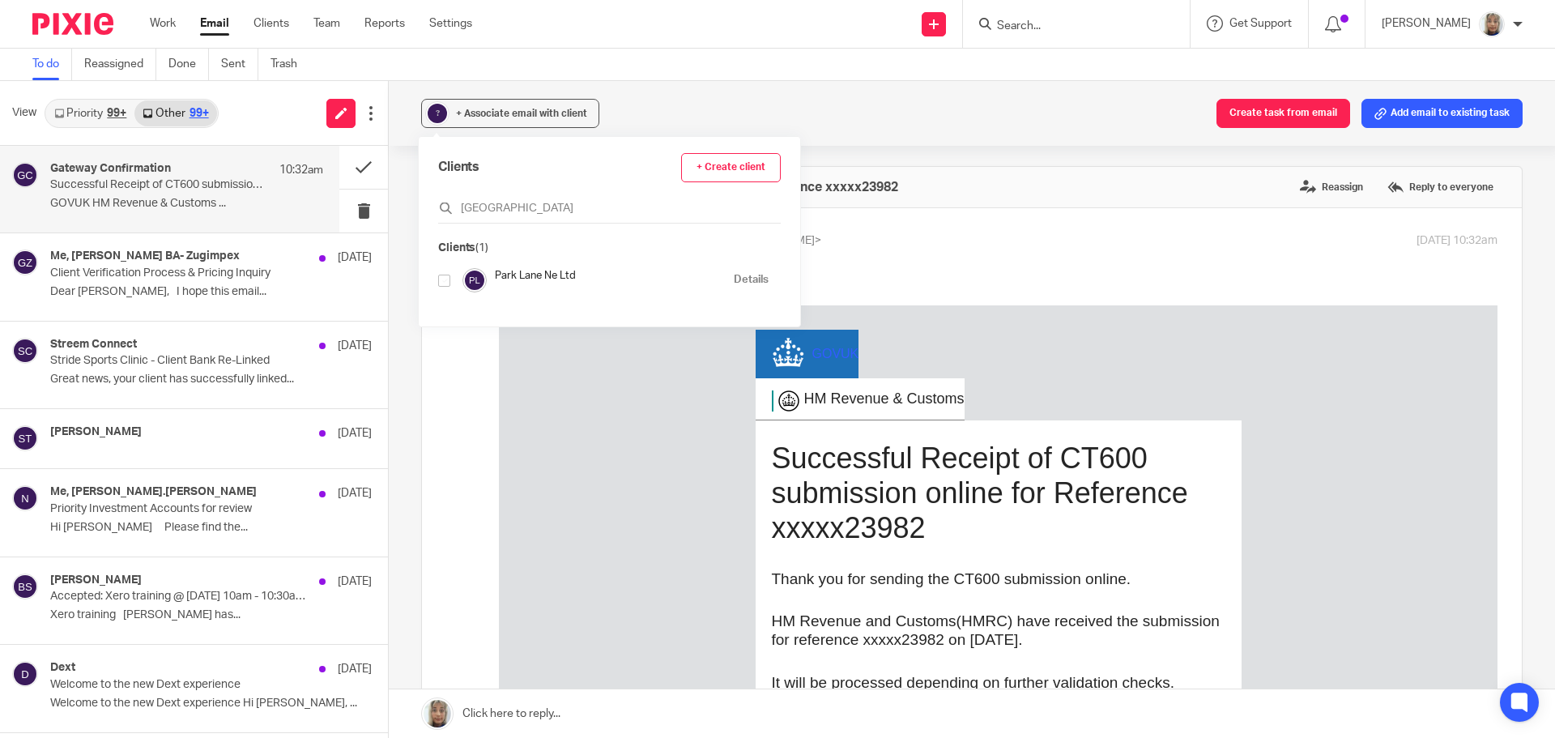
type input "park lane"
click at [443, 280] on input "checkbox" at bounding box center [444, 281] width 12 height 12
checkbox input "true"
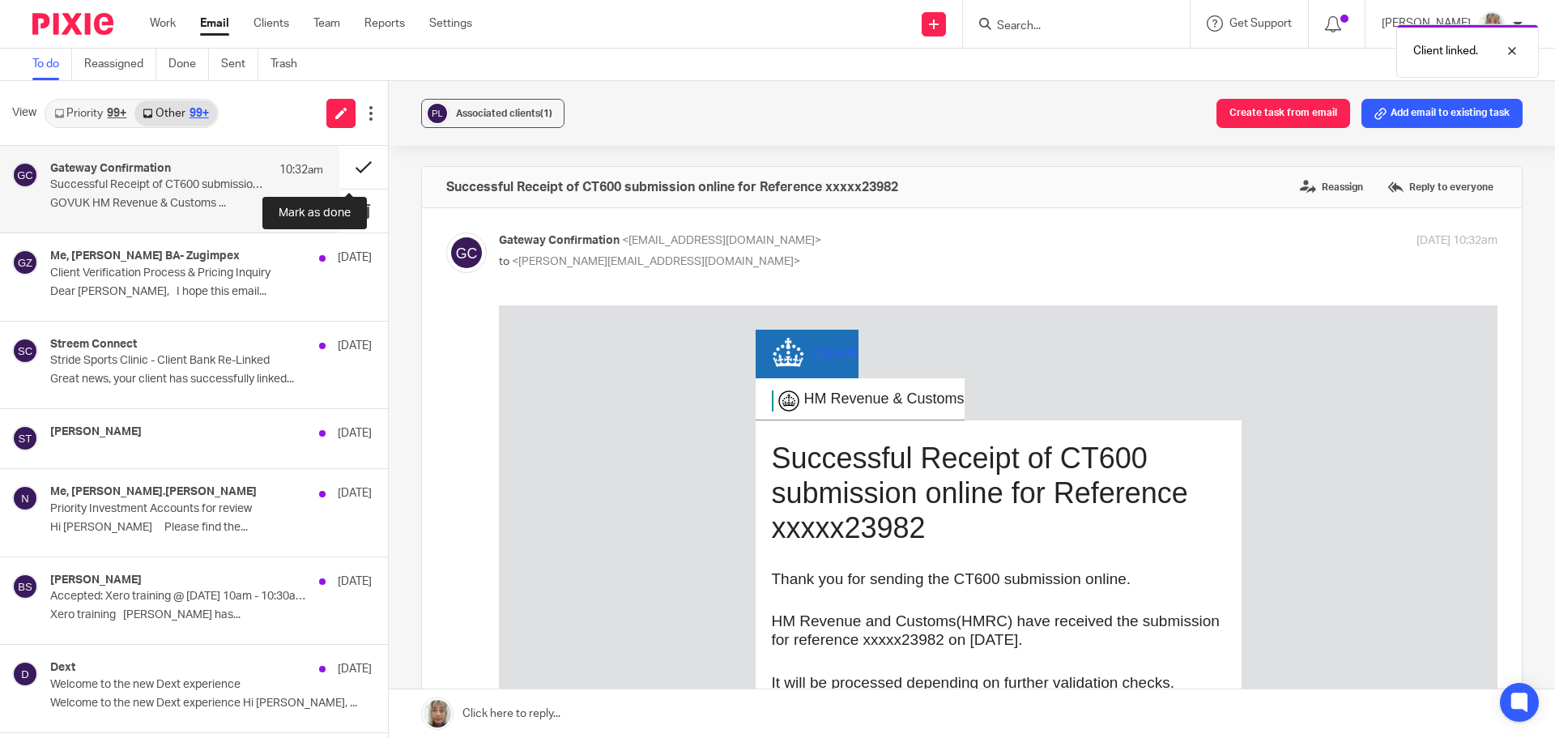
click at [354, 167] on button at bounding box center [363, 167] width 49 height 43
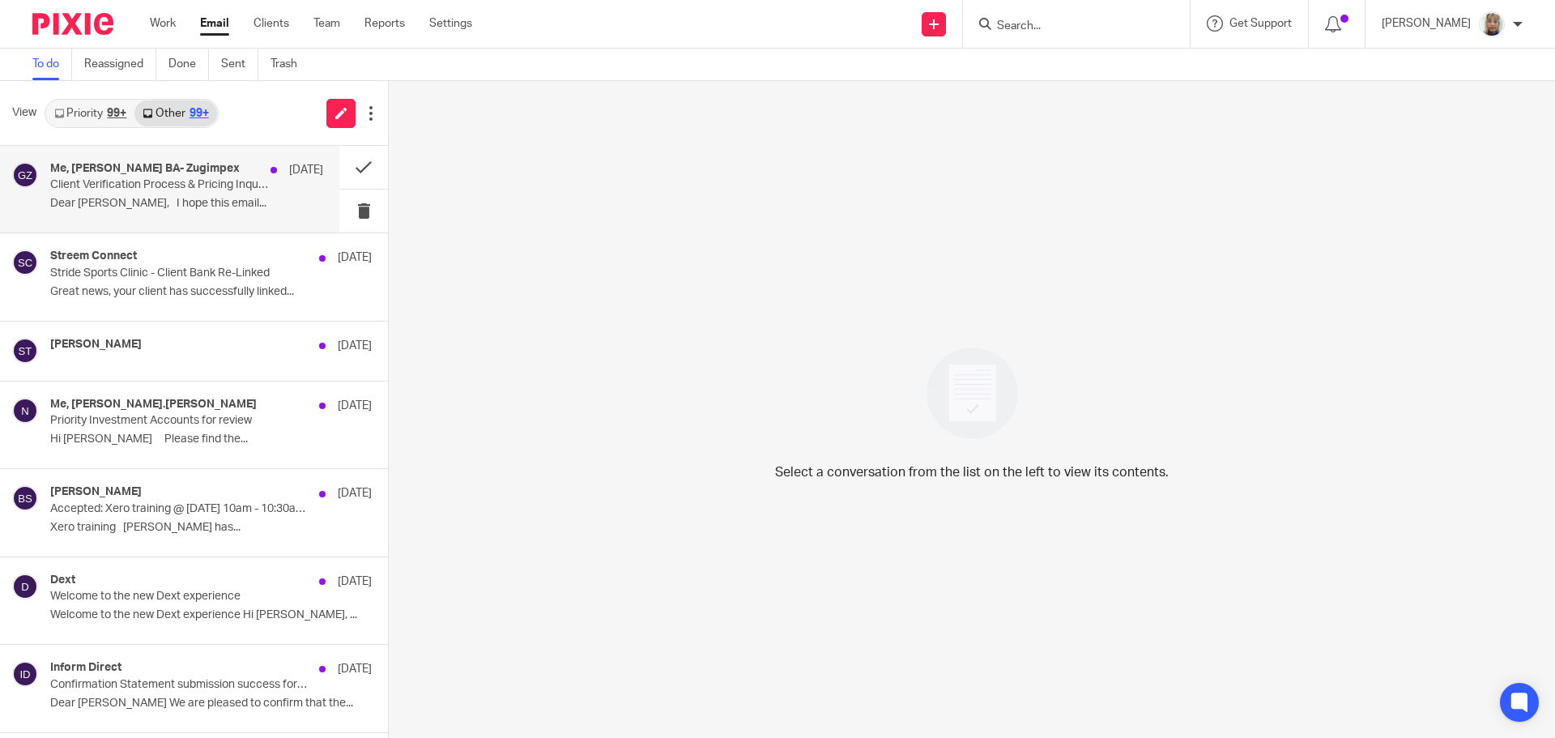
click at [200, 195] on div "Me, Greshma Vijayan BA- Zugimpex 8 Aug Client Verification Process & Pricing In…" at bounding box center [186, 189] width 273 height 54
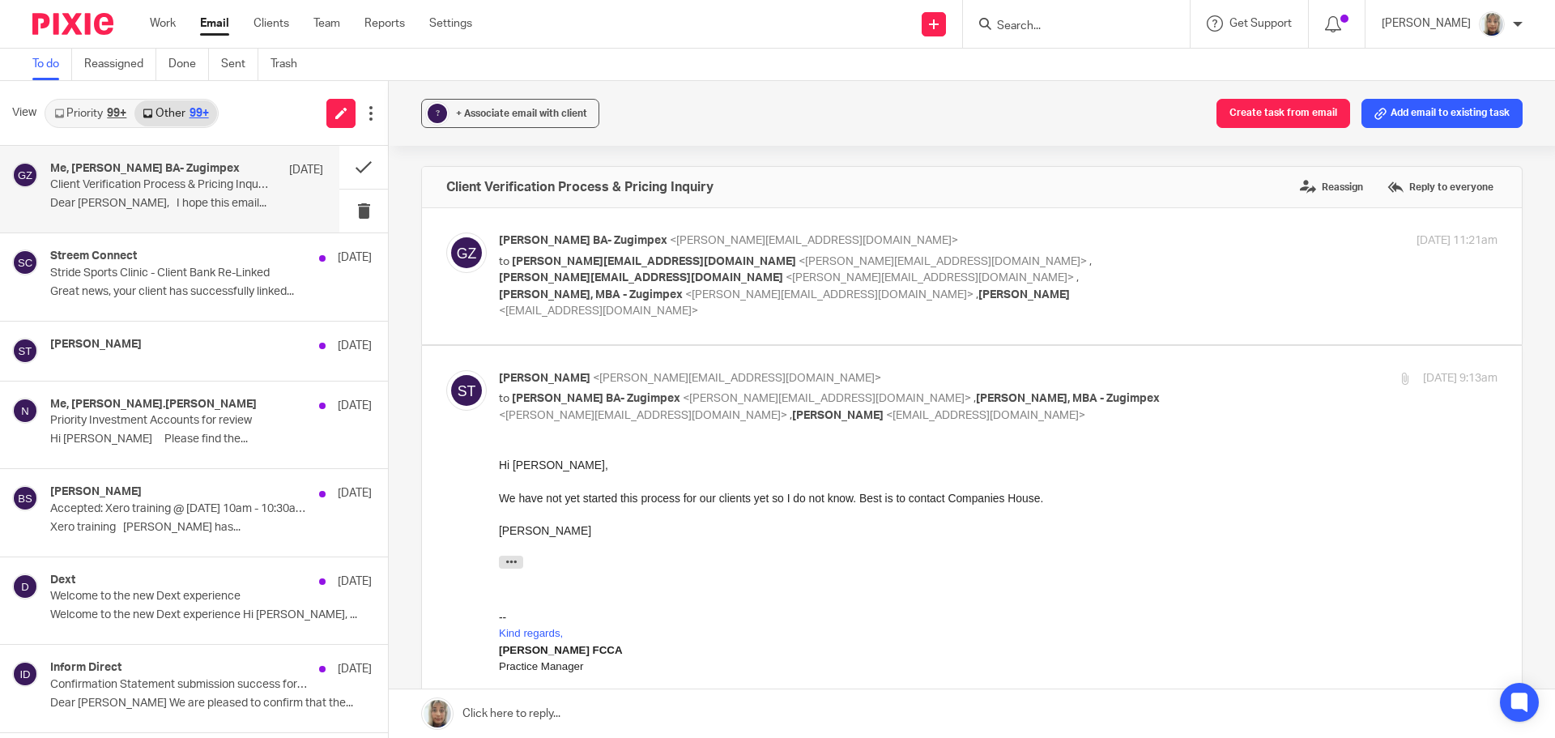
click at [1056, 32] on input "Search" at bounding box center [1069, 26] width 146 height 15
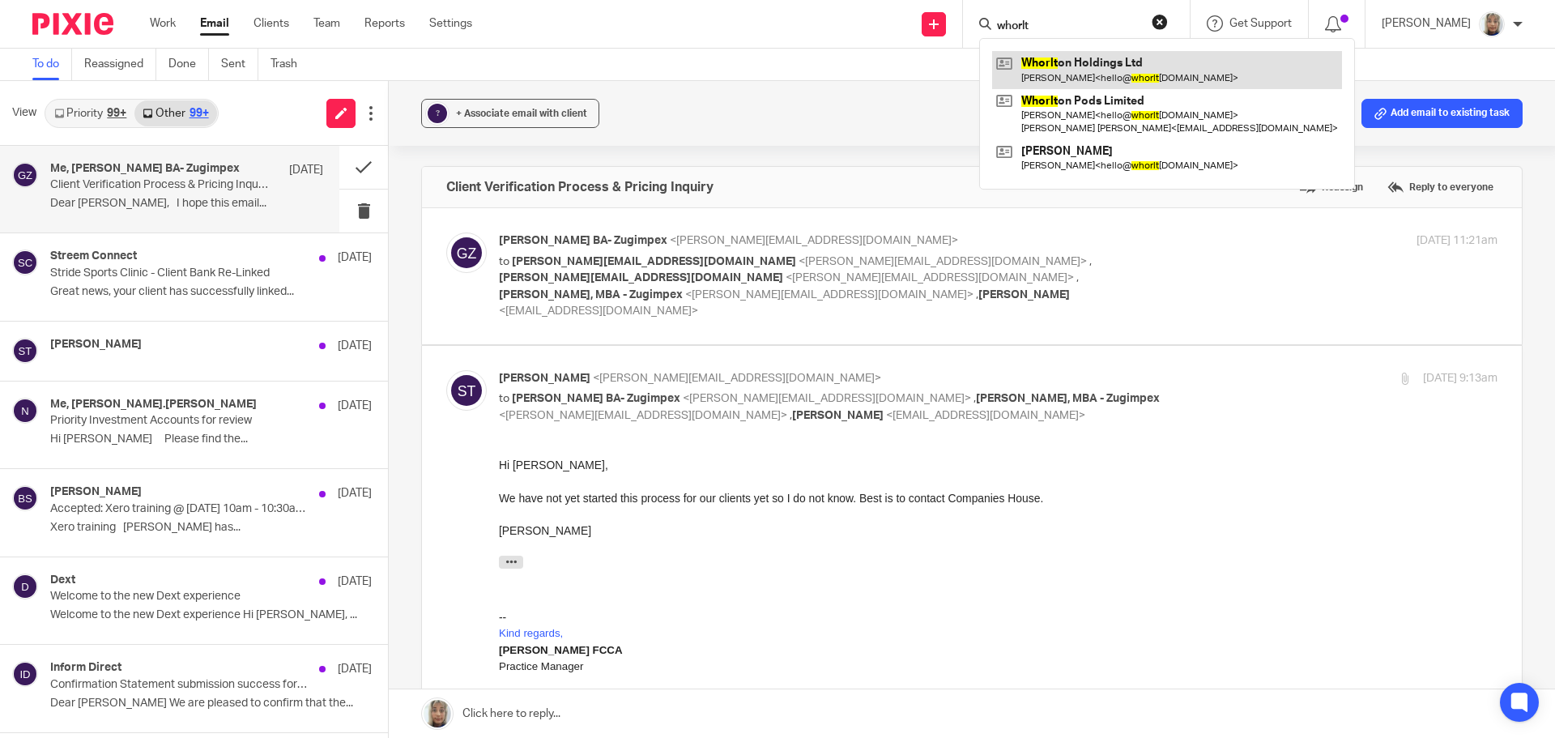
type input "whorlt"
click at [1110, 70] on link at bounding box center [1167, 69] width 350 height 37
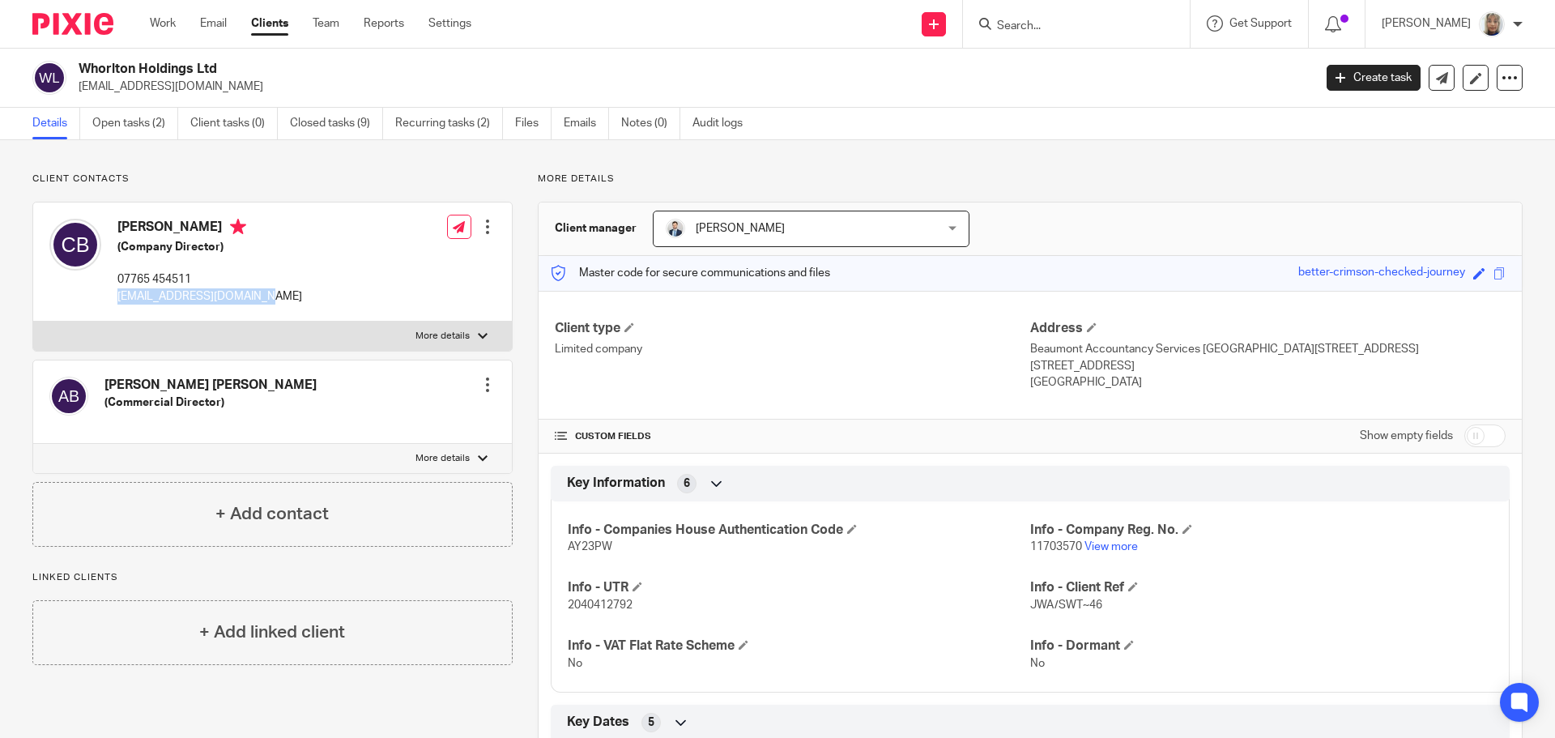
drag, startPoint x: 0, startPoint y: 0, endPoint x: 114, endPoint y: 296, distance: 317.7
click at [114, 296] on div "[PERSON_NAME] (Company Director) 07765 454511 [EMAIL_ADDRESS][DOMAIN_NAME] Edit…" at bounding box center [272, 262] width 479 height 119
copy p "[EMAIL_ADDRESS][DOMAIN_NAME]"
drag, startPoint x: 220, startPoint y: 66, endPoint x: 74, endPoint y: 68, distance: 145.8
click at [74, 68] on div "Whorlton Holdings Ltd [EMAIL_ADDRESS][DOMAIN_NAME]" at bounding box center [667, 78] width 1270 height 34
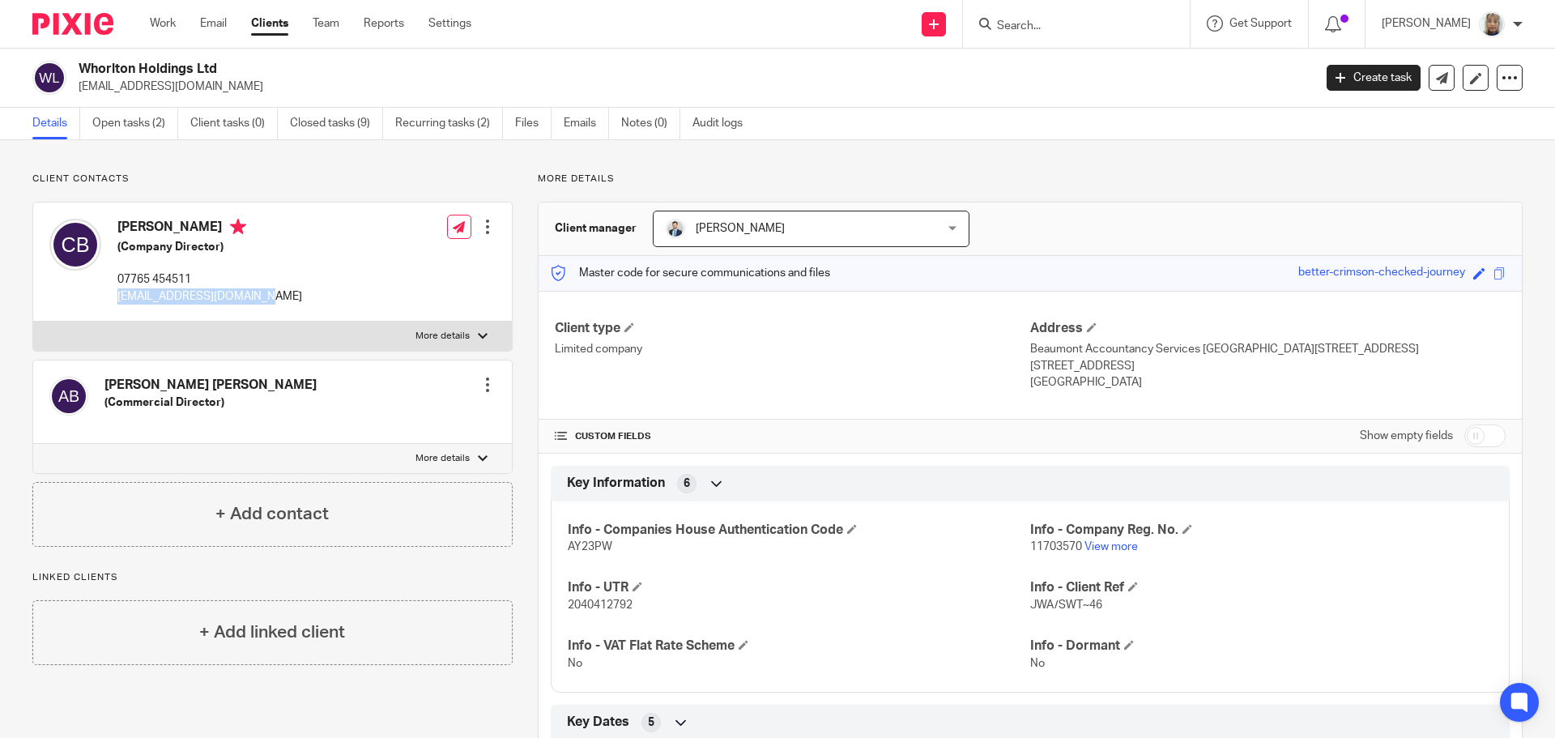
copy h2 "Whorlton Holdings Ltd"
